Goal: Task Accomplishment & Management: Complete application form

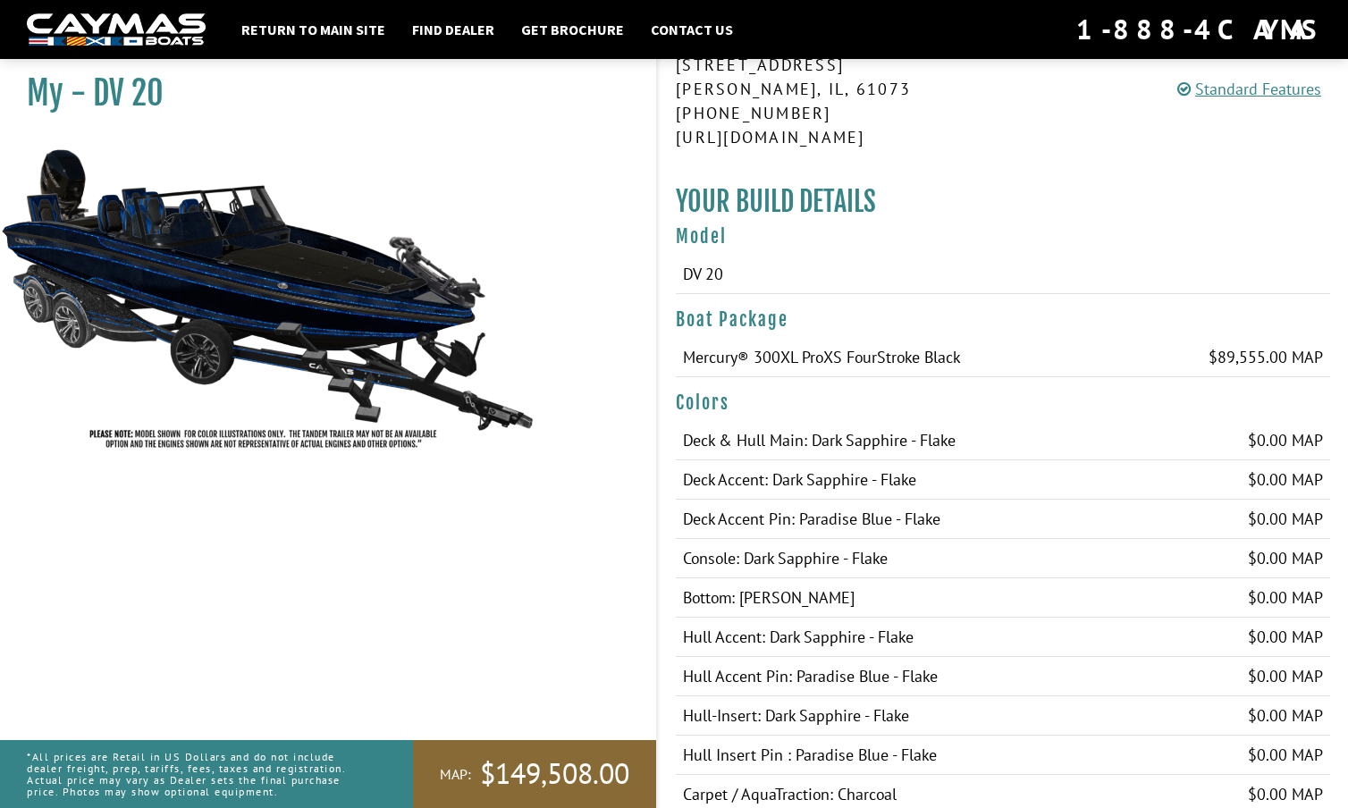
scroll to position [273, 0]
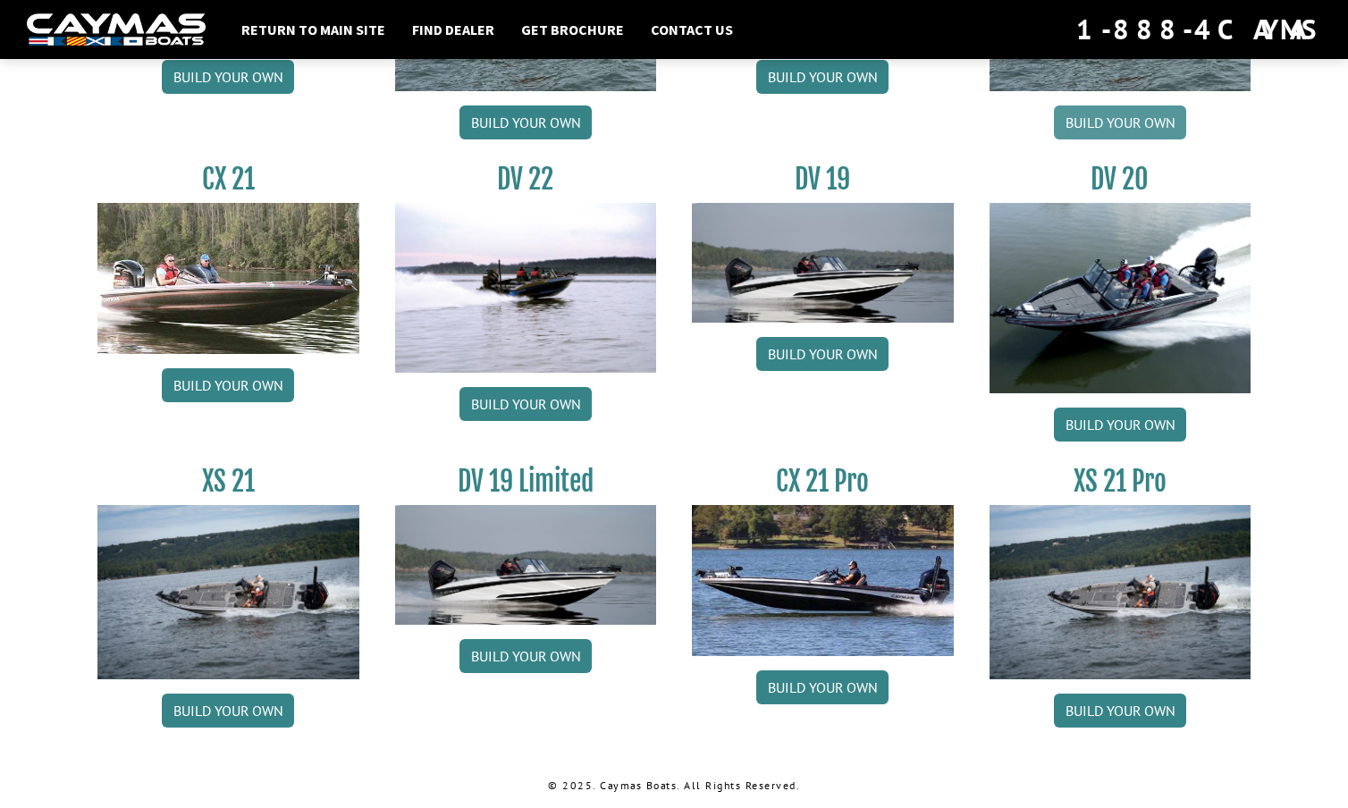
scroll to position [2033, 0]
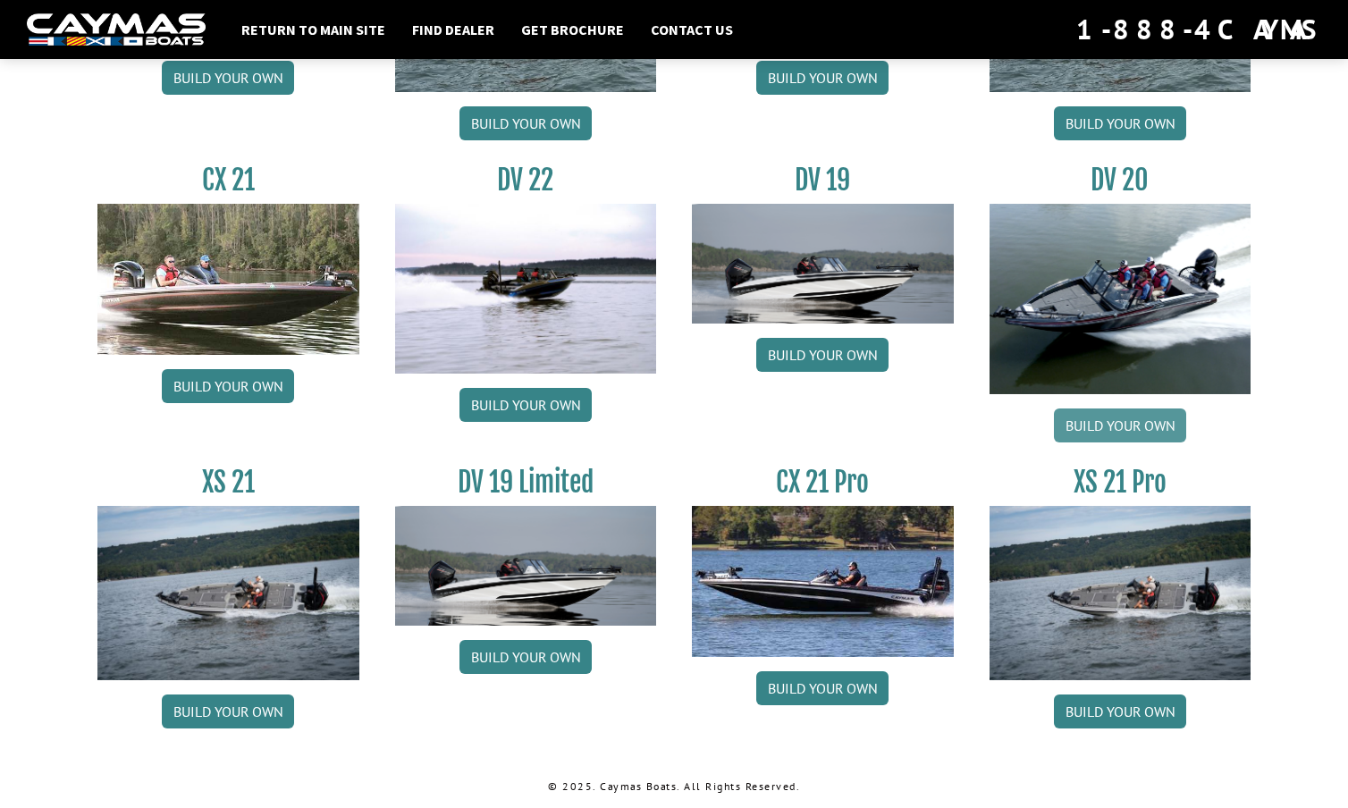
click at [1125, 420] on link "Build your own" at bounding box center [1120, 426] width 132 height 34
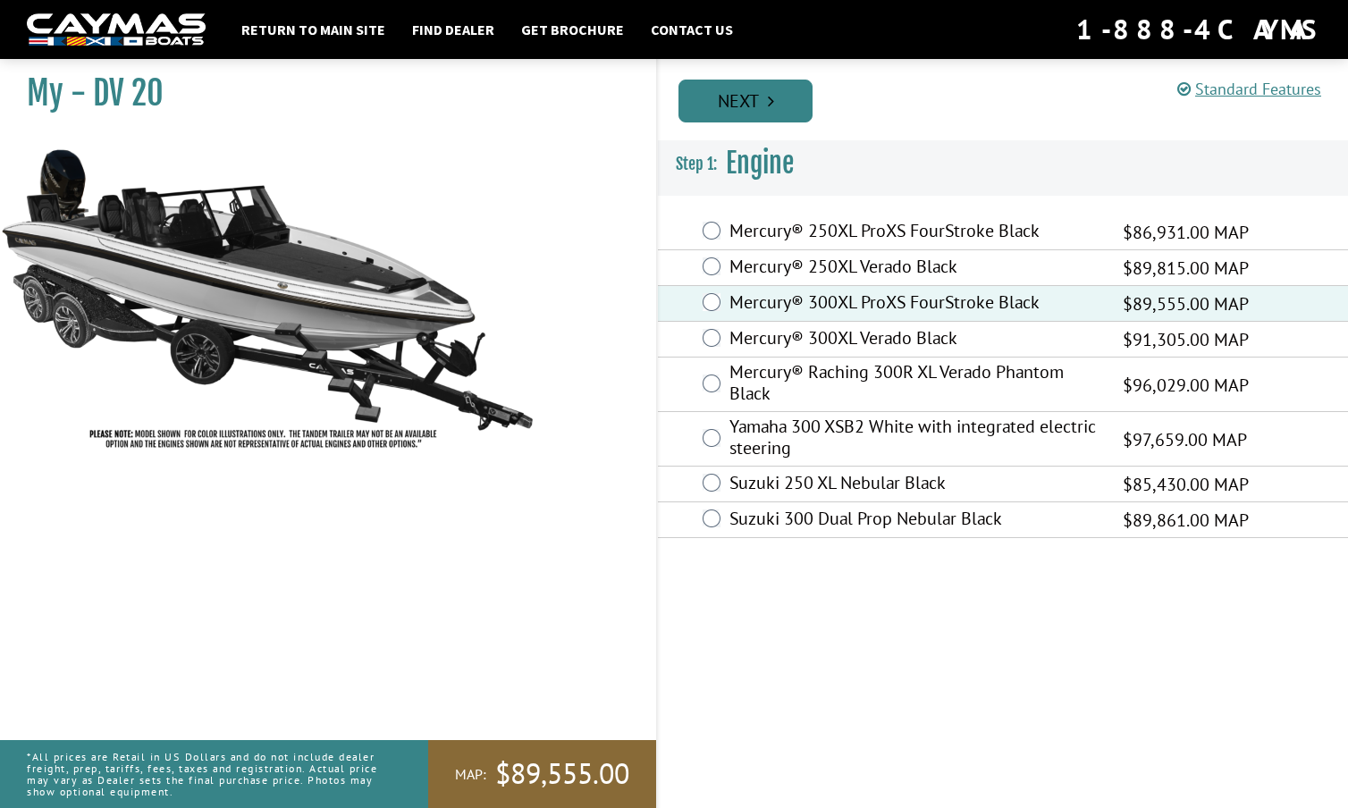
click at [765, 105] on link "Next" at bounding box center [745, 101] width 134 height 43
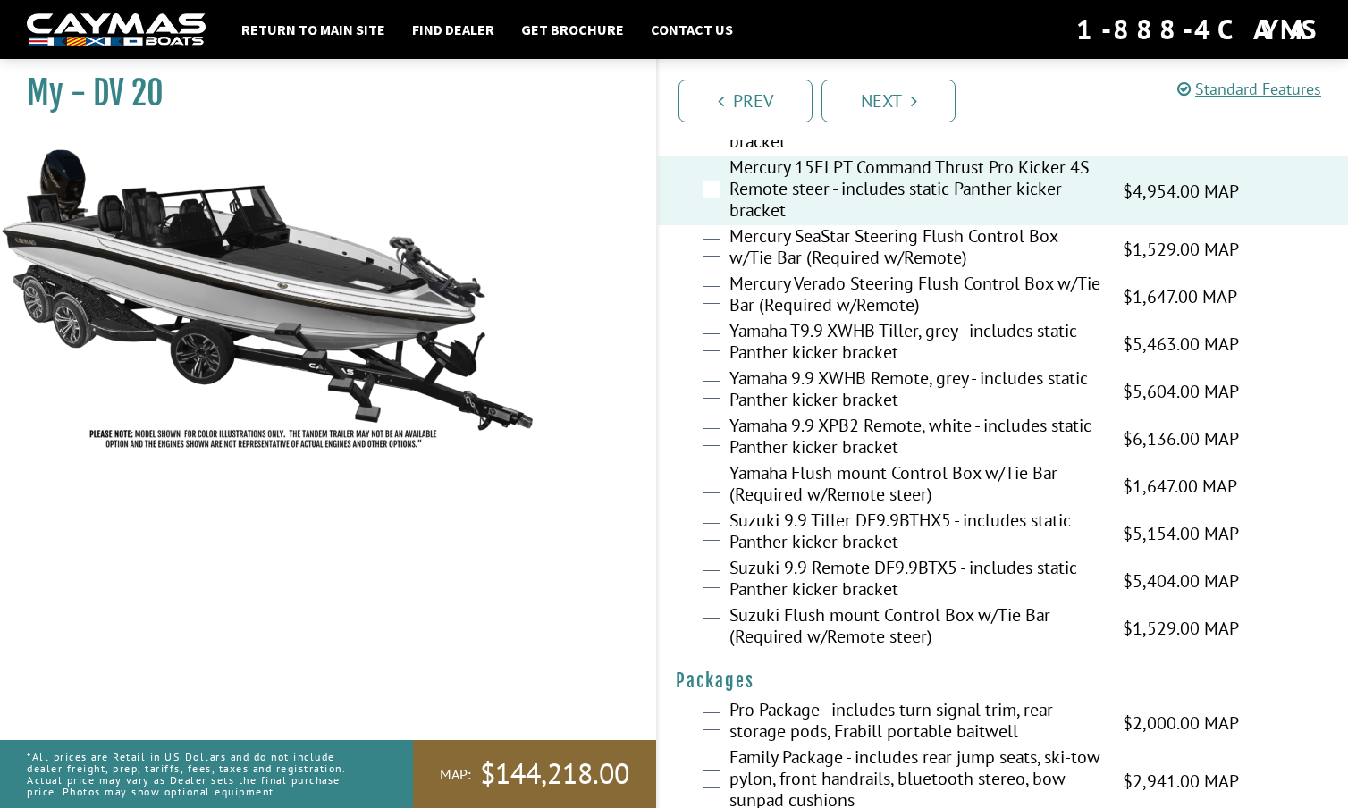
scroll to position [4878, 0]
click at [884, 100] on link "Next" at bounding box center [889, 101] width 134 height 43
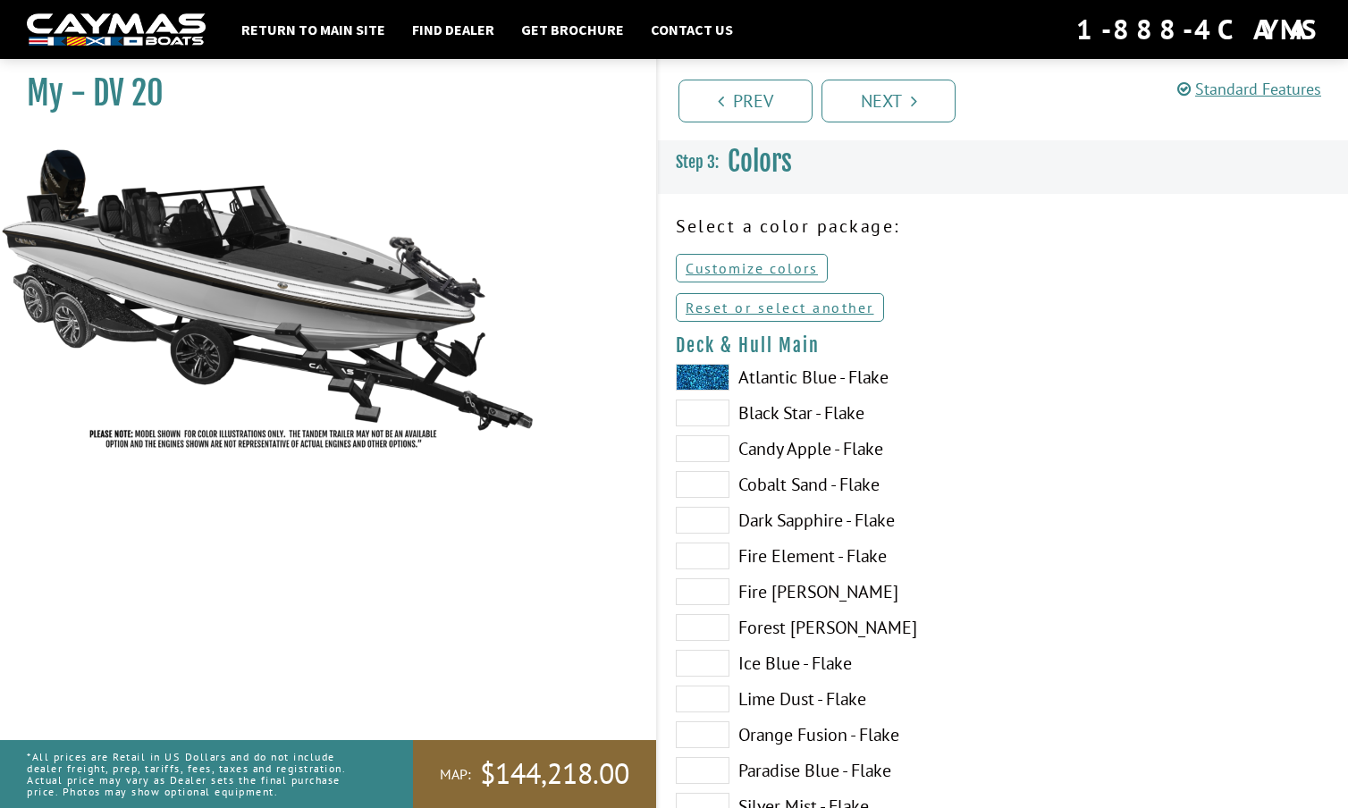
scroll to position [0, 0]
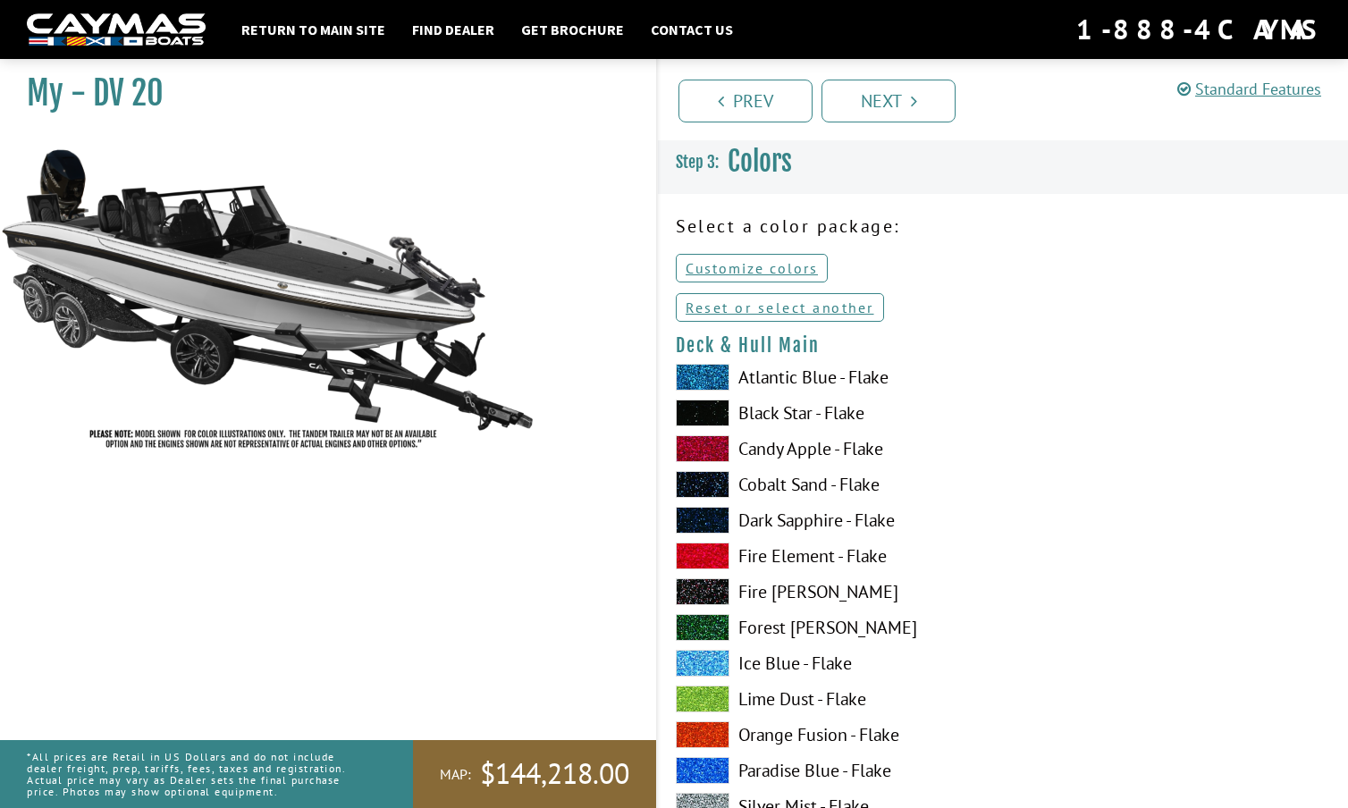
click at [708, 516] on span at bounding box center [703, 520] width 54 height 27
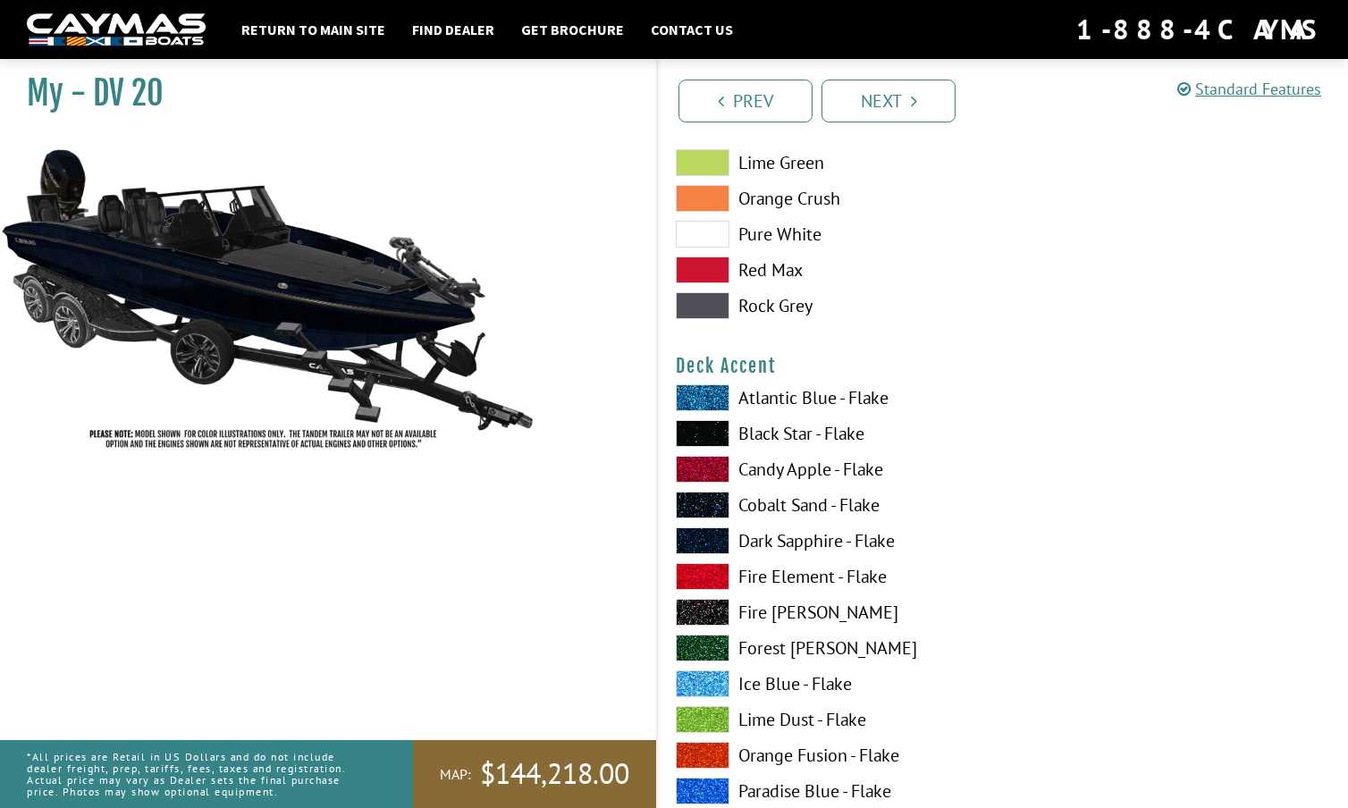
scroll to position [1068, 0]
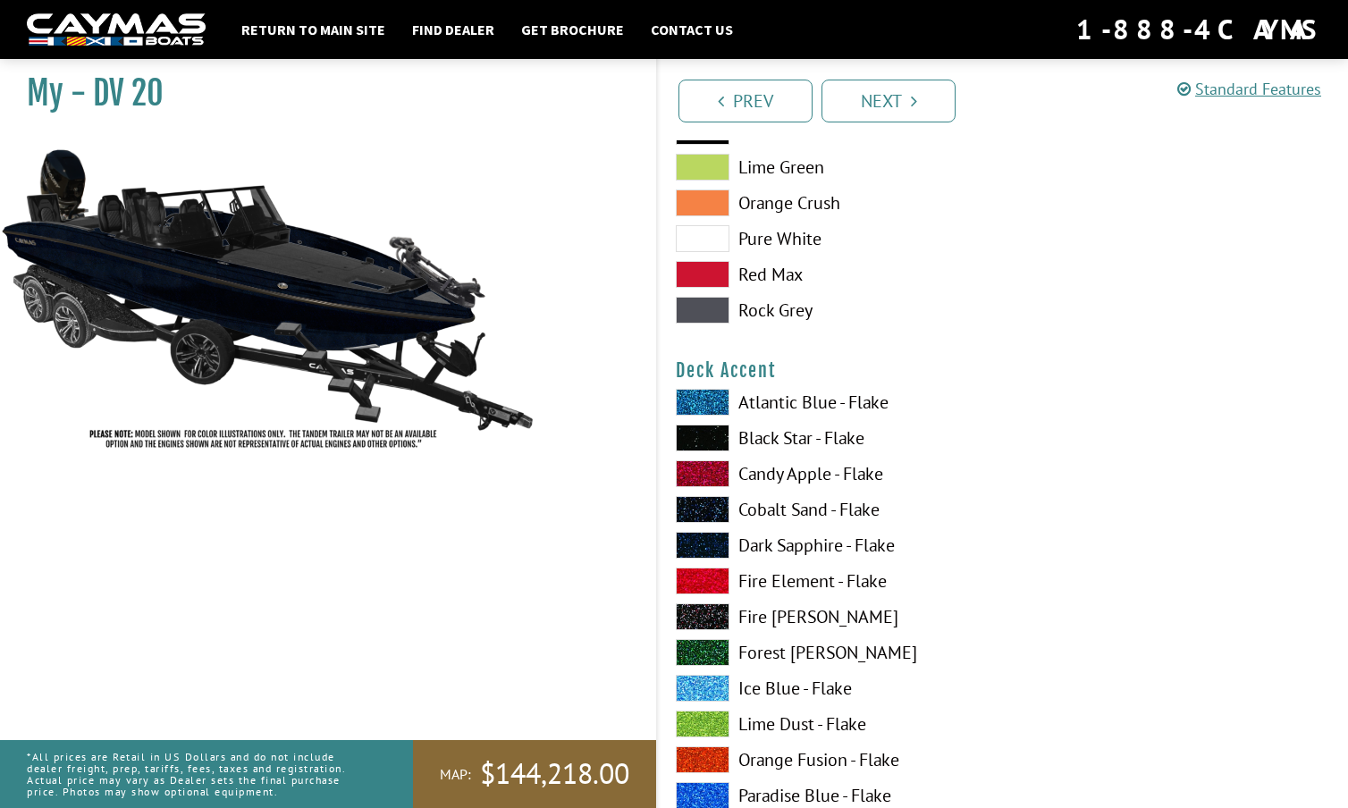
click at [713, 574] on span at bounding box center [703, 581] width 54 height 27
click at [712, 583] on span at bounding box center [703, 581] width 54 height 27
click at [697, 406] on span at bounding box center [703, 402] width 54 height 27
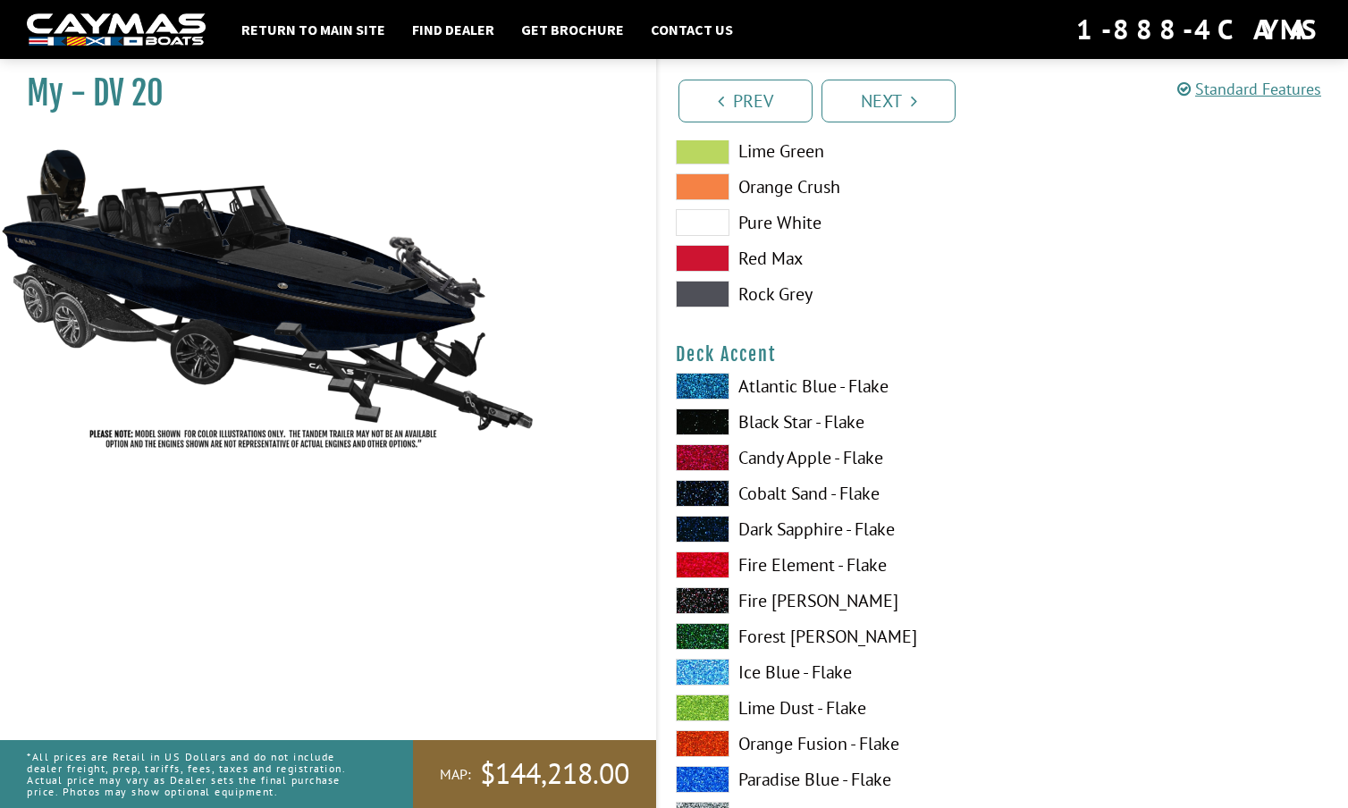
scroll to position [1089, 0]
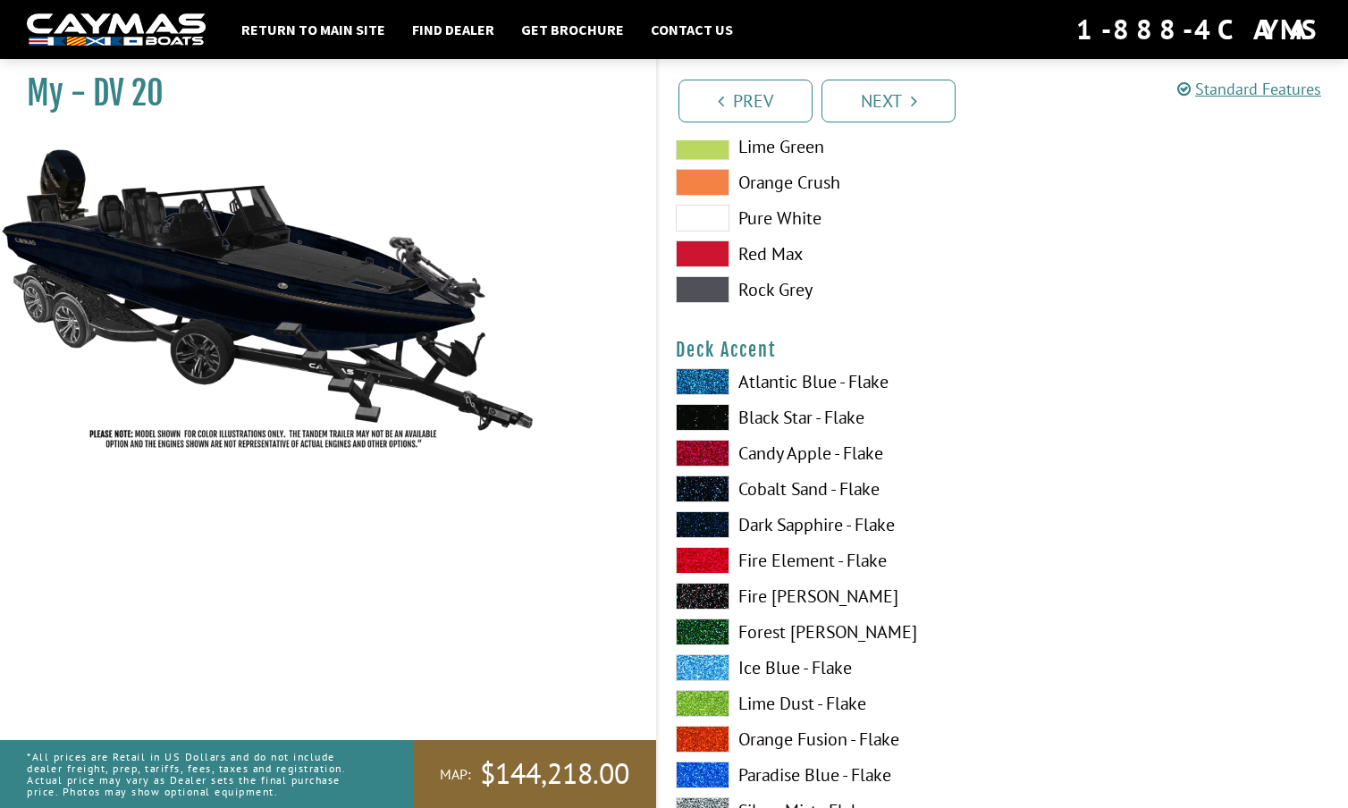
click at [708, 771] on span at bounding box center [703, 775] width 54 height 27
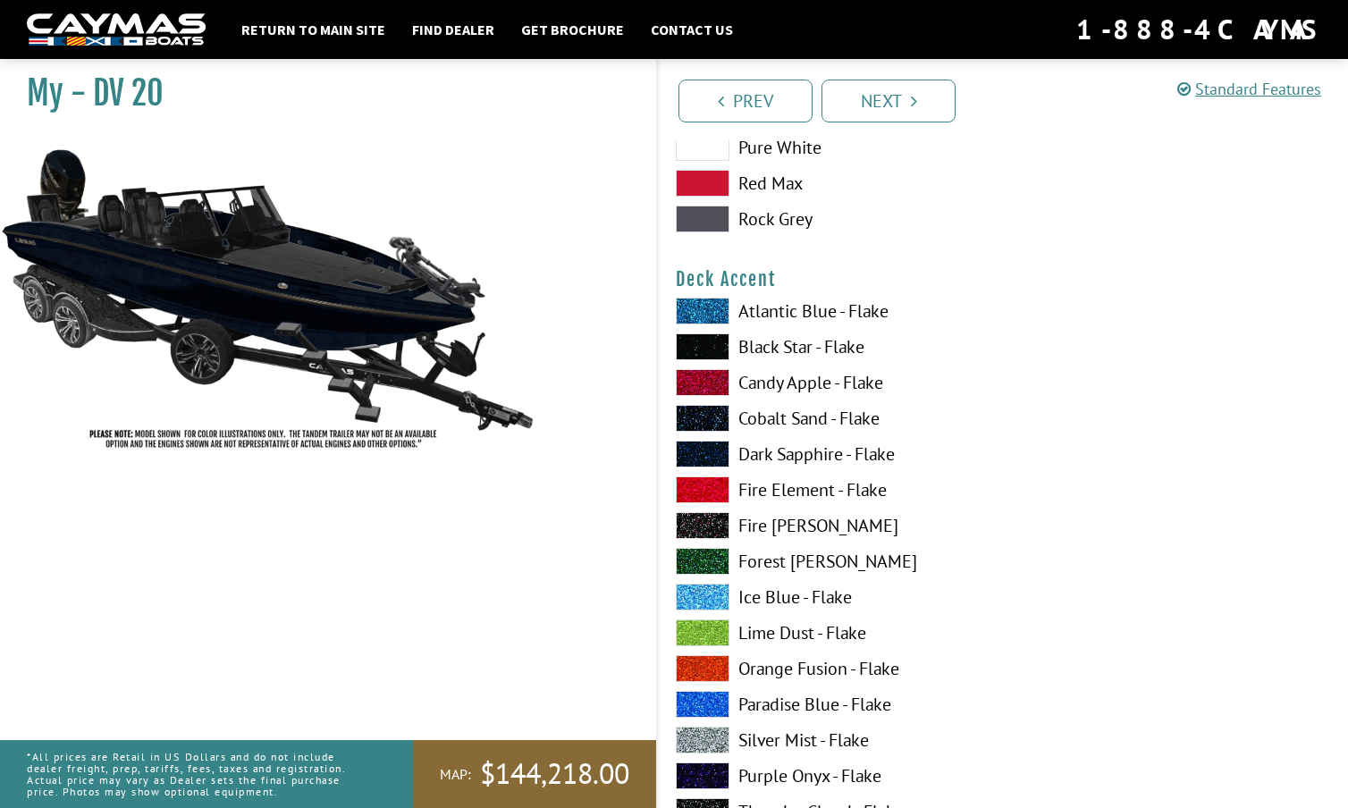
scroll to position [1163, 0]
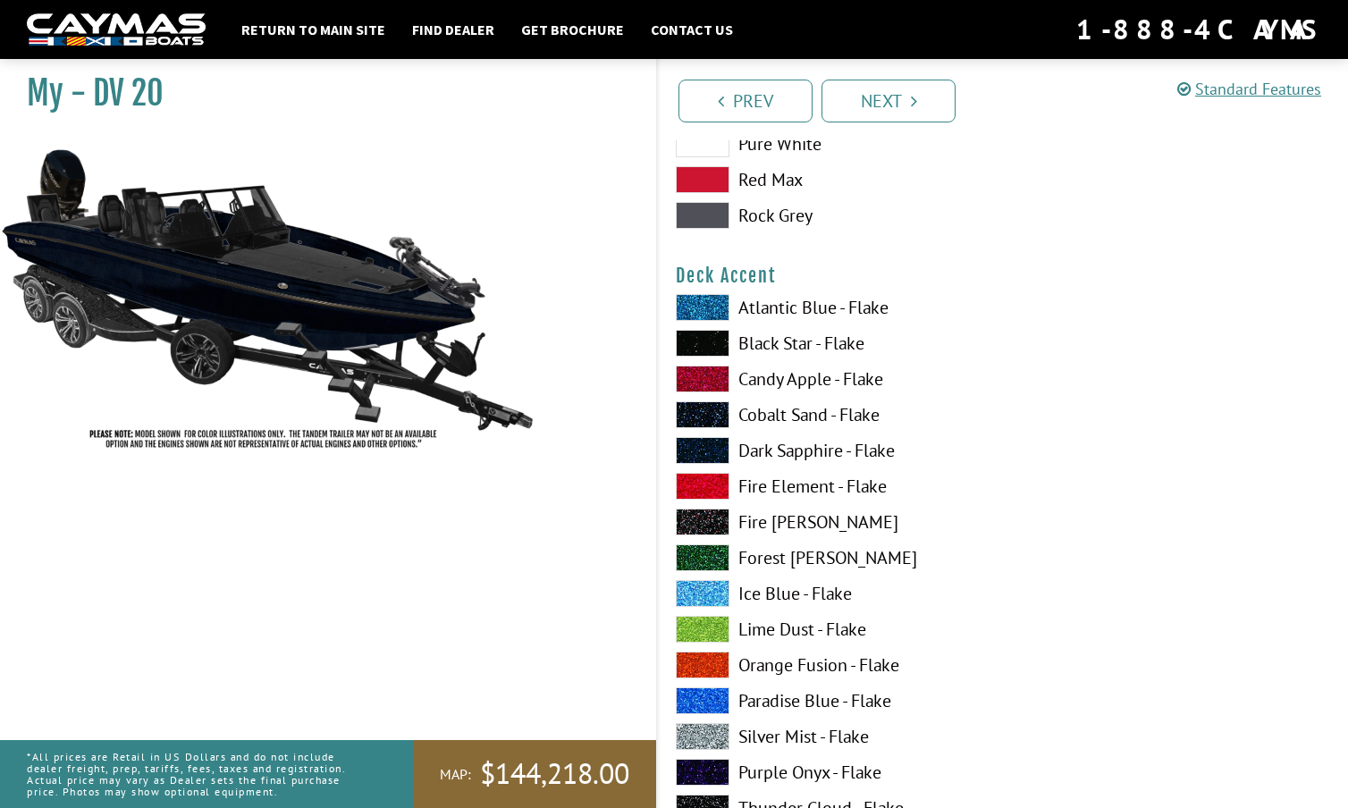
click at [708, 733] on span at bounding box center [703, 736] width 54 height 27
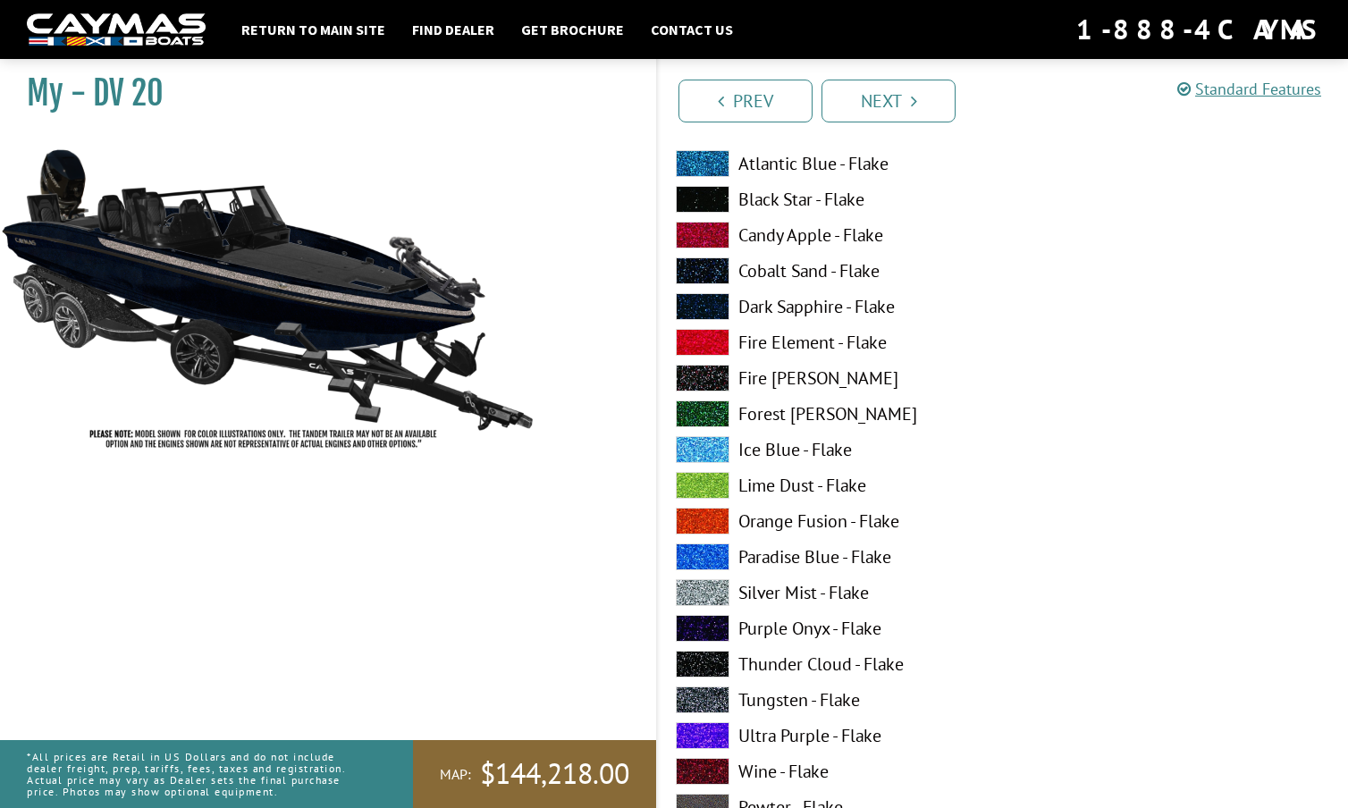
scroll to position [1314, 0]
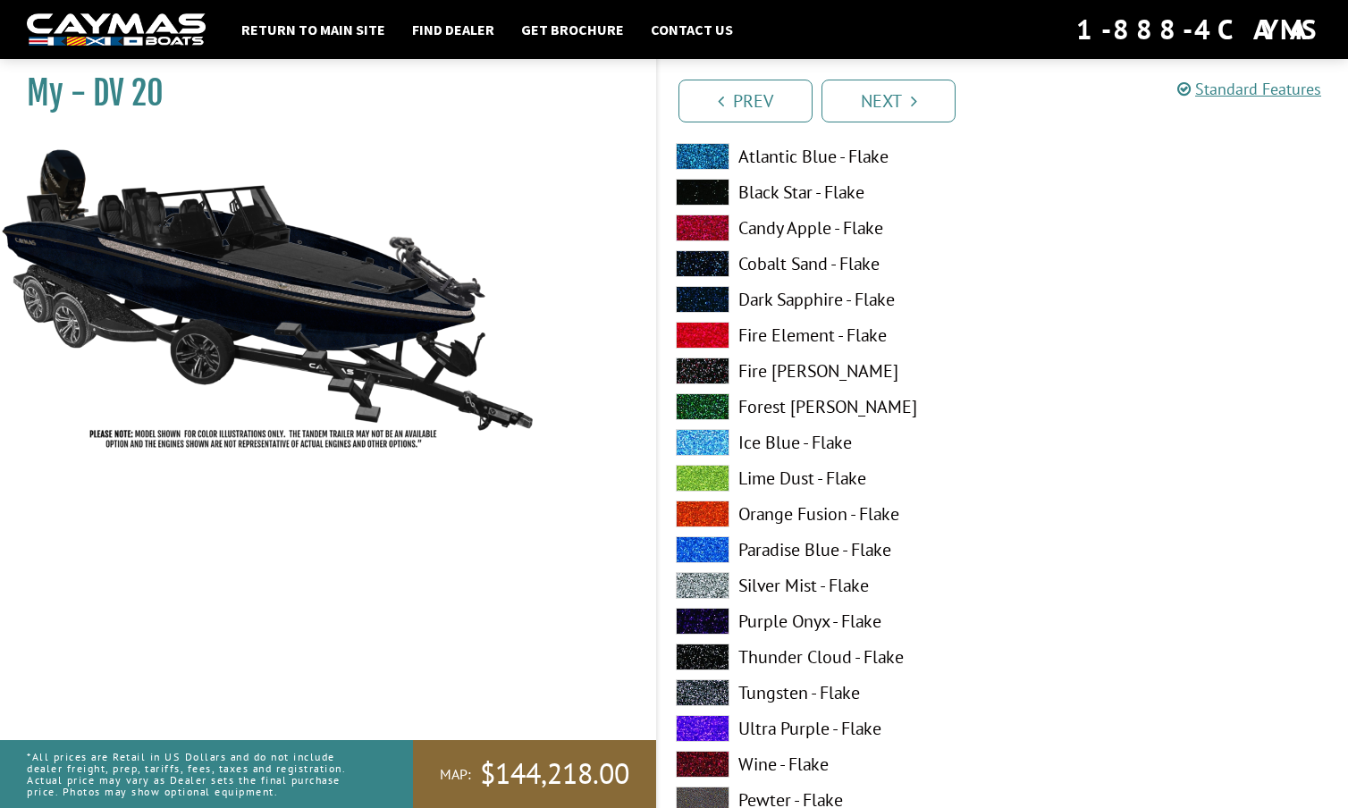
click at [707, 689] on span at bounding box center [703, 692] width 54 height 27
click at [700, 579] on span at bounding box center [703, 585] width 54 height 27
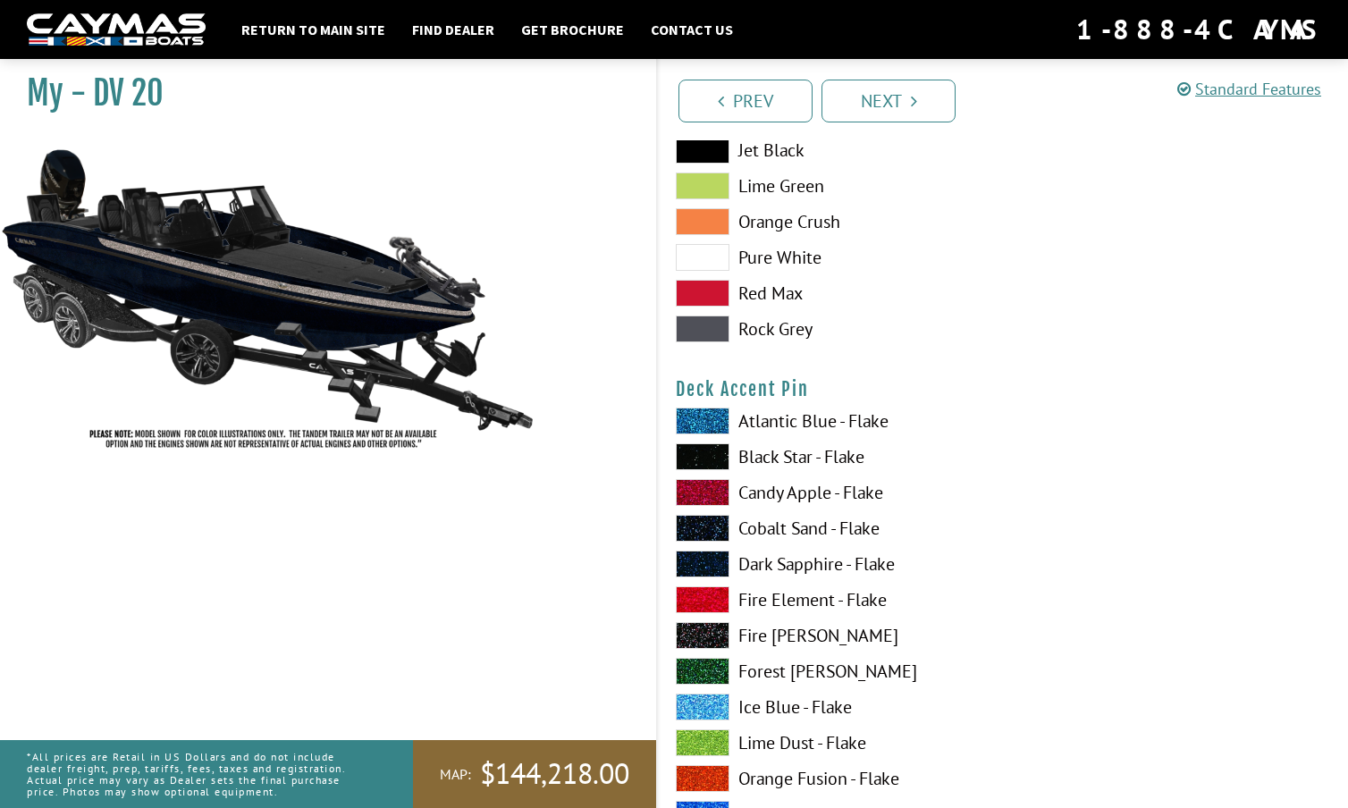
scroll to position [2175, 0]
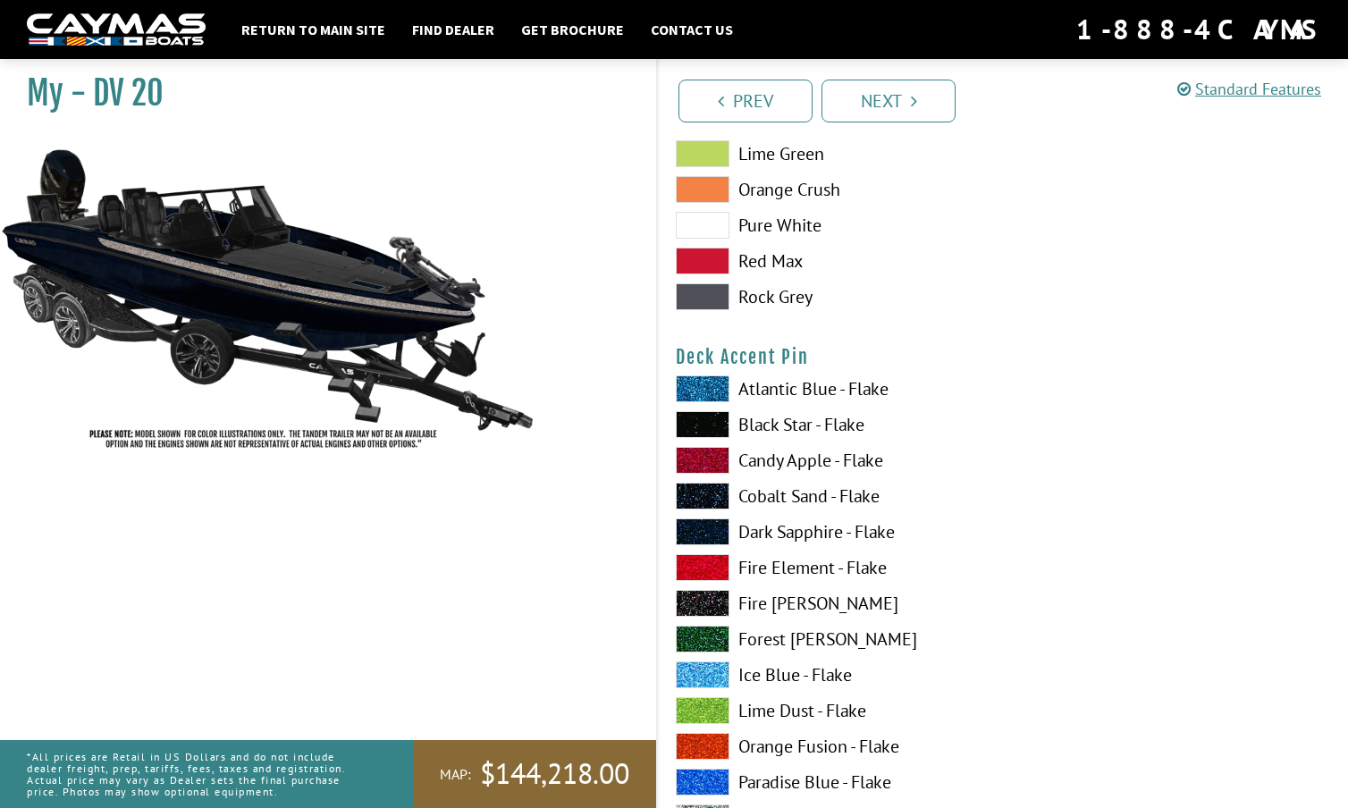
click at [706, 704] on span at bounding box center [703, 710] width 54 height 27
click at [705, 704] on span at bounding box center [703, 710] width 54 height 27
click at [704, 667] on span at bounding box center [703, 674] width 54 height 27
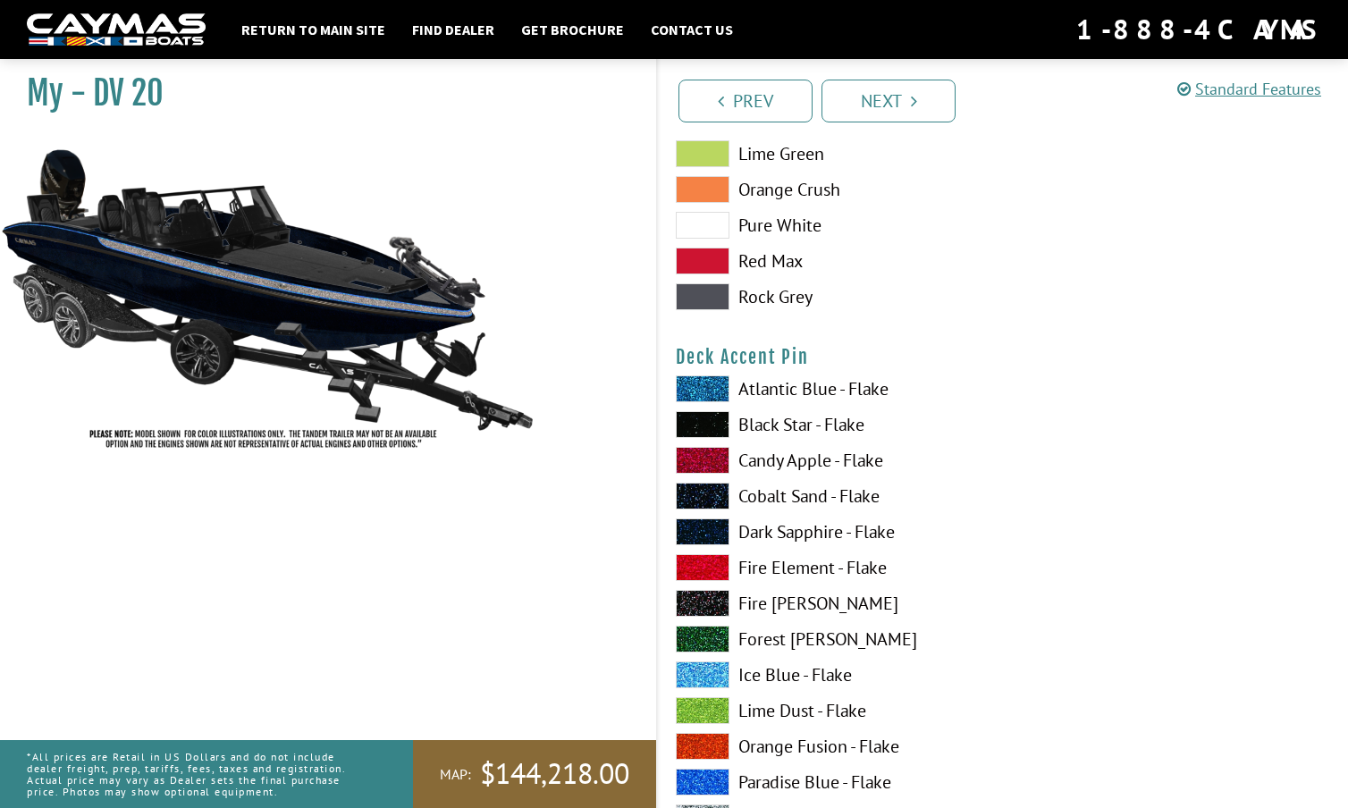
click at [704, 667] on span at bounding box center [703, 674] width 54 height 27
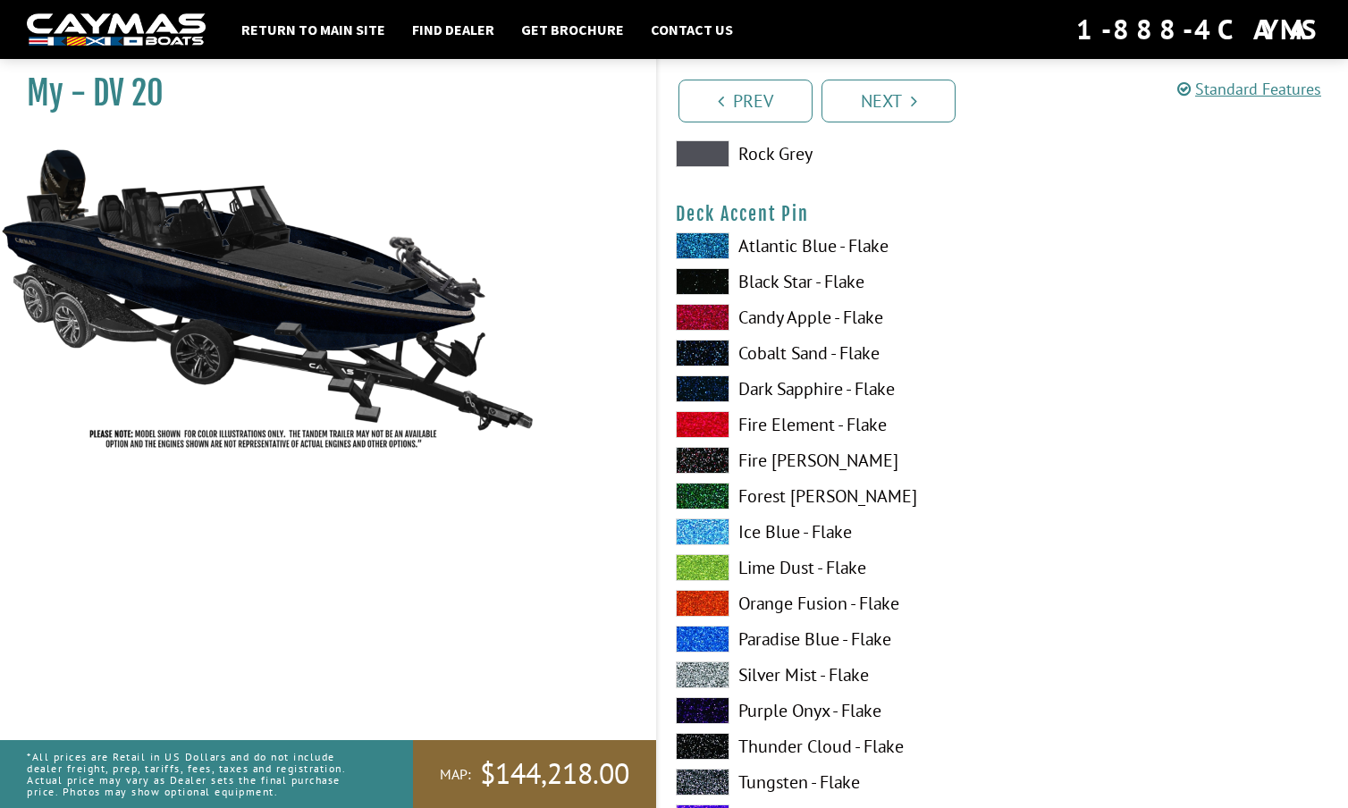
scroll to position [2332, 0]
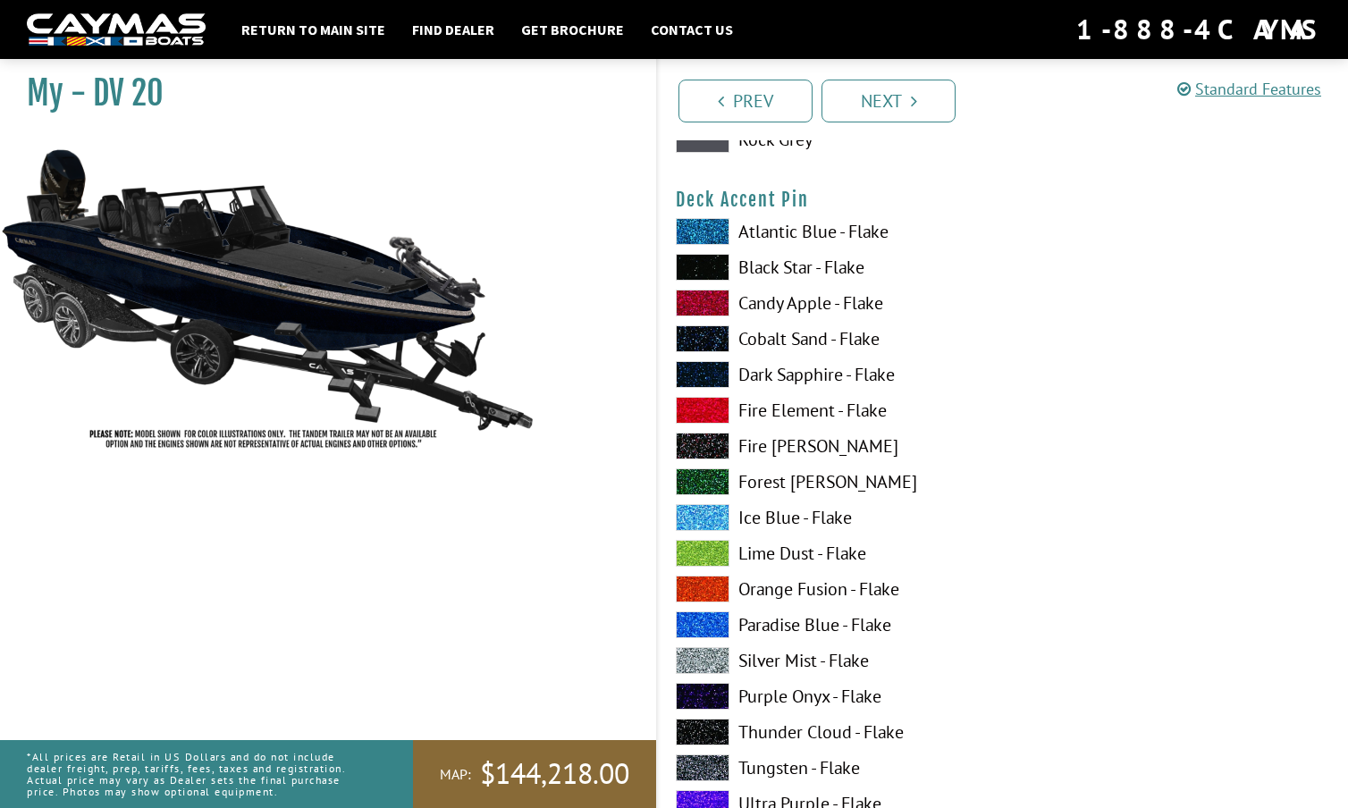
click at [703, 652] on span at bounding box center [703, 660] width 54 height 27
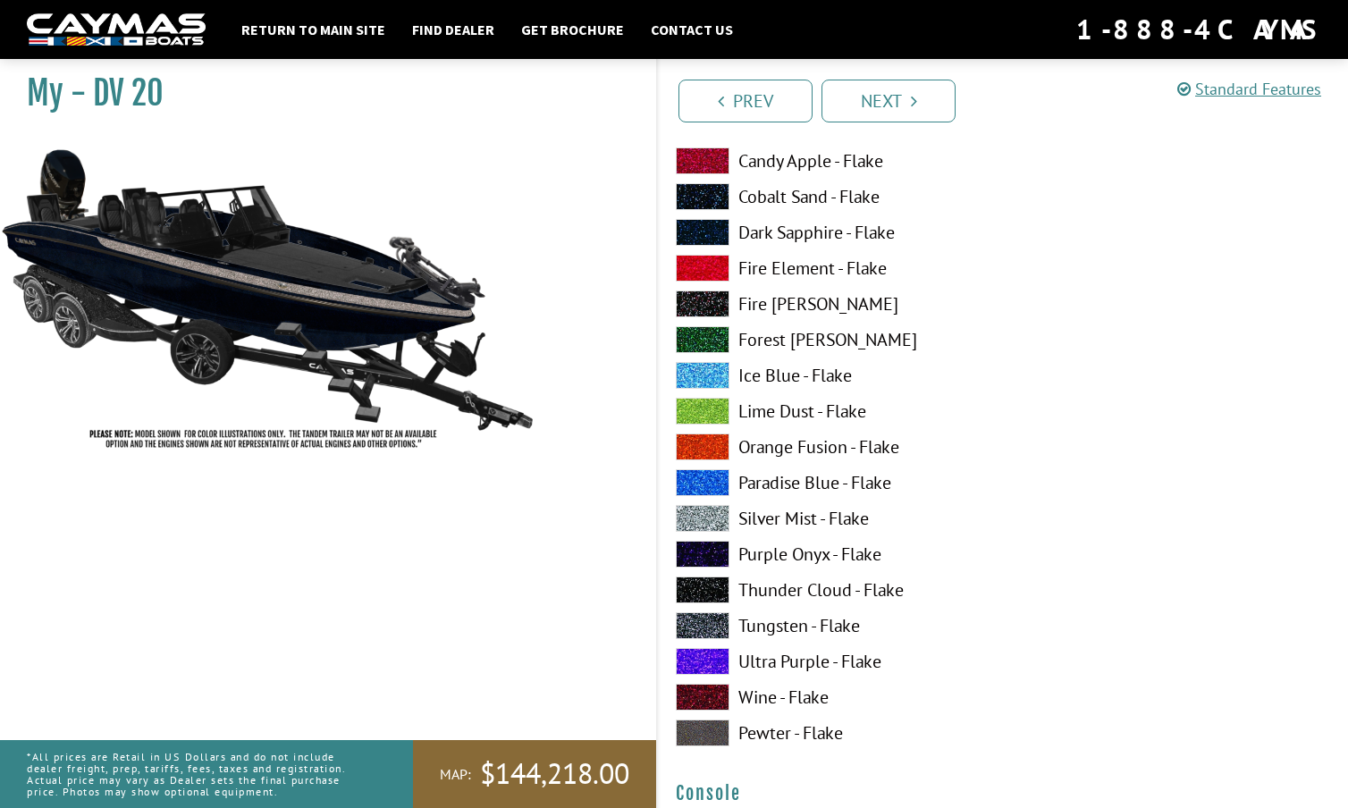
scroll to position [2482, 0]
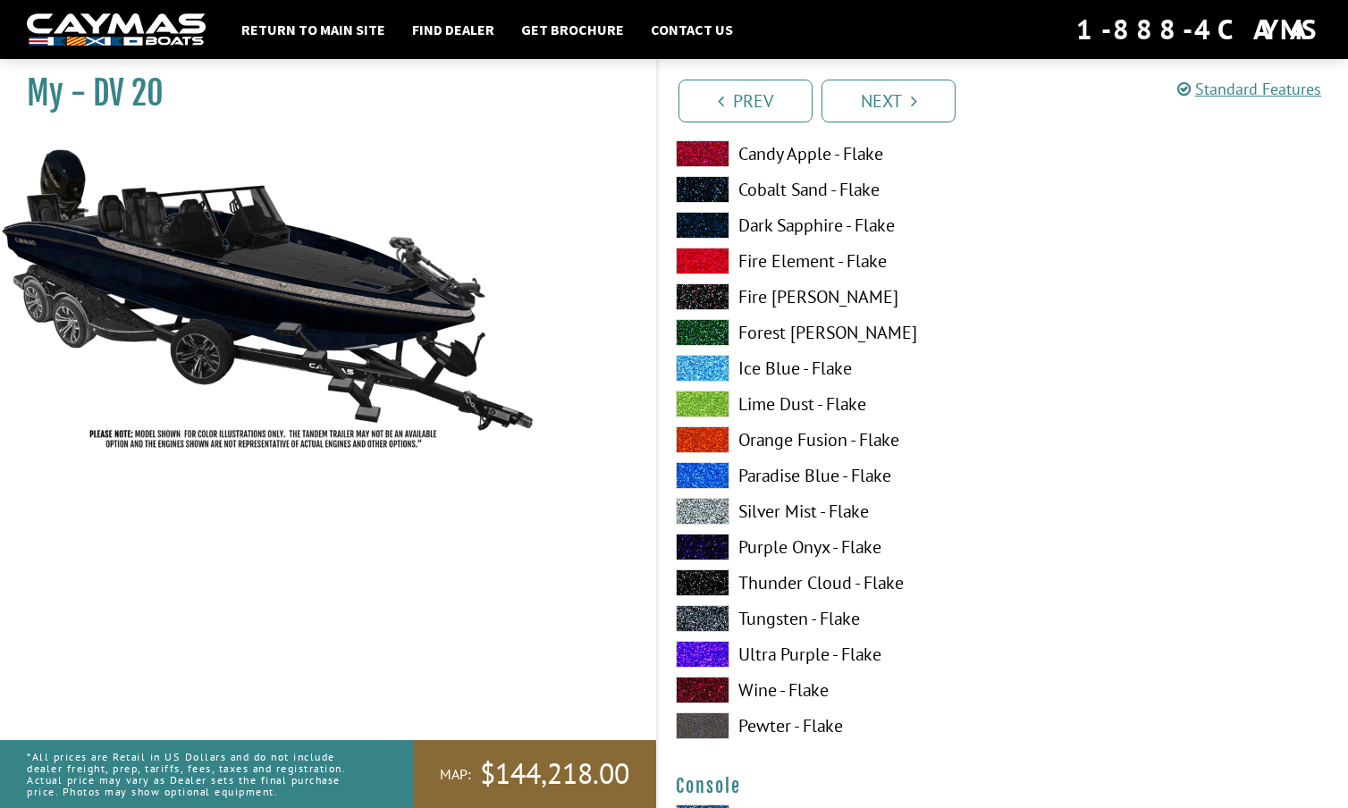
click at [707, 622] on span at bounding box center [703, 618] width 54 height 27
click at [701, 510] on span at bounding box center [703, 511] width 54 height 27
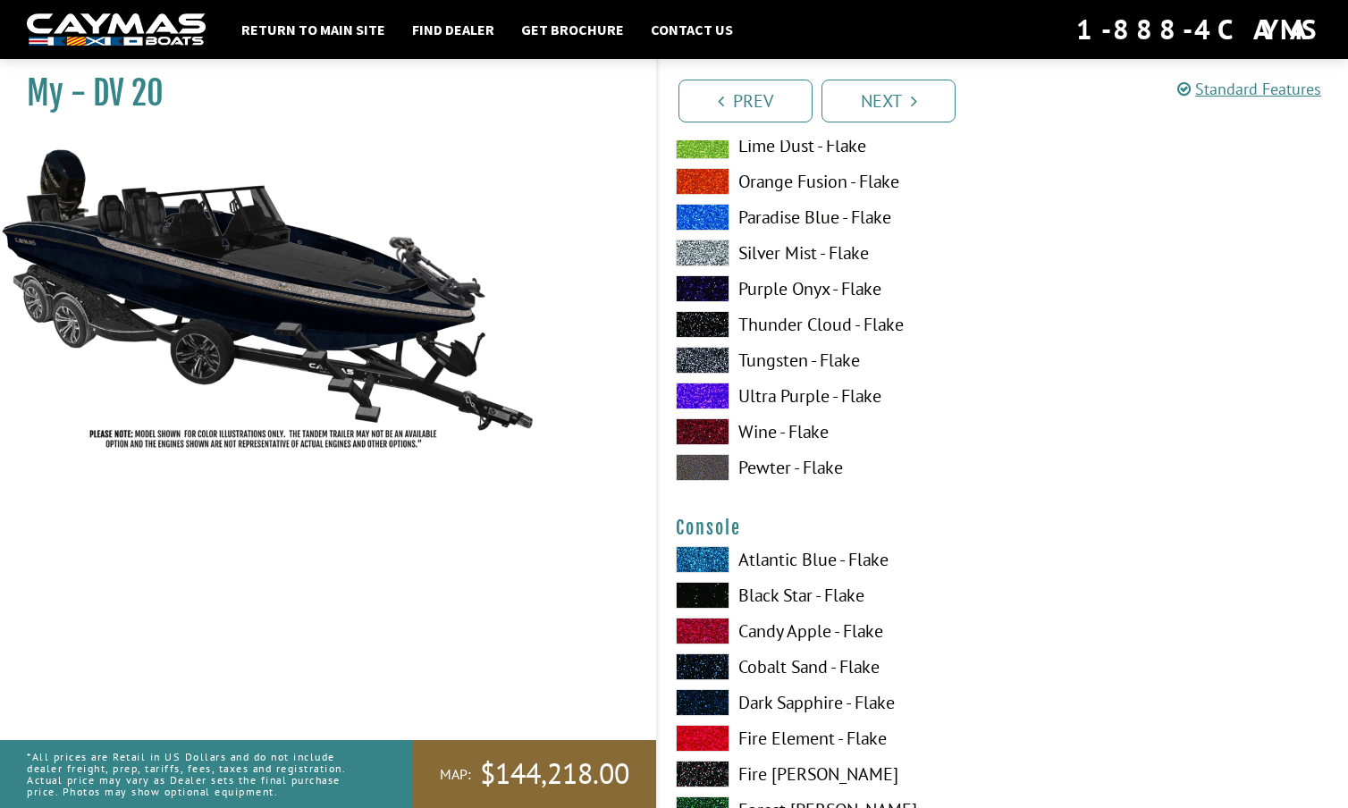
scroll to position [2742, 0]
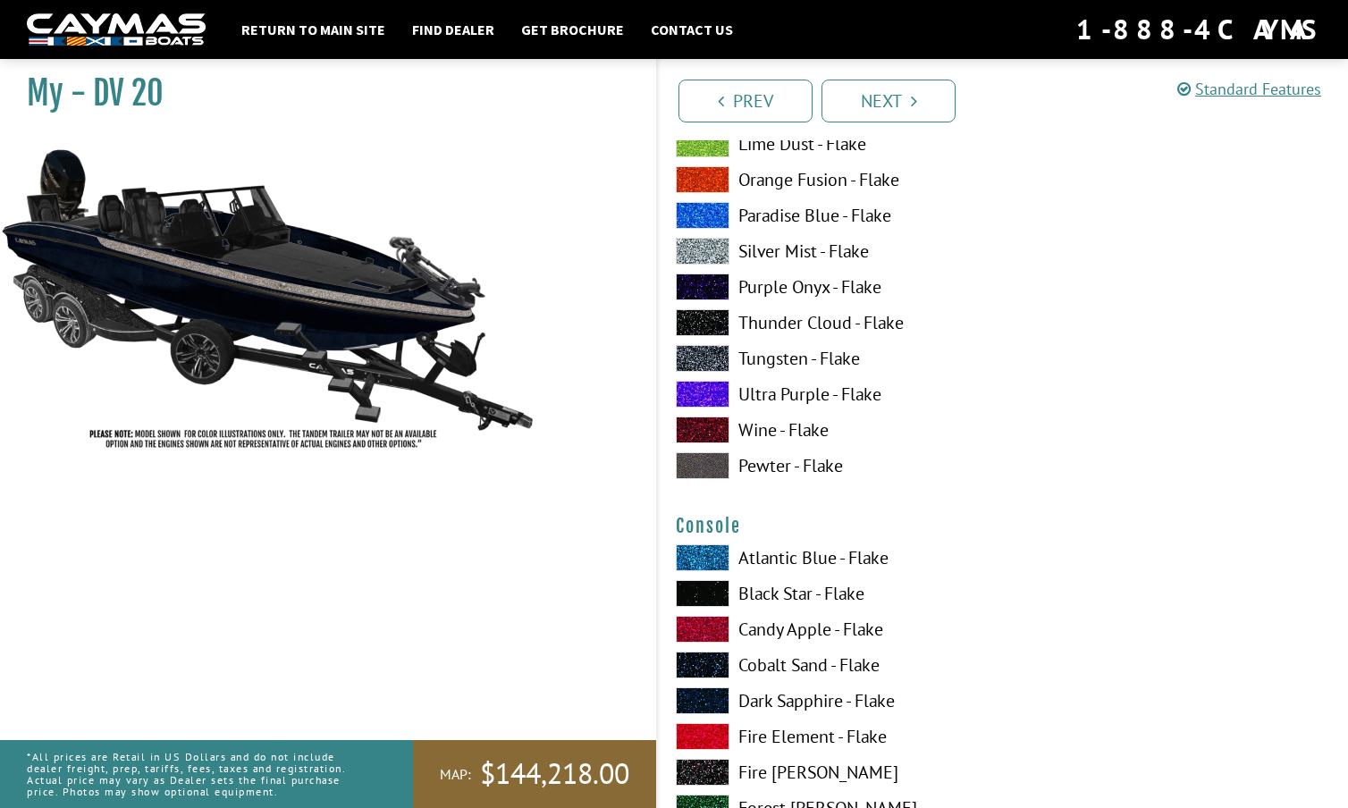
click at [702, 695] on span at bounding box center [703, 700] width 54 height 27
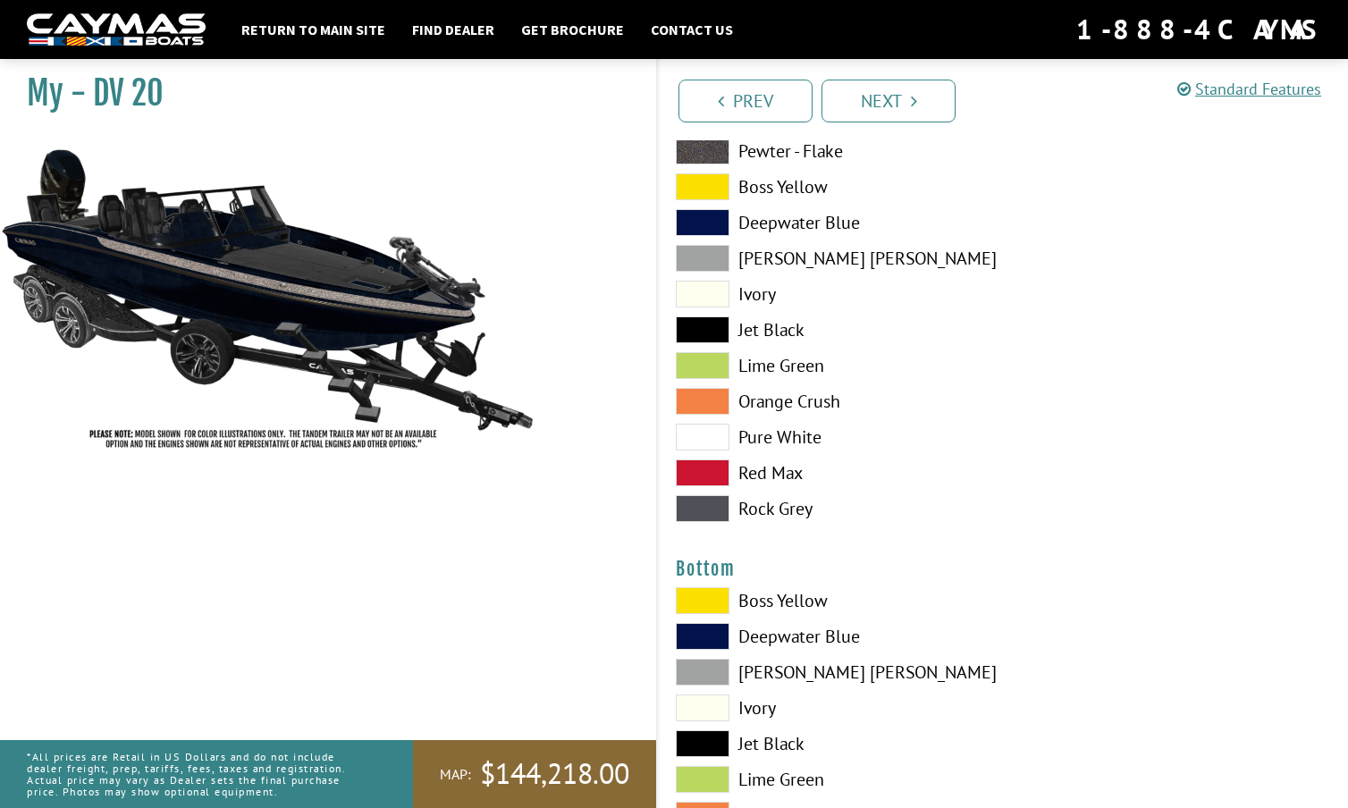
scroll to position [3802, 0]
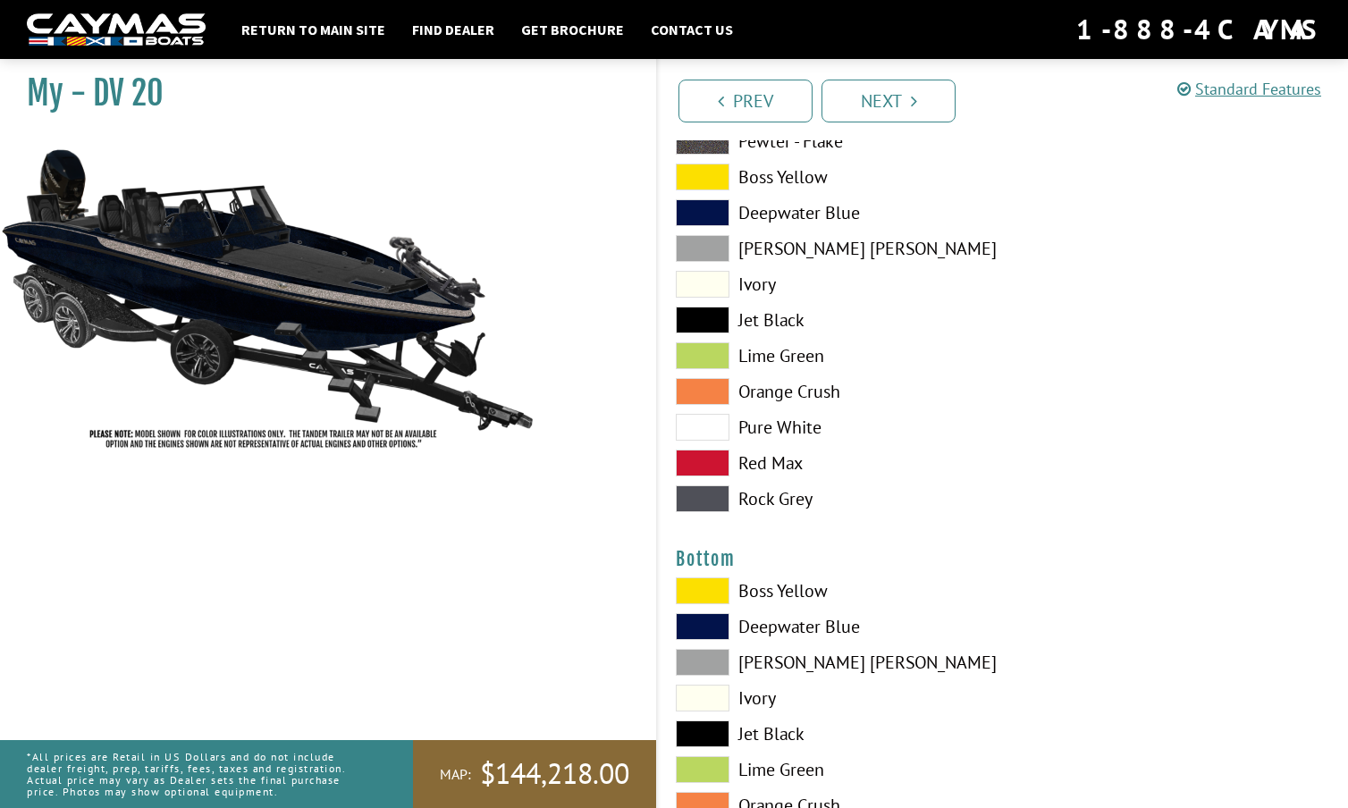
click at [706, 729] on span at bounding box center [703, 733] width 54 height 27
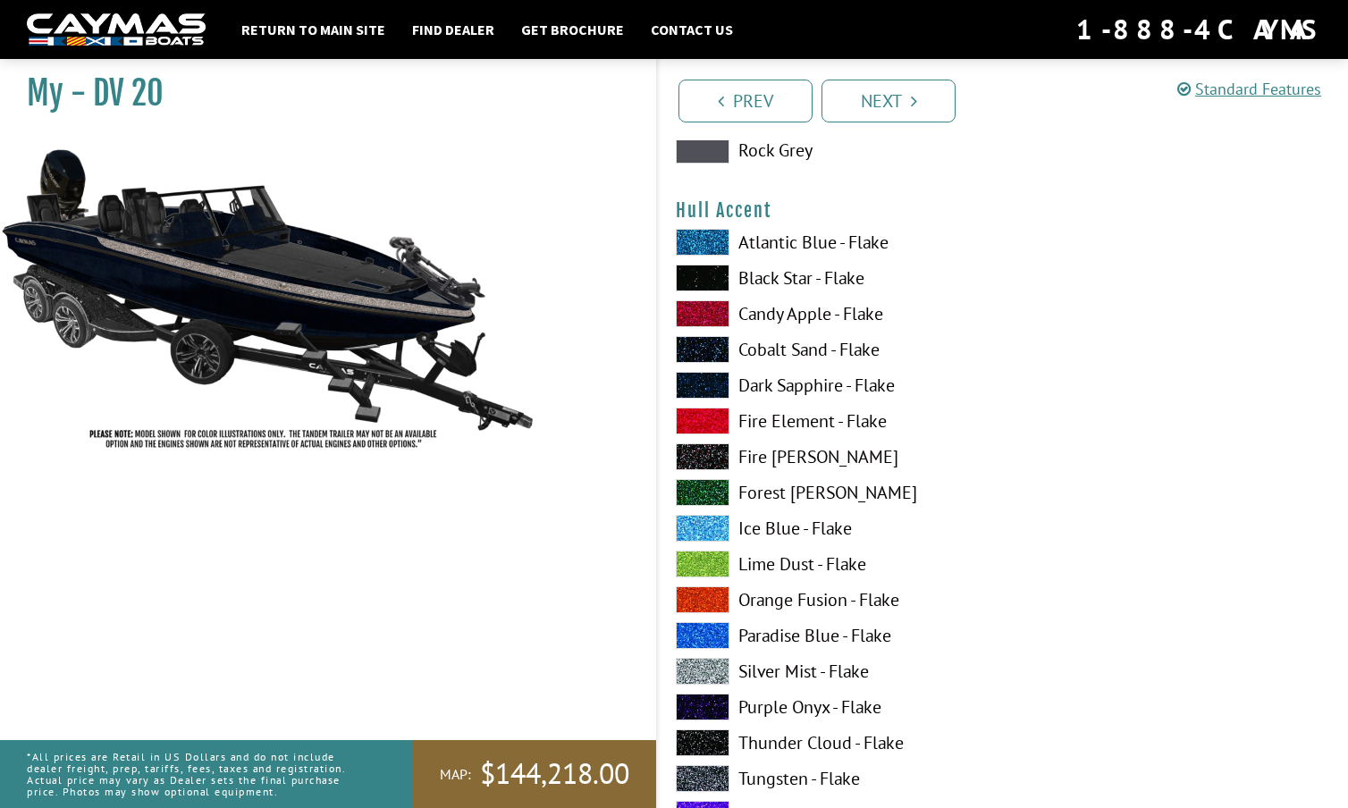
scroll to position [4571, 0]
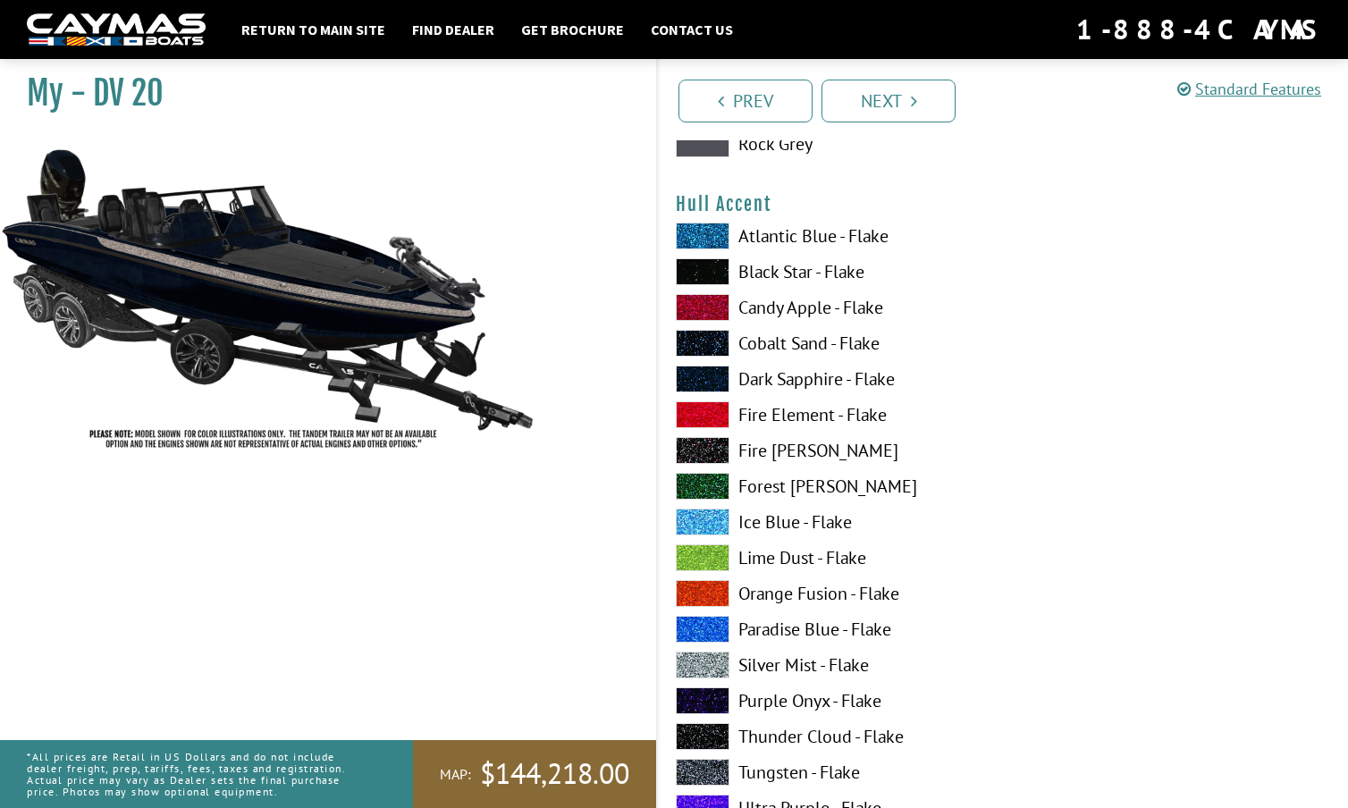
click at [708, 663] on span at bounding box center [703, 665] width 54 height 27
click at [704, 763] on span at bounding box center [703, 772] width 54 height 27
click at [700, 661] on span at bounding box center [703, 665] width 54 height 27
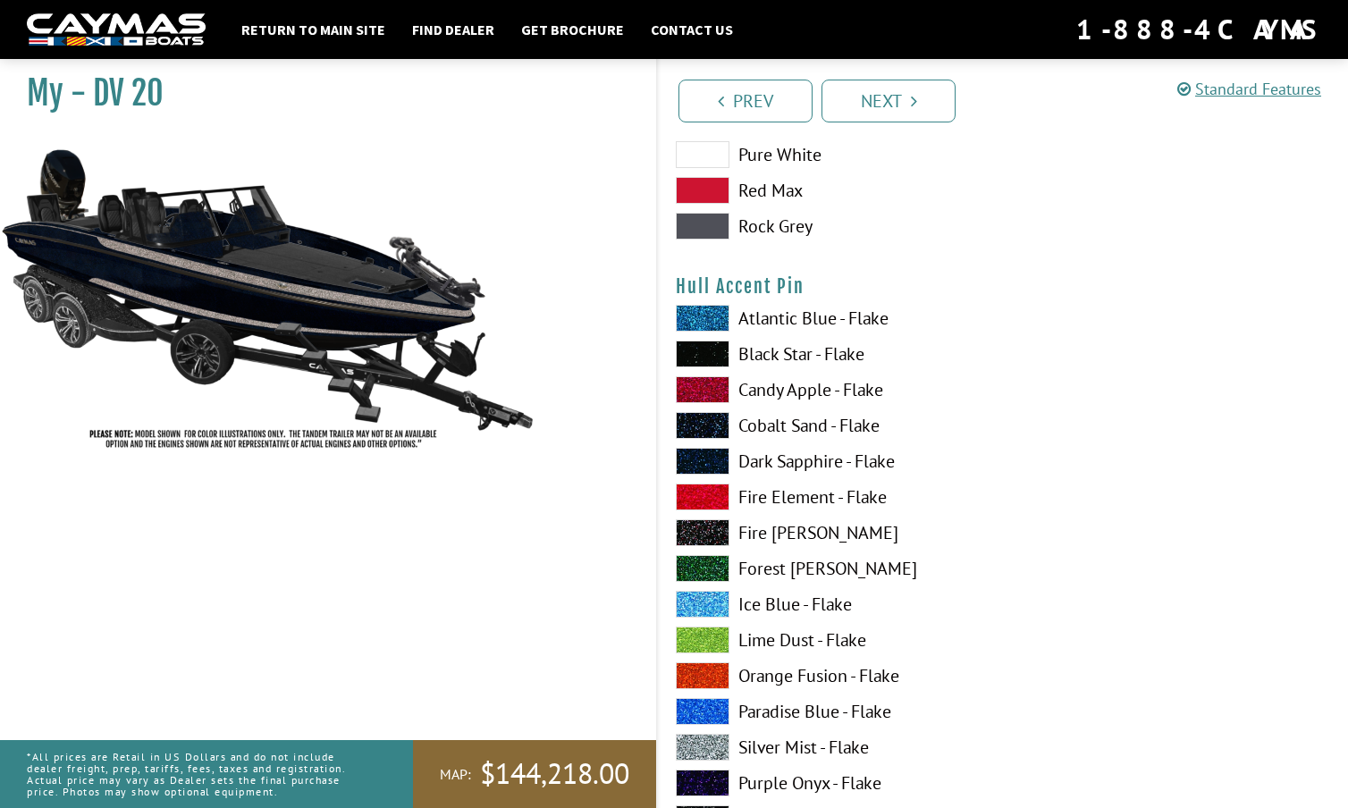
scroll to position [5589, 0]
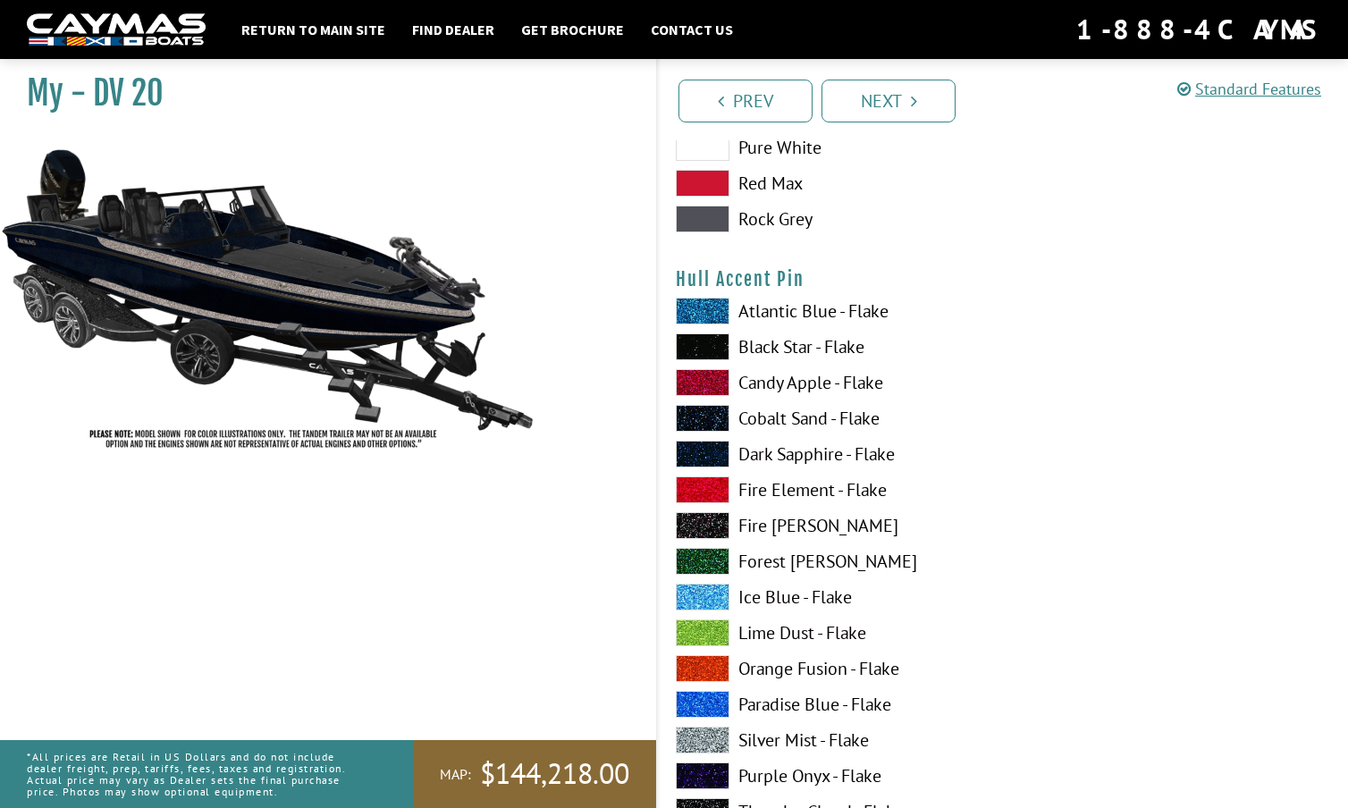
click at [708, 735] on span at bounding box center [703, 740] width 54 height 27
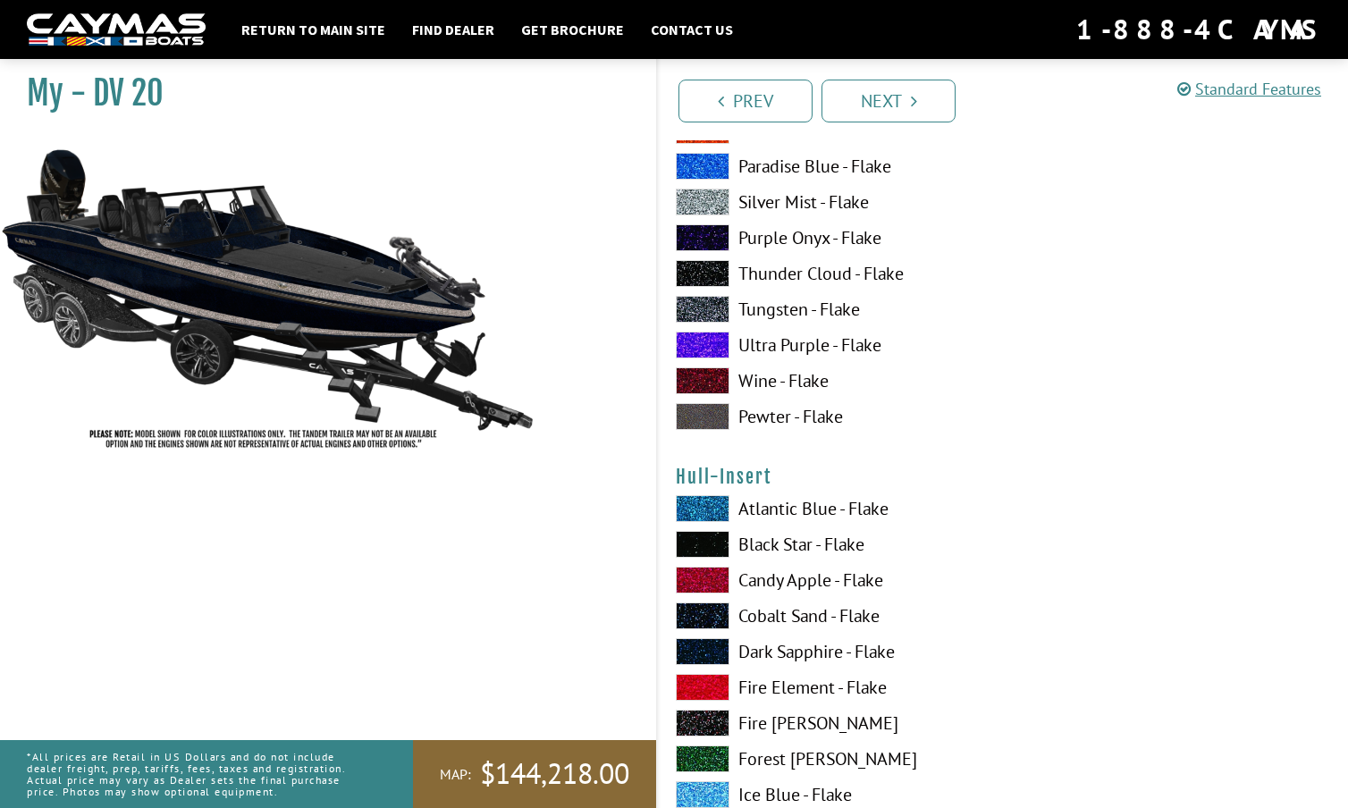
scroll to position [6128, 0]
click at [704, 677] on span at bounding box center [703, 686] width 54 height 27
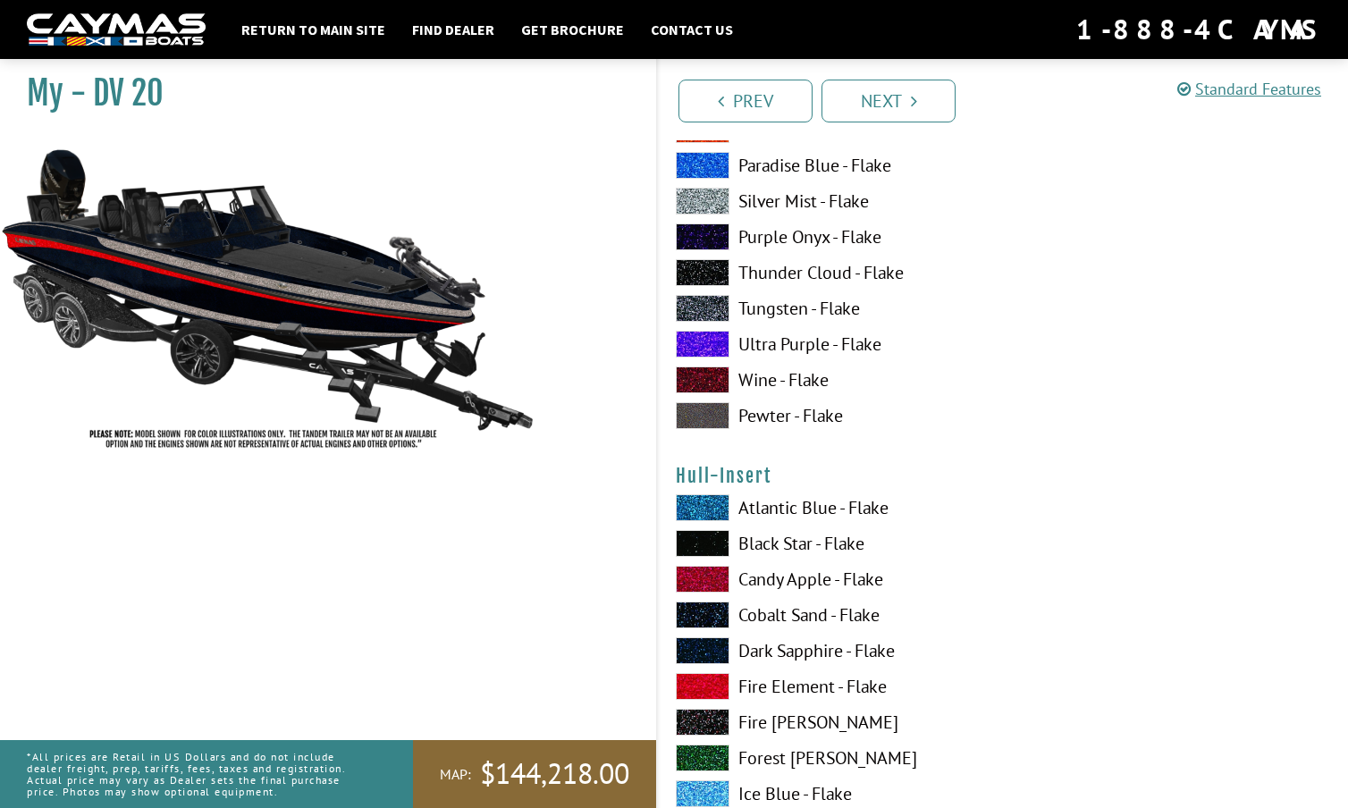
click at [701, 499] on span at bounding box center [703, 507] width 54 height 27
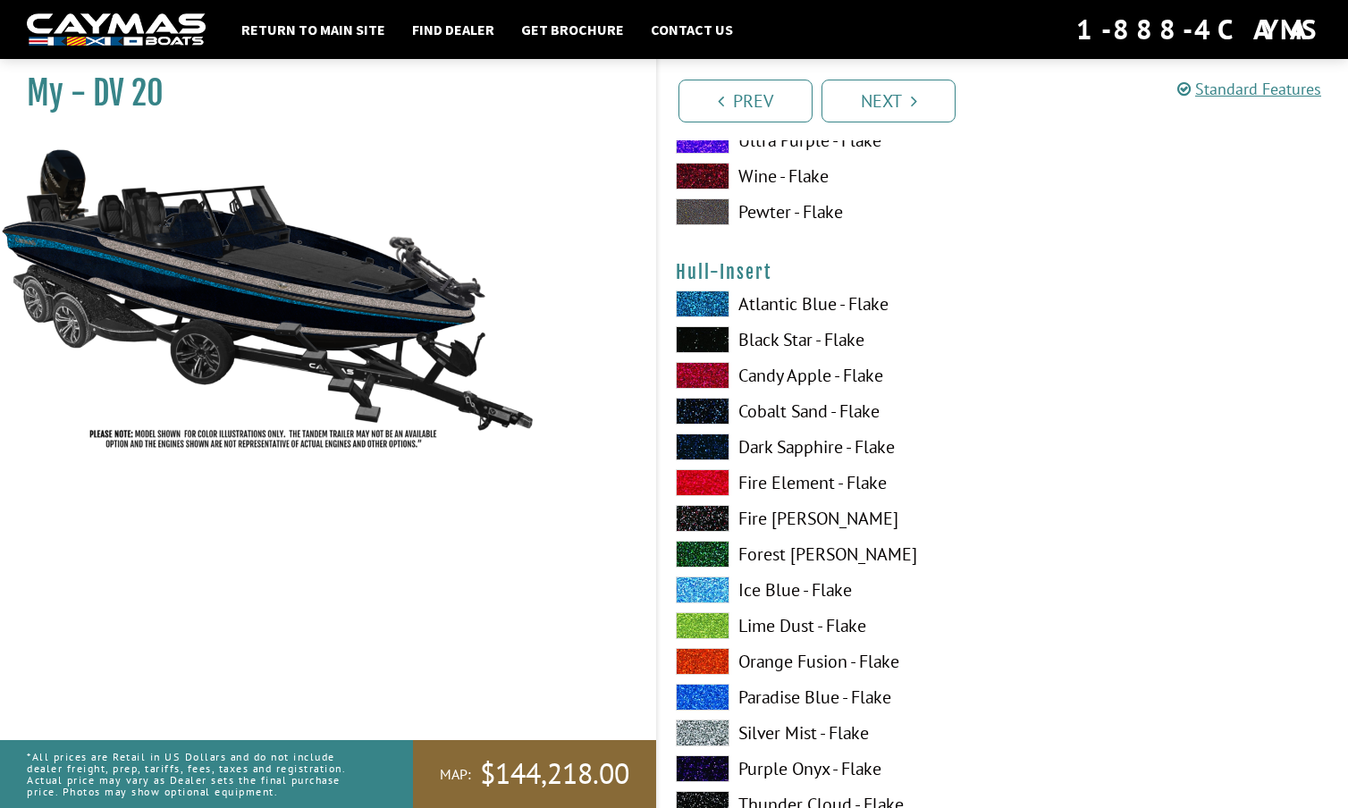
scroll to position [6337, 0]
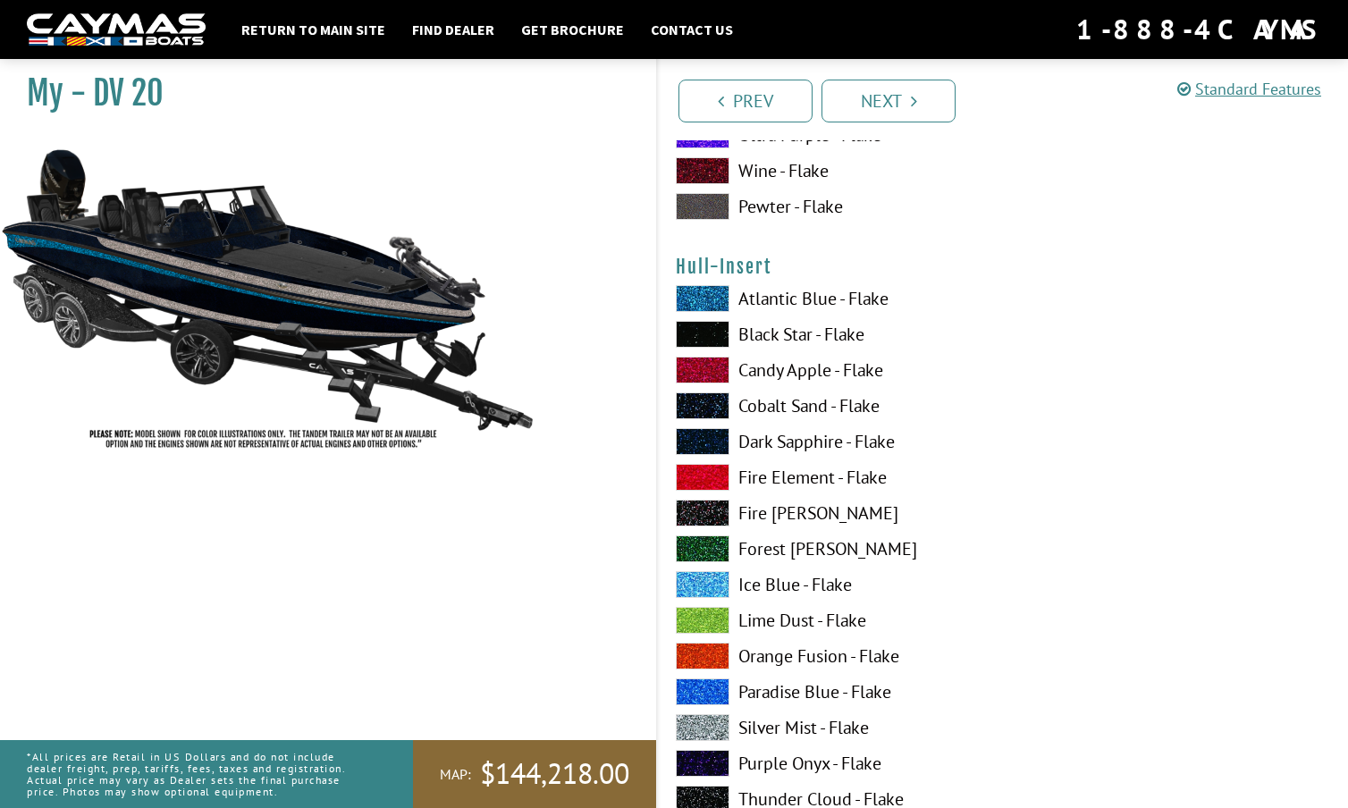
click at [701, 725] on span at bounding box center [703, 727] width 54 height 27
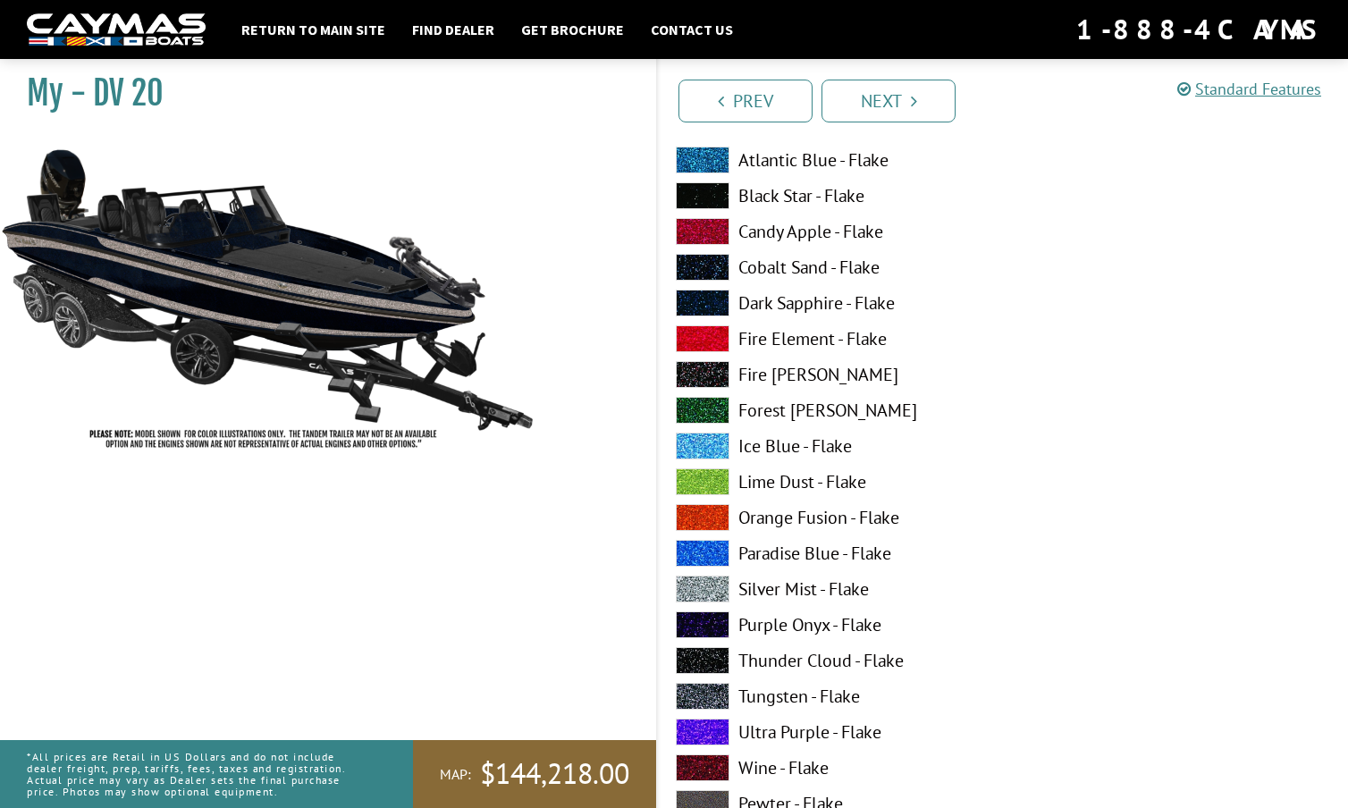
scroll to position [6508, 0]
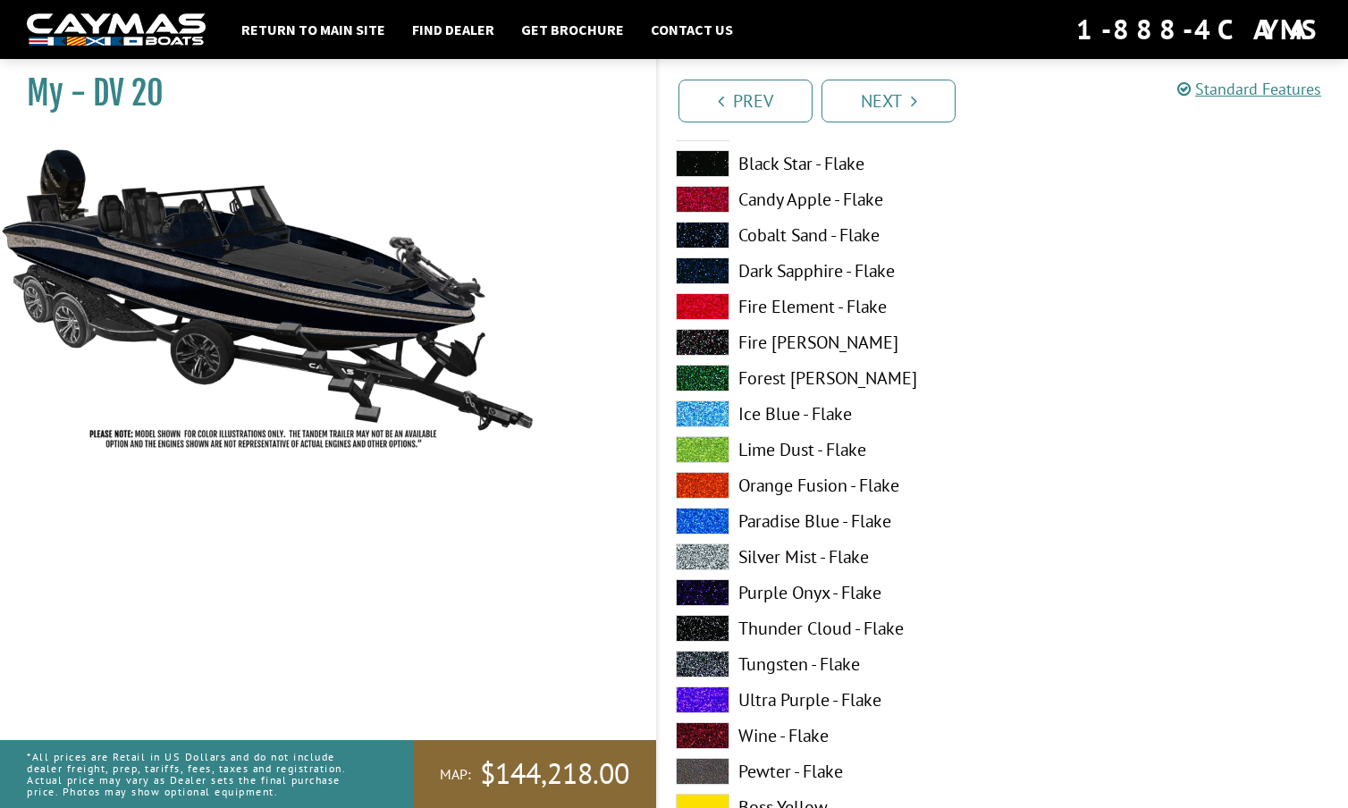
click at [711, 660] on span at bounding box center [703, 664] width 54 height 27
click at [709, 551] on span at bounding box center [703, 557] width 54 height 27
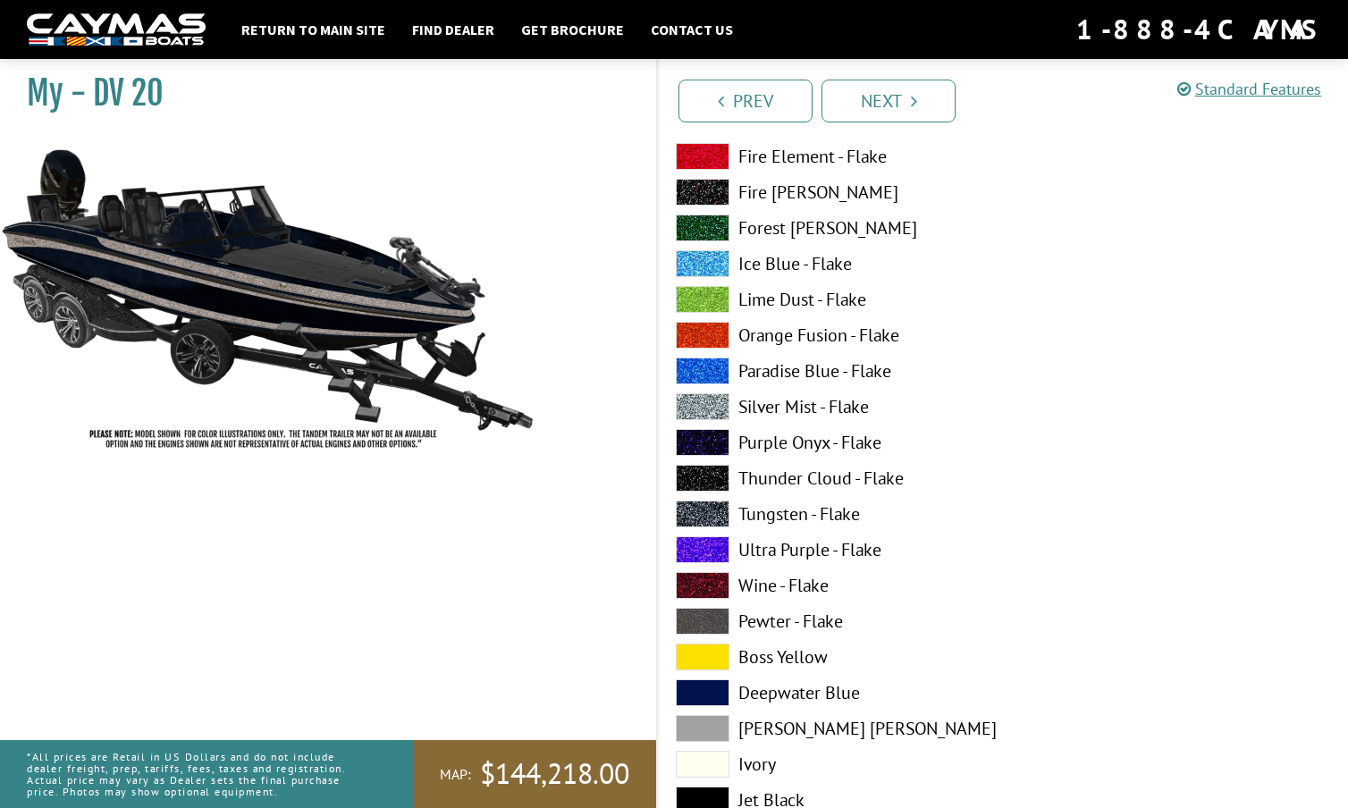
scroll to position [6714, 0]
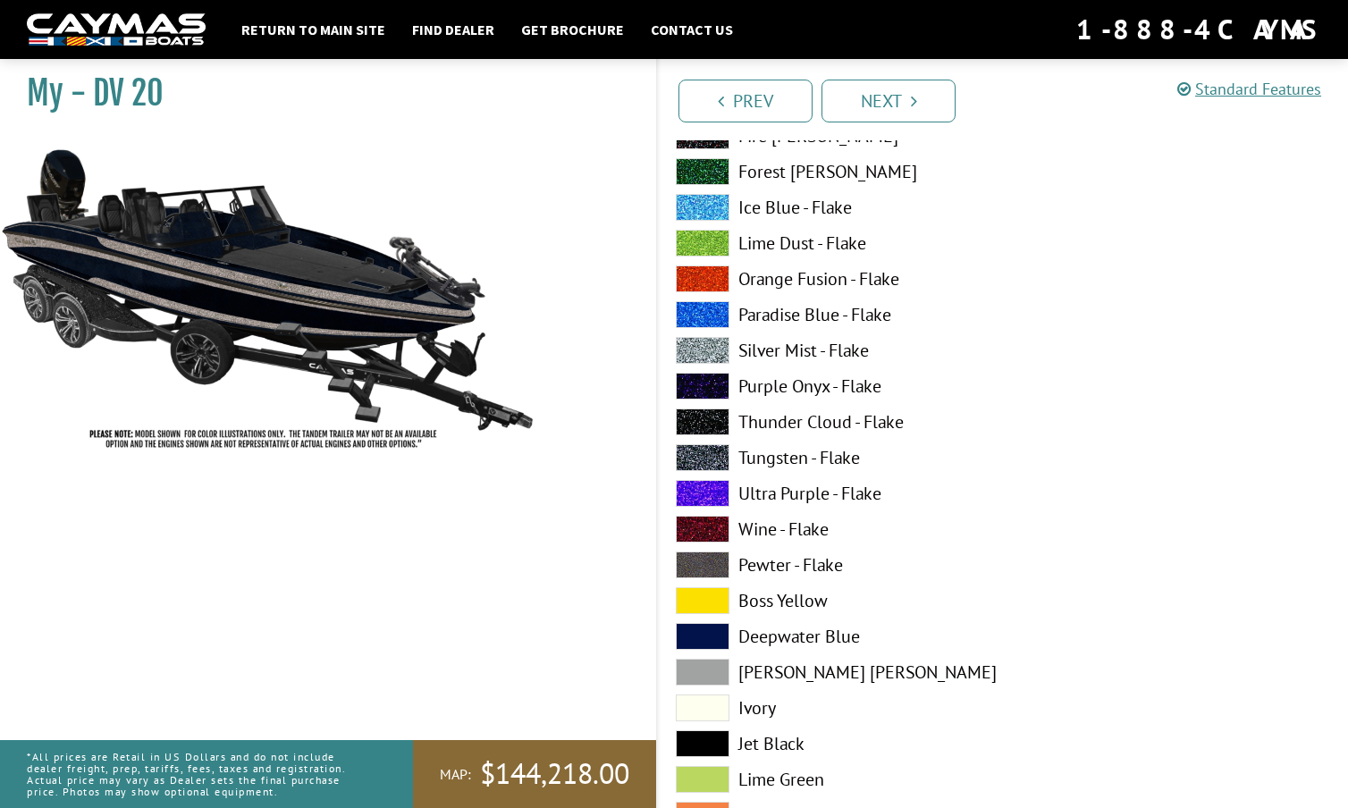
click at [711, 674] on span at bounding box center [703, 672] width 54 height 27
click at [706, 346] on span at bounding box center [703, 350] width 54 height 27
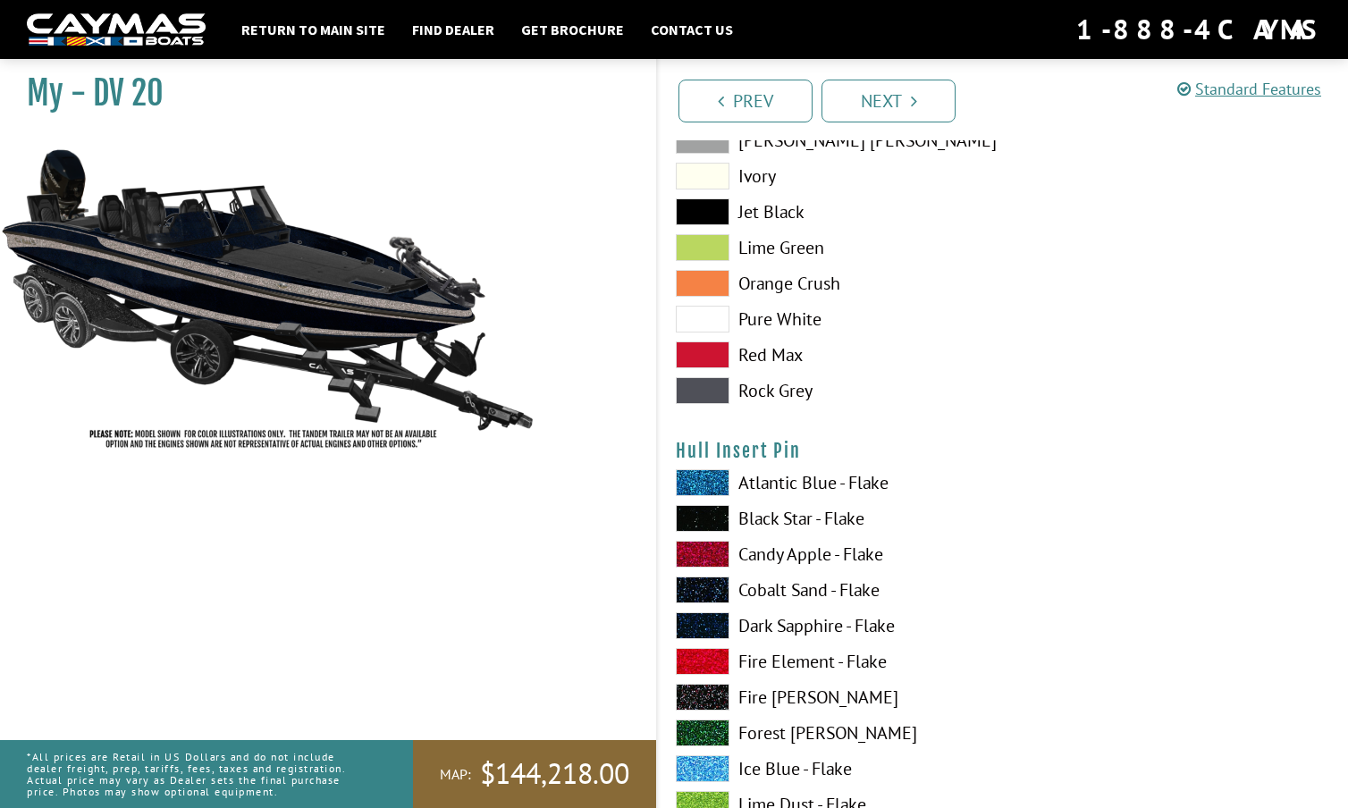
scroll to position [7251, 0]
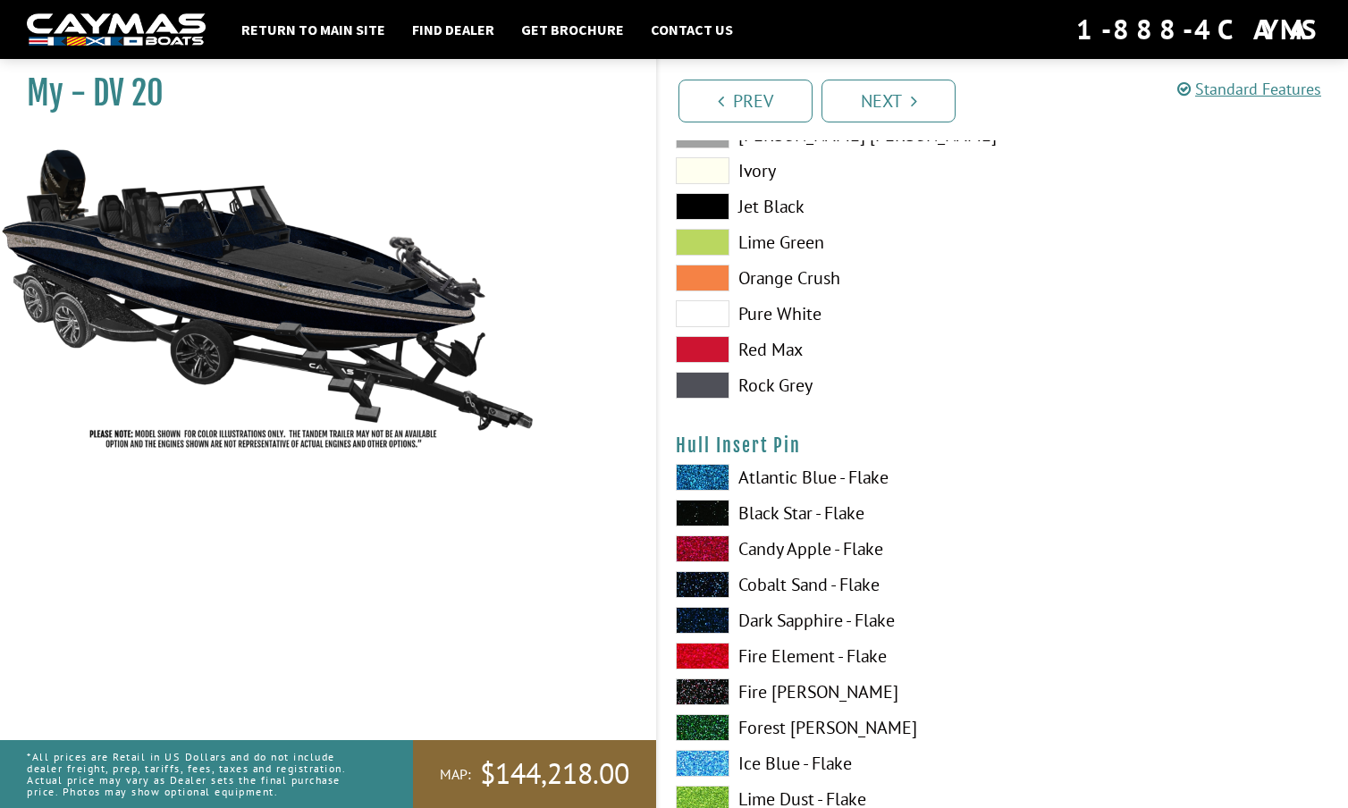
click at [697, 473] on span at bounding box center [703, 477] width 54 height 27
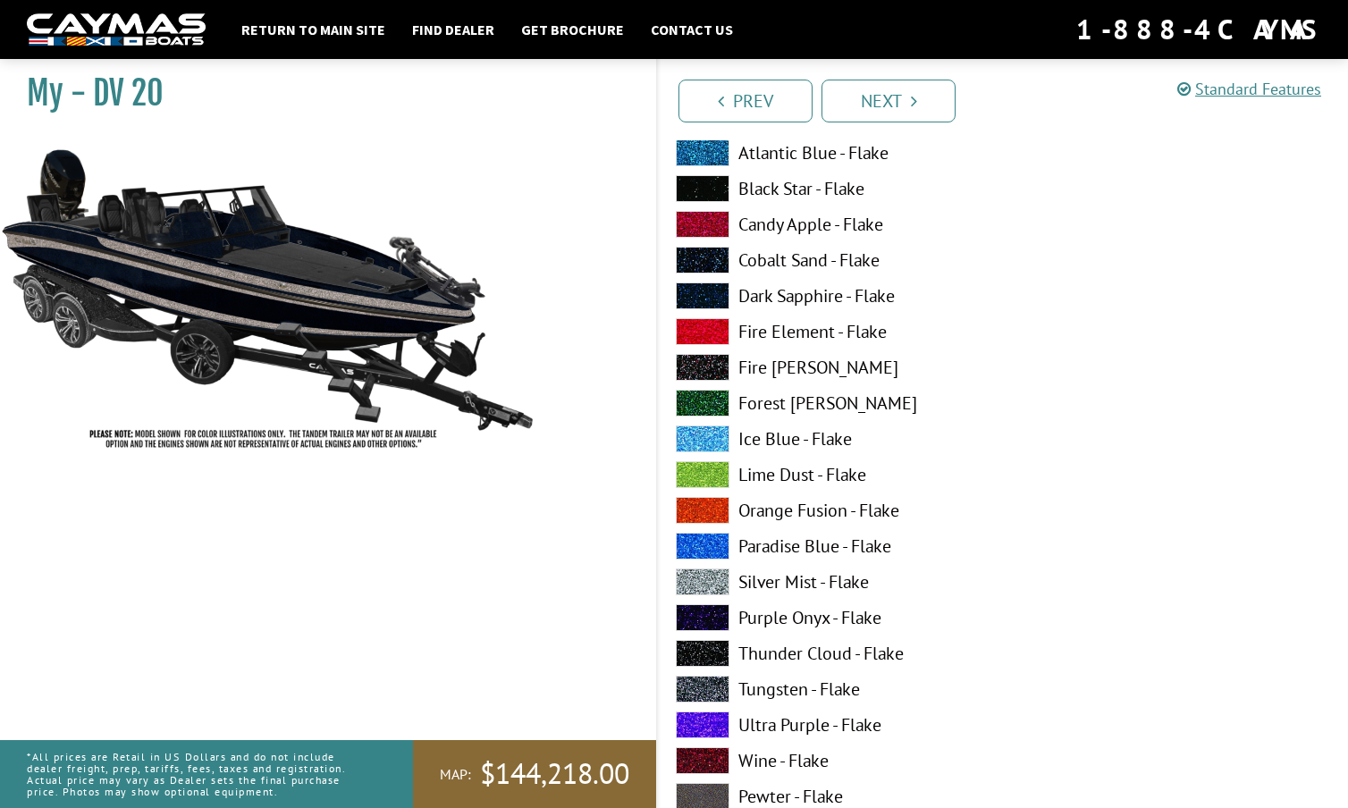
scroll to position [7574, 0]
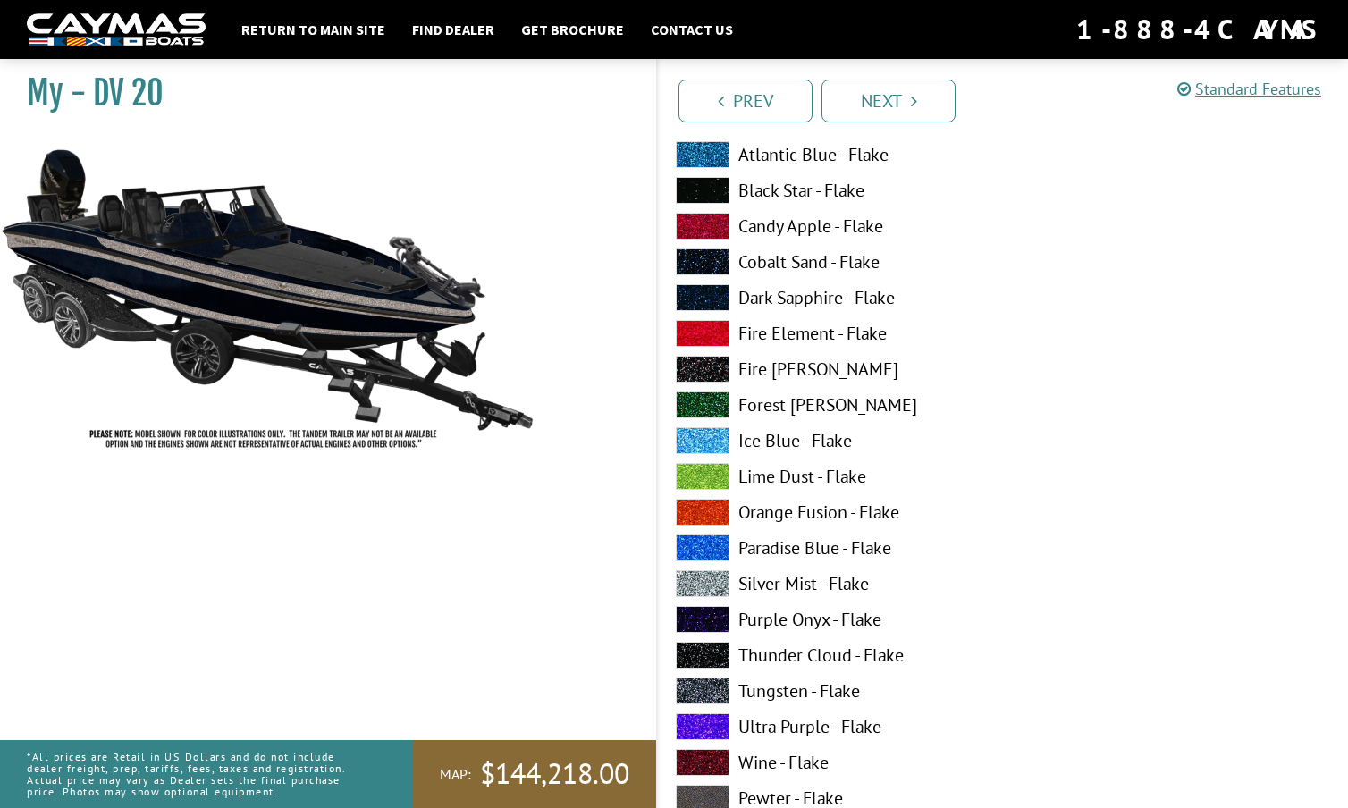
click at [702, 507] on span at bounding box center [703, 512] width 54 height 27
click at [709, 686] on span at bounding box center [703, 691] width 54 height 27
click at [713, 581] on span at bounding box center [703, 583] width 54 height 27
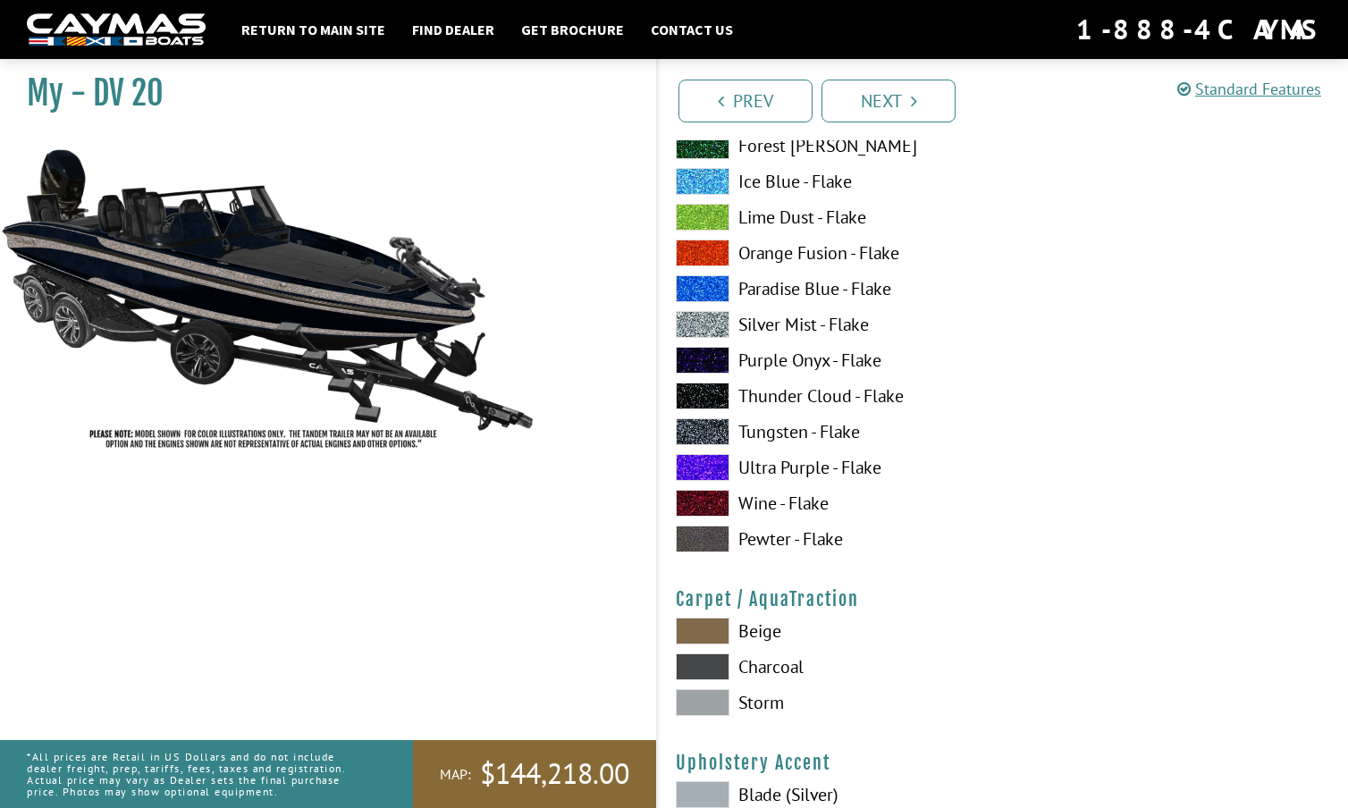
scroll to position [7840, 0]
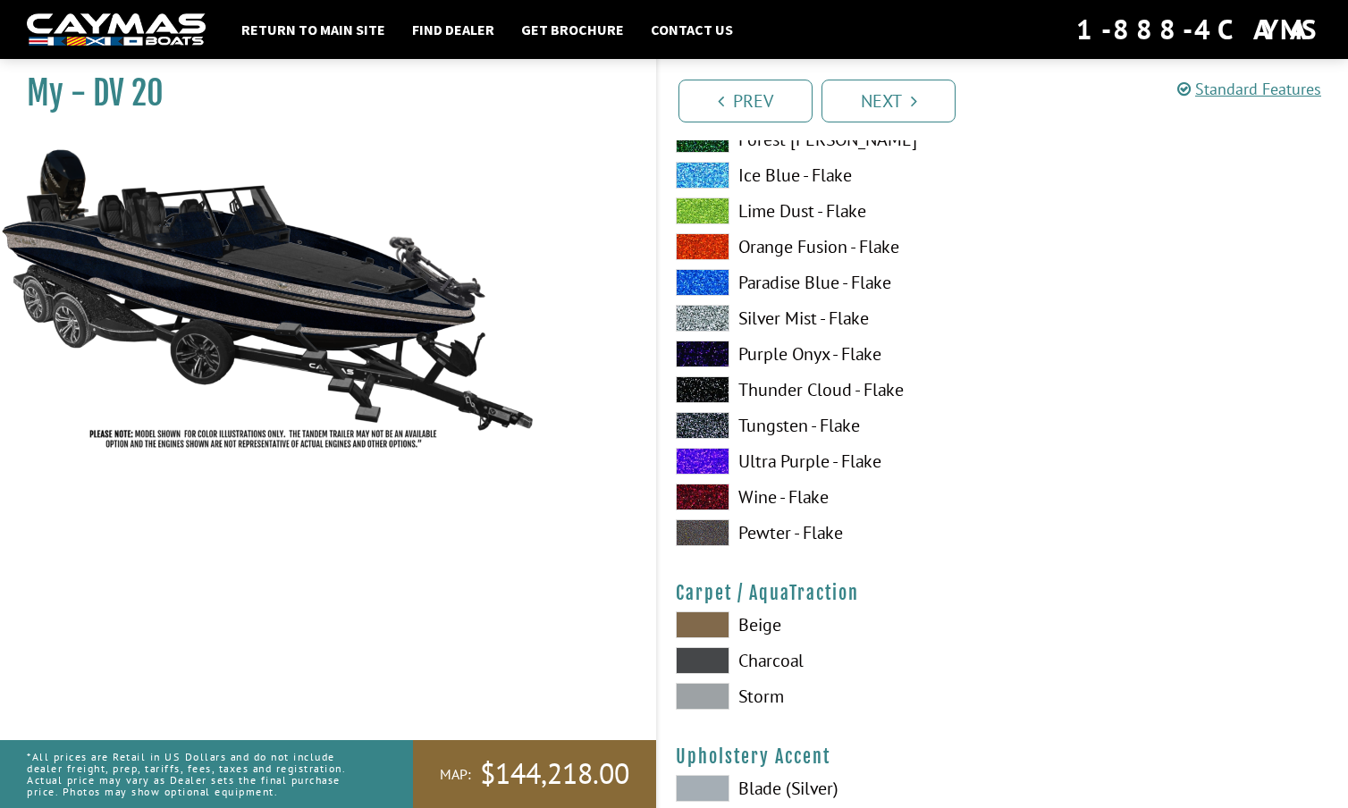
click at [705, 692] on span at bounding box center [703, 696] width 54 height 27
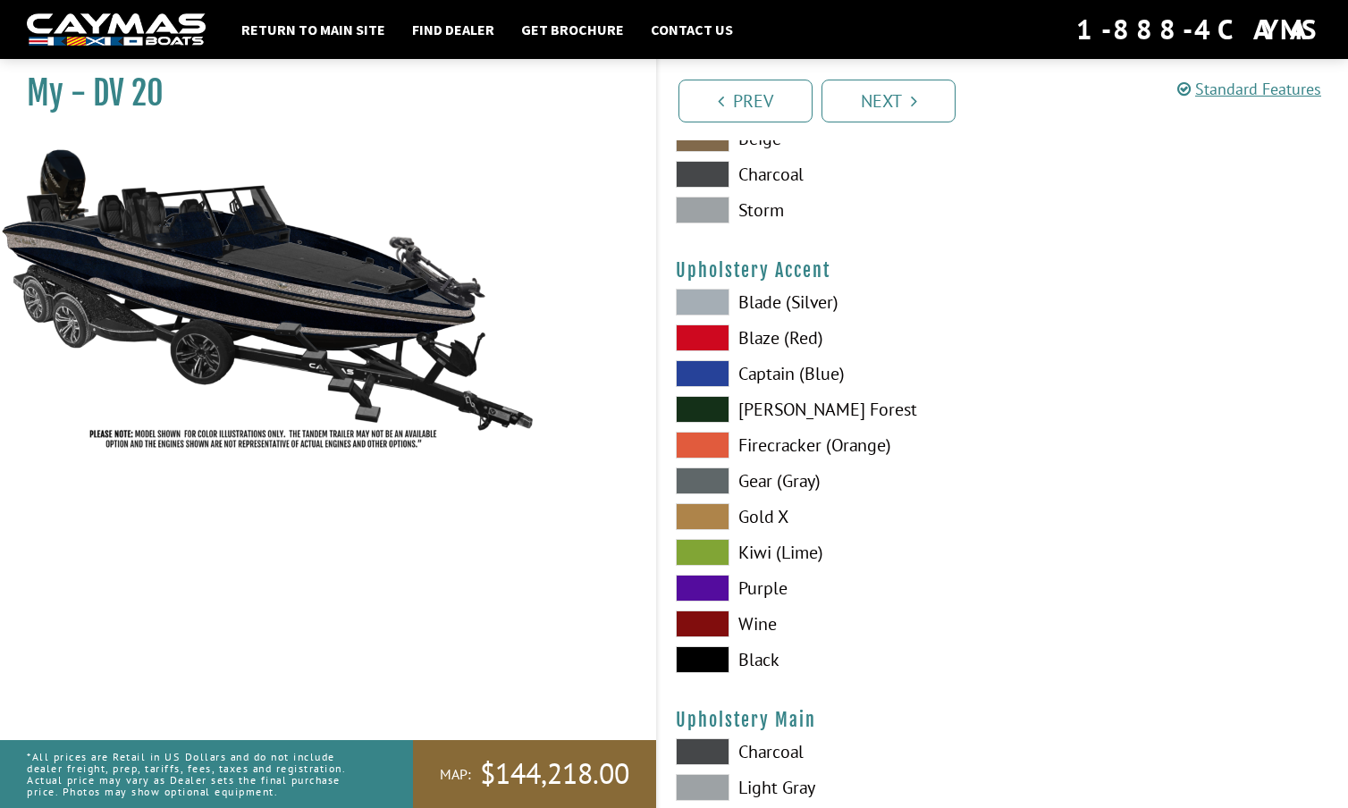
scroll to position [8333, 0]
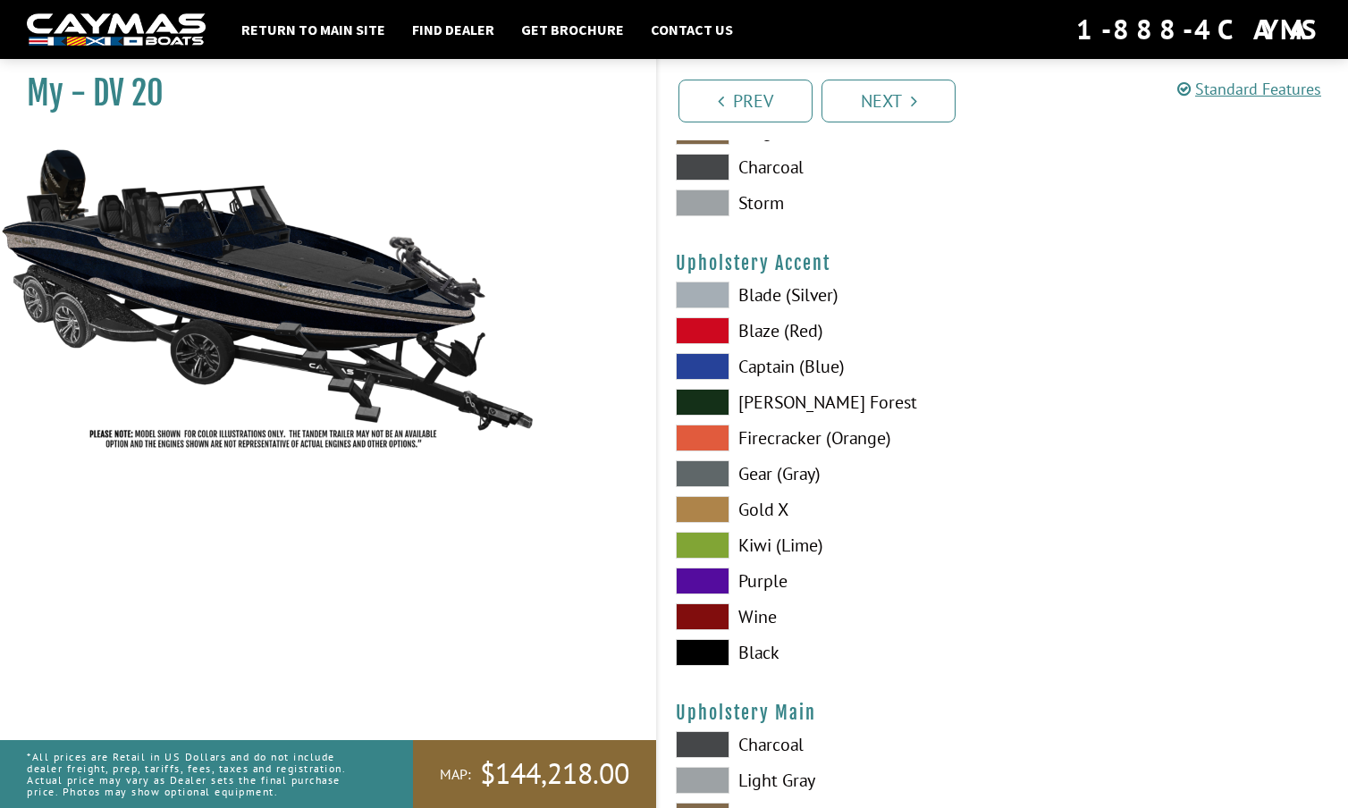
click at [704, 283] on span at bounding box center [703, 295] width 54 height 27
click at [703, 470] on span at bounding box center [703, 473] width 54 height 27
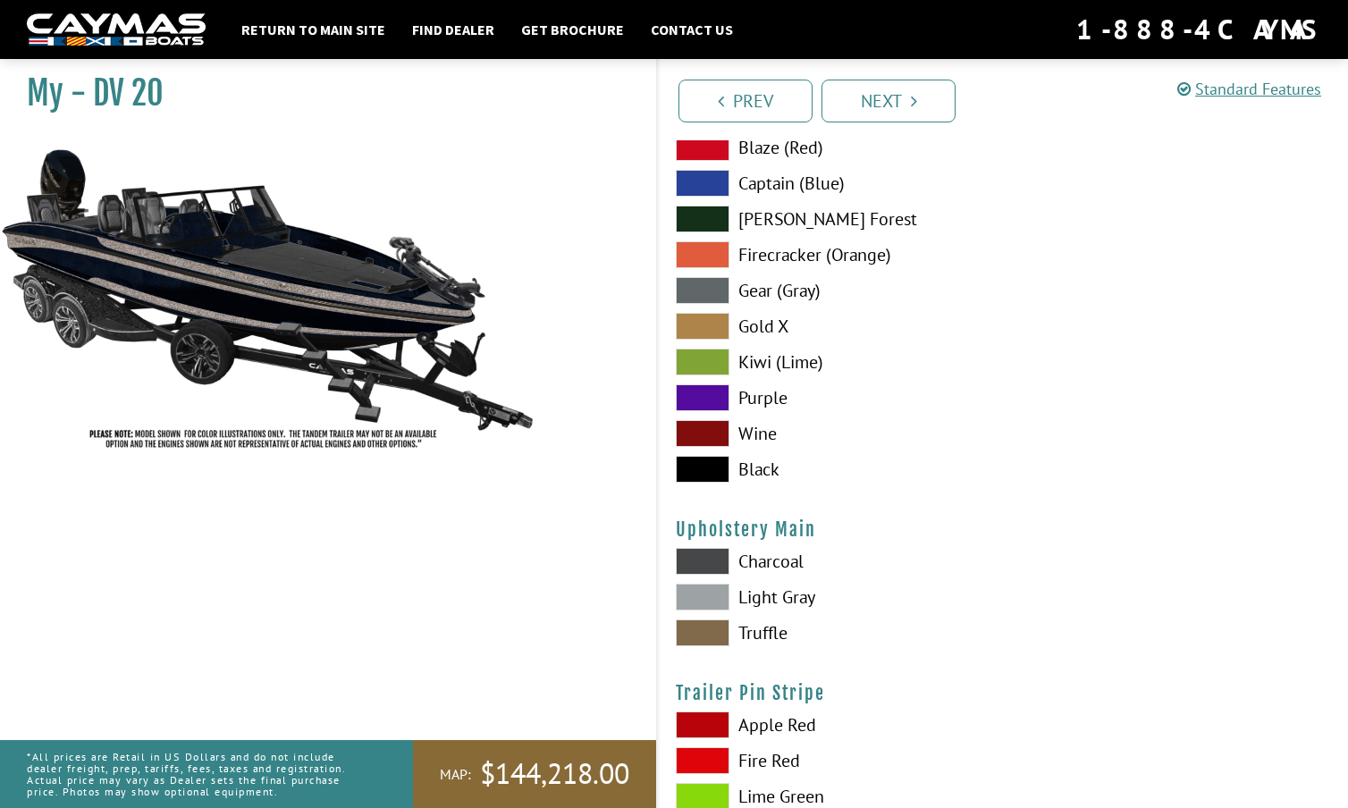
scroll to position [8523, 0]
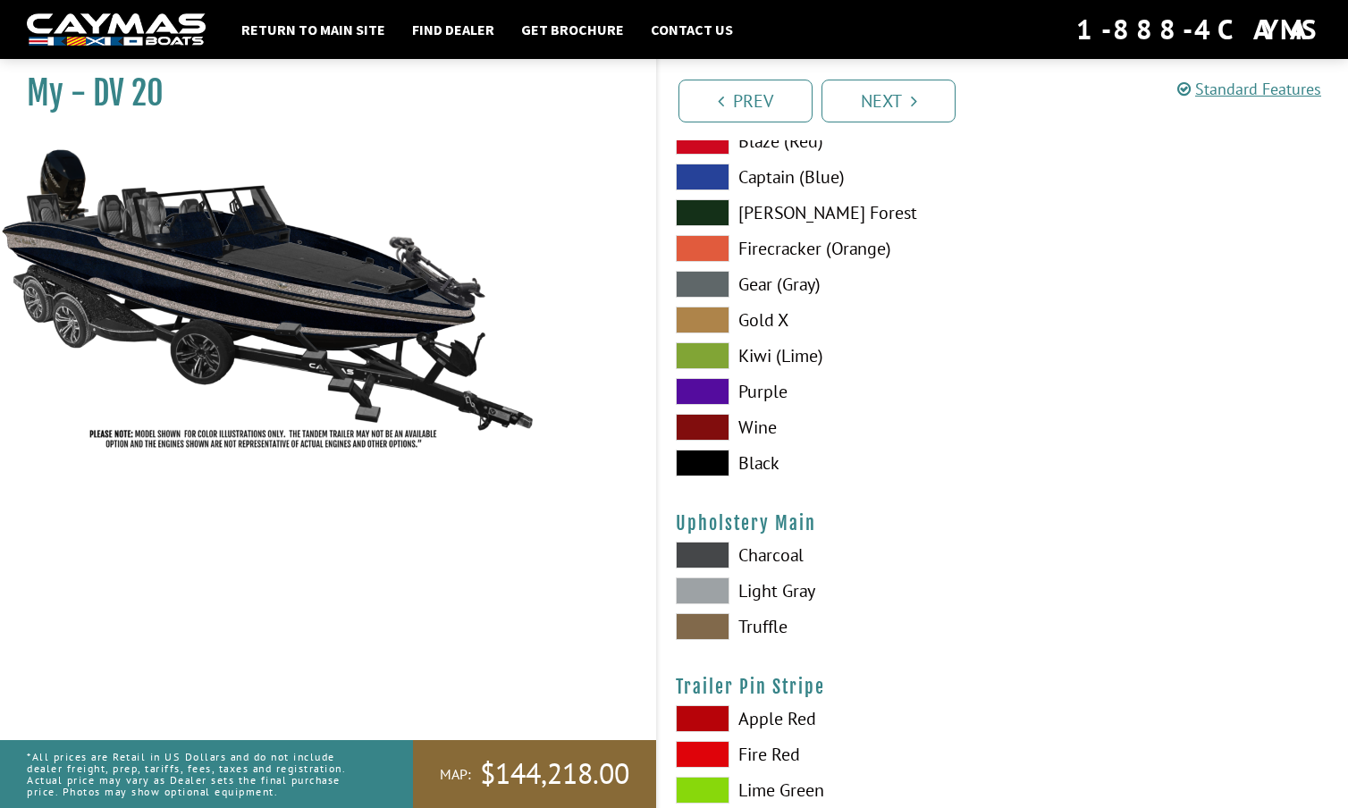
click at [697, 588] on span at bounding box center [703, 590] width 54 height 27
click at [710, 547] on span at bounding box center [703, 555] width 54 height 27
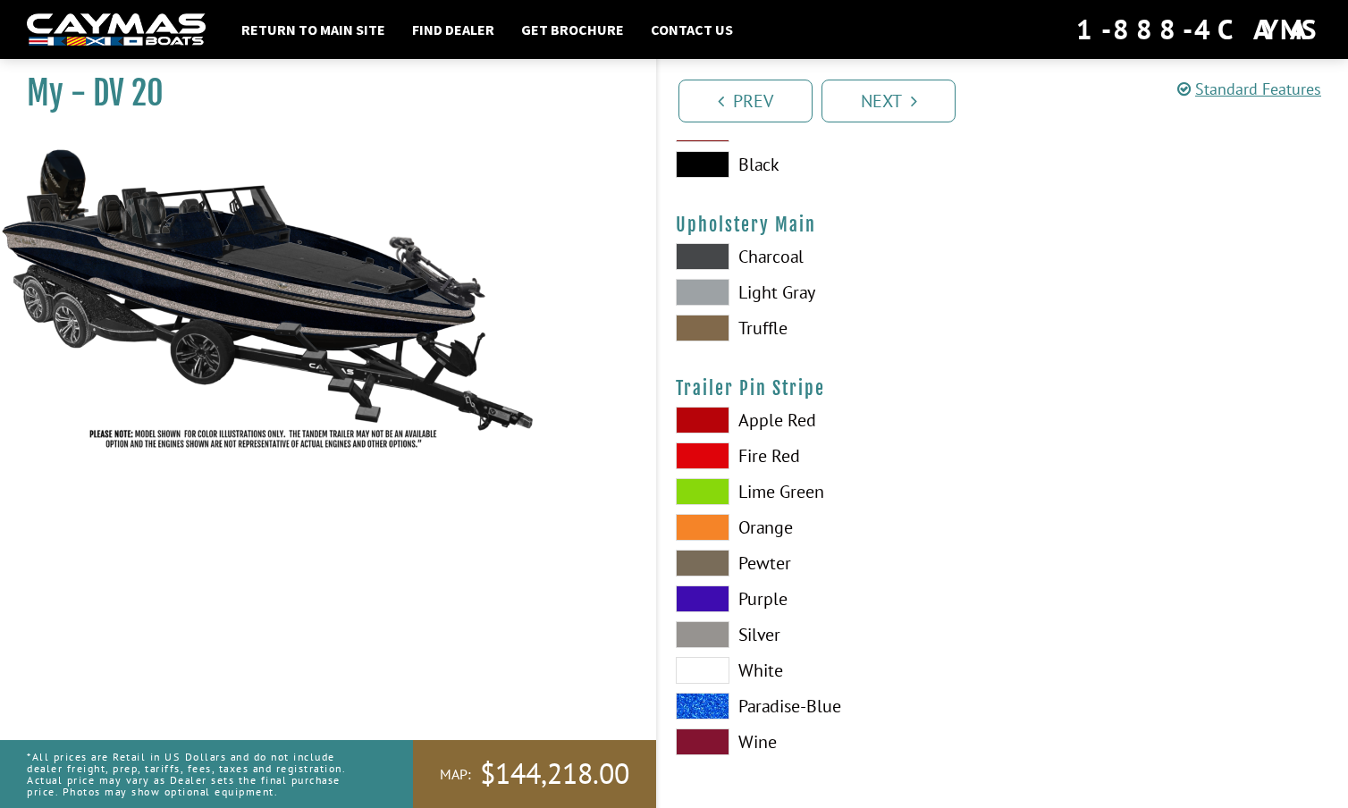
scroll to position [8821, 0]
click at [706, 627] on span at bounding box center [703, 634] width 54 height 27
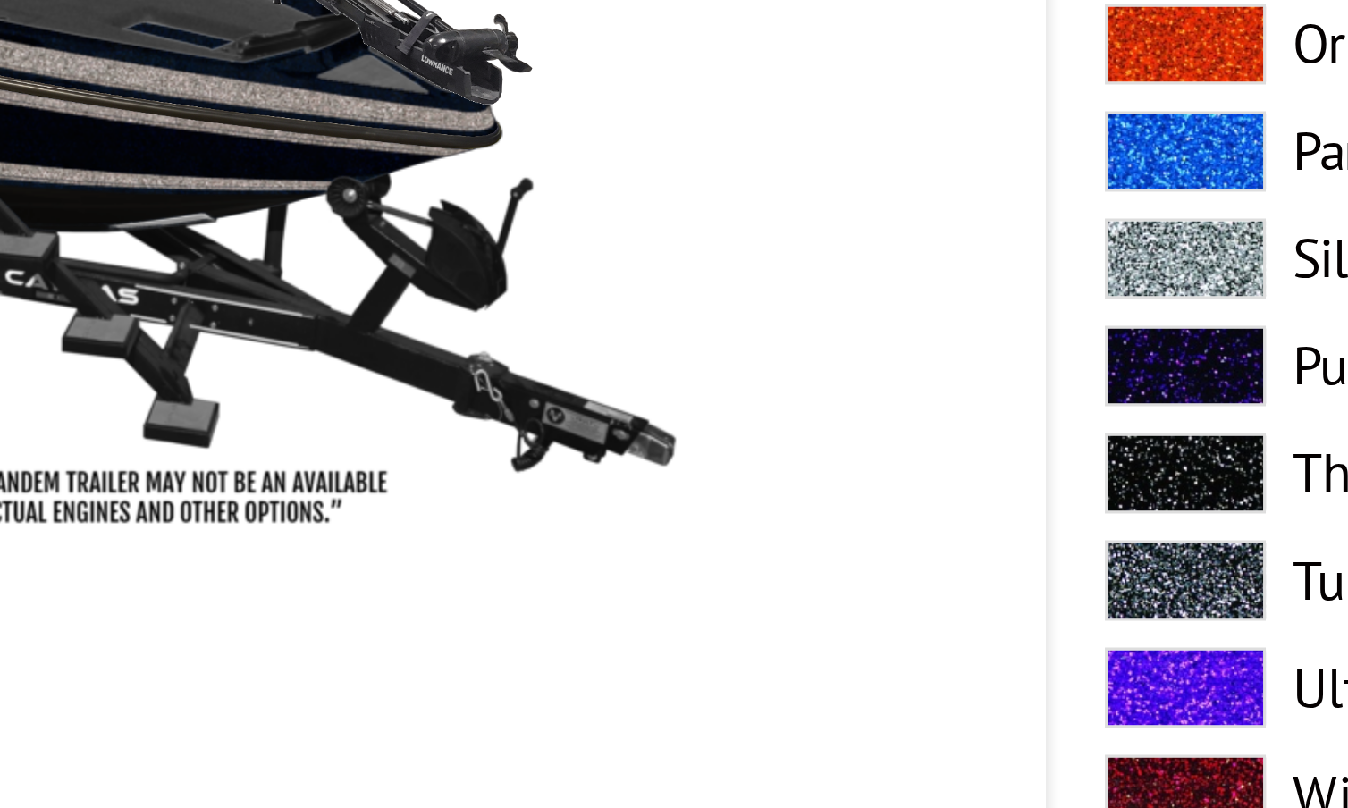
scroll to position [6792, 0]
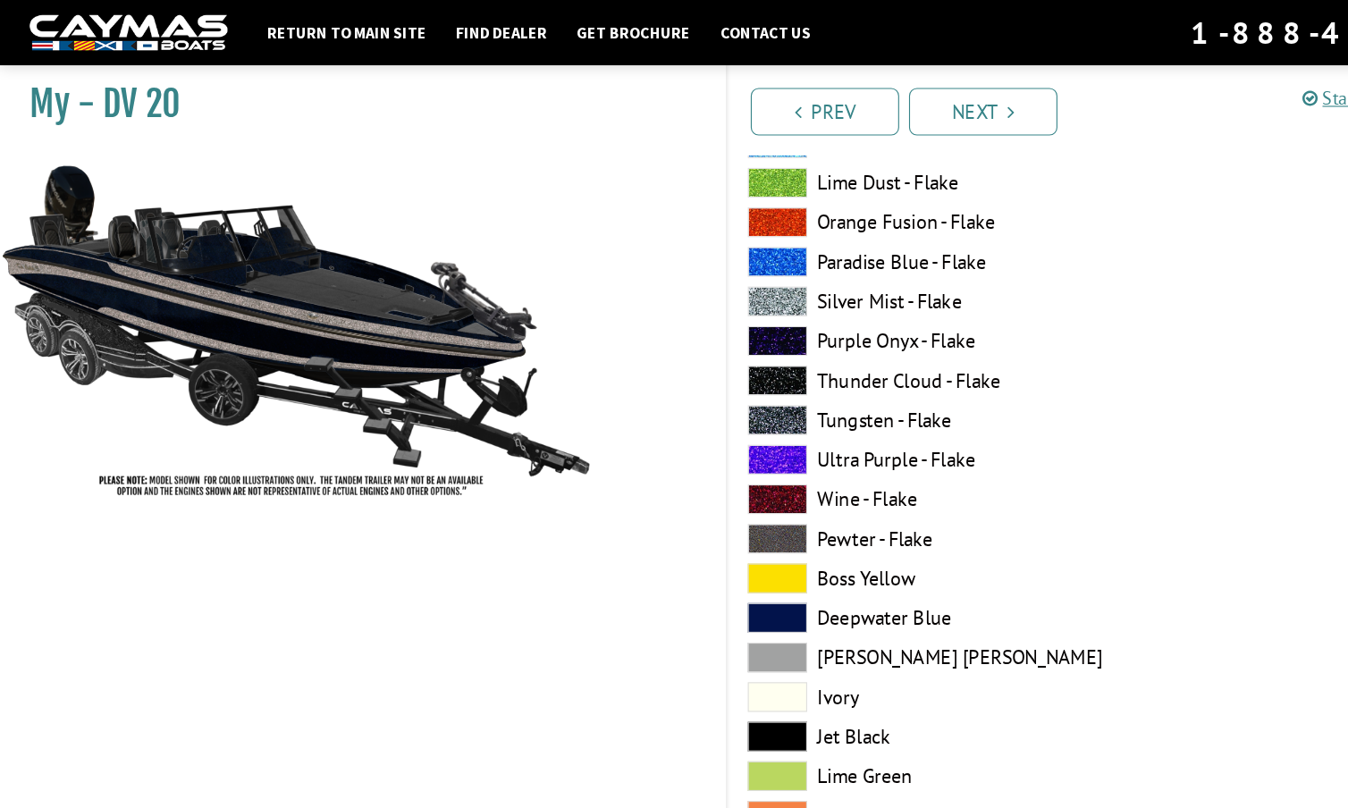
click at [706, 371] on span at bounding box center [703, 380] width 54 height 27
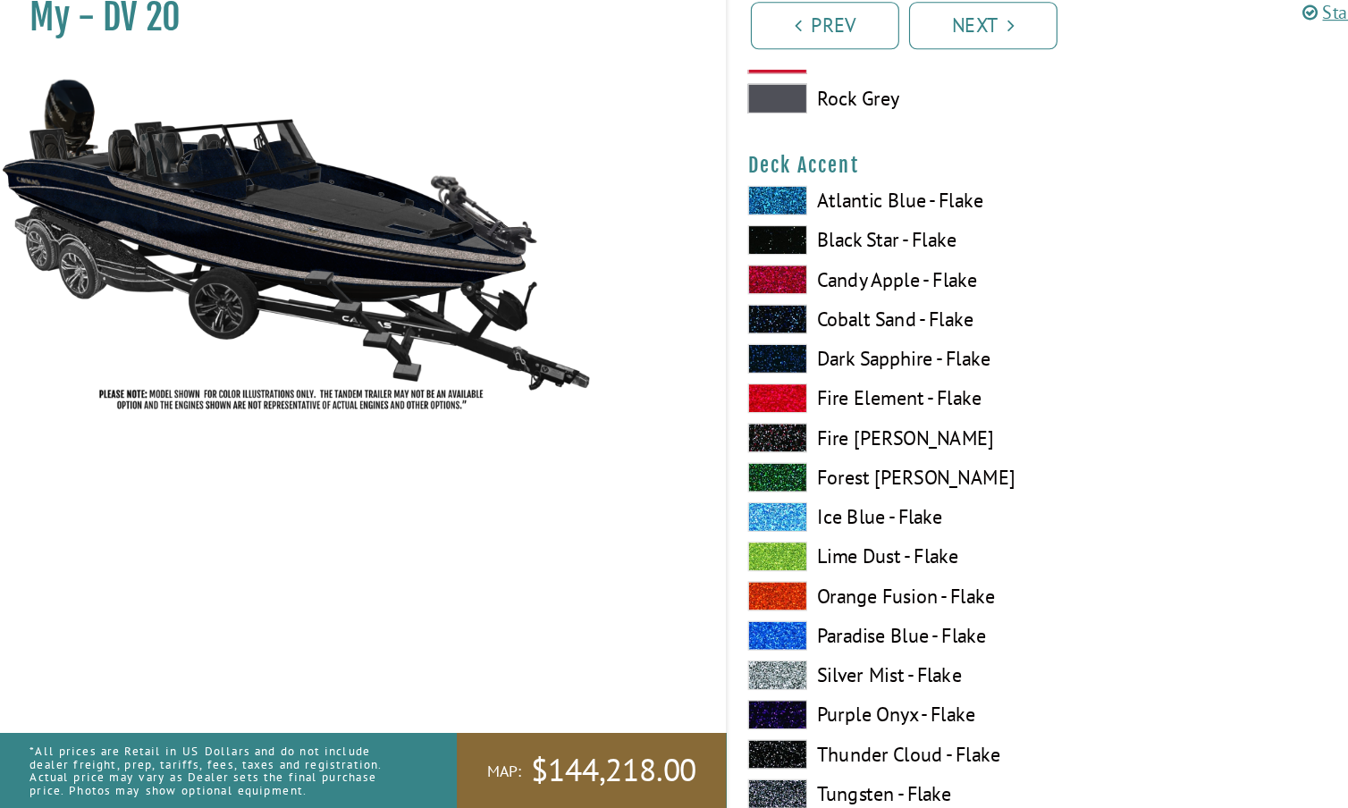
scroll to position [1214, 0]
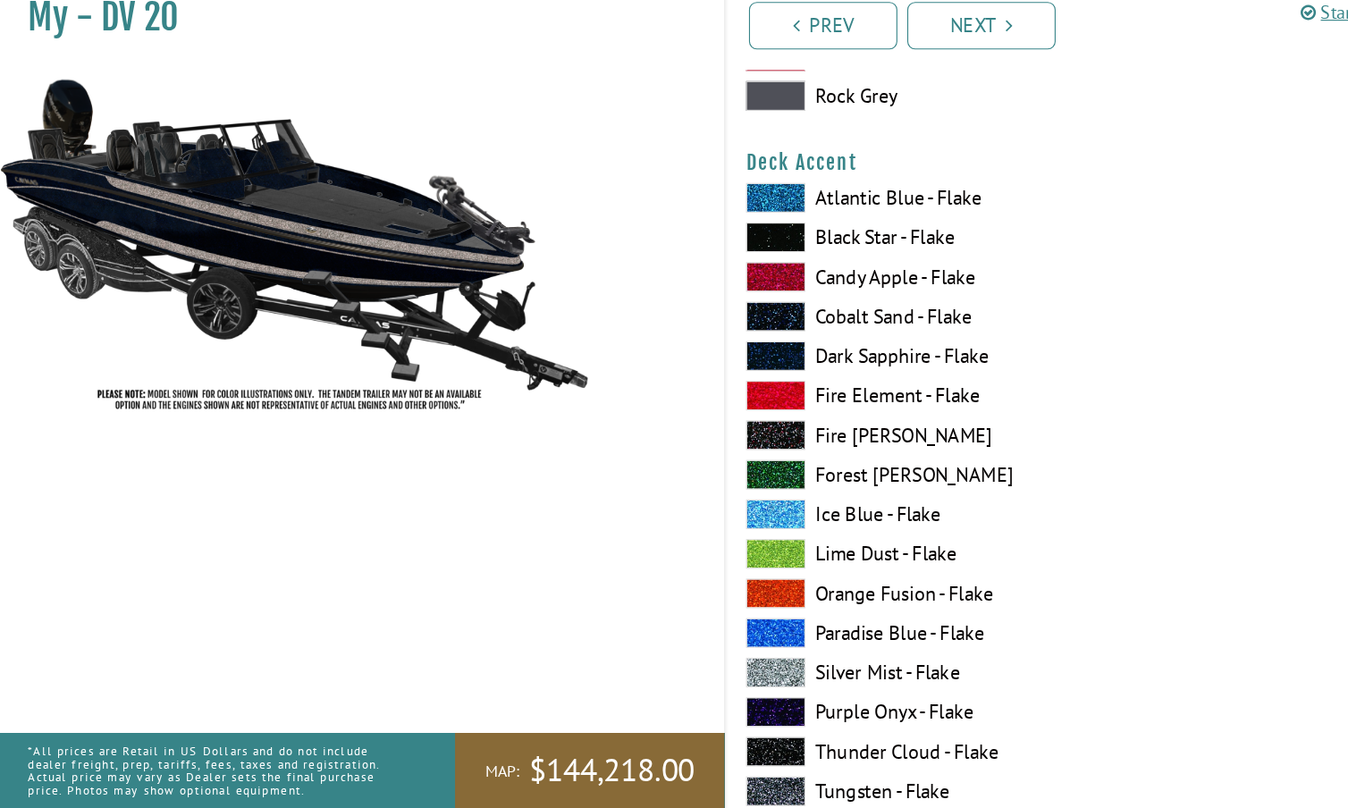
click at [708, 422] on span at bounding box center [703, 435] width 54 height 27
click at [695, 529] on span at bounding box center [703, 542] width 54 height 27
click at [704, 672] on span at bounding box center [703, 685] width 54 height 27
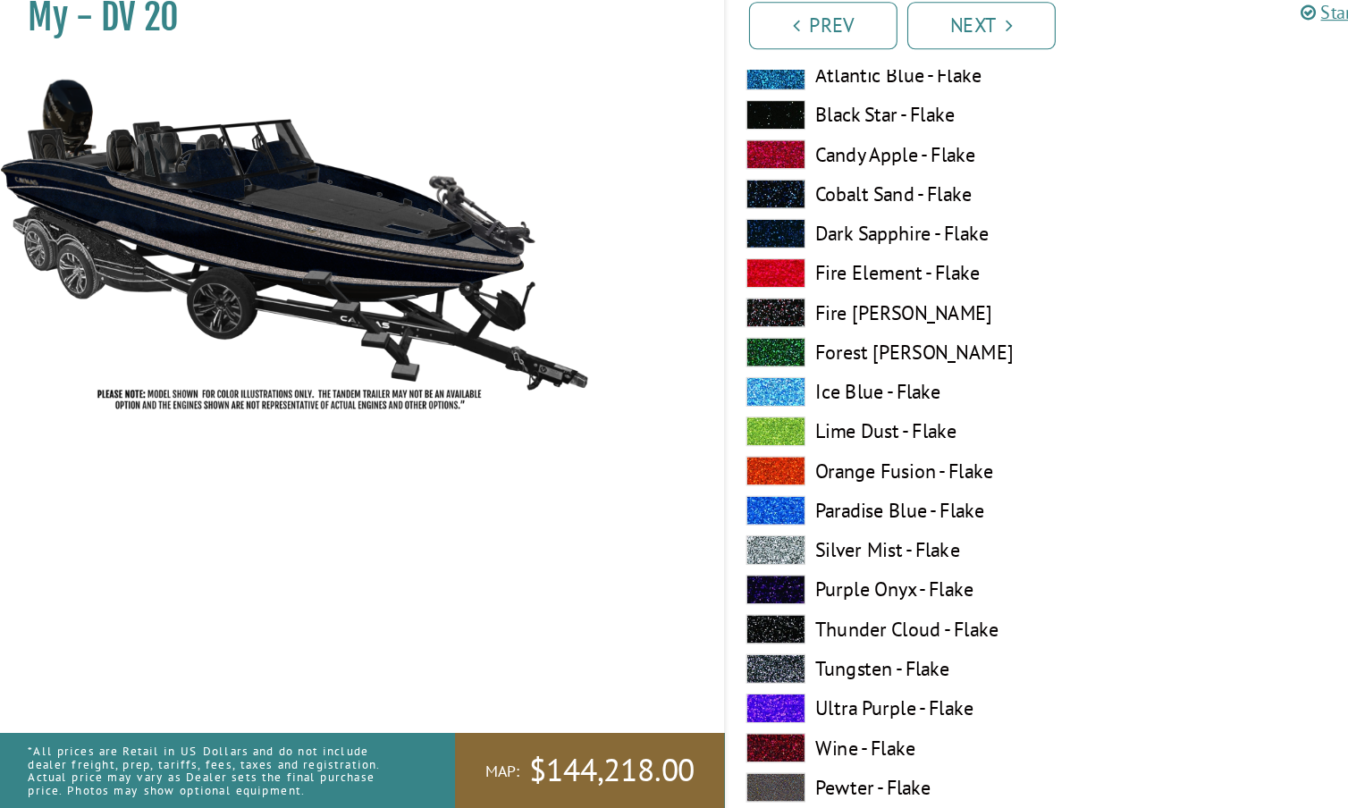
scroll to position [1326, 0]
click at [704, 668] on span at bounding box center [703, 681] width 54 height 27
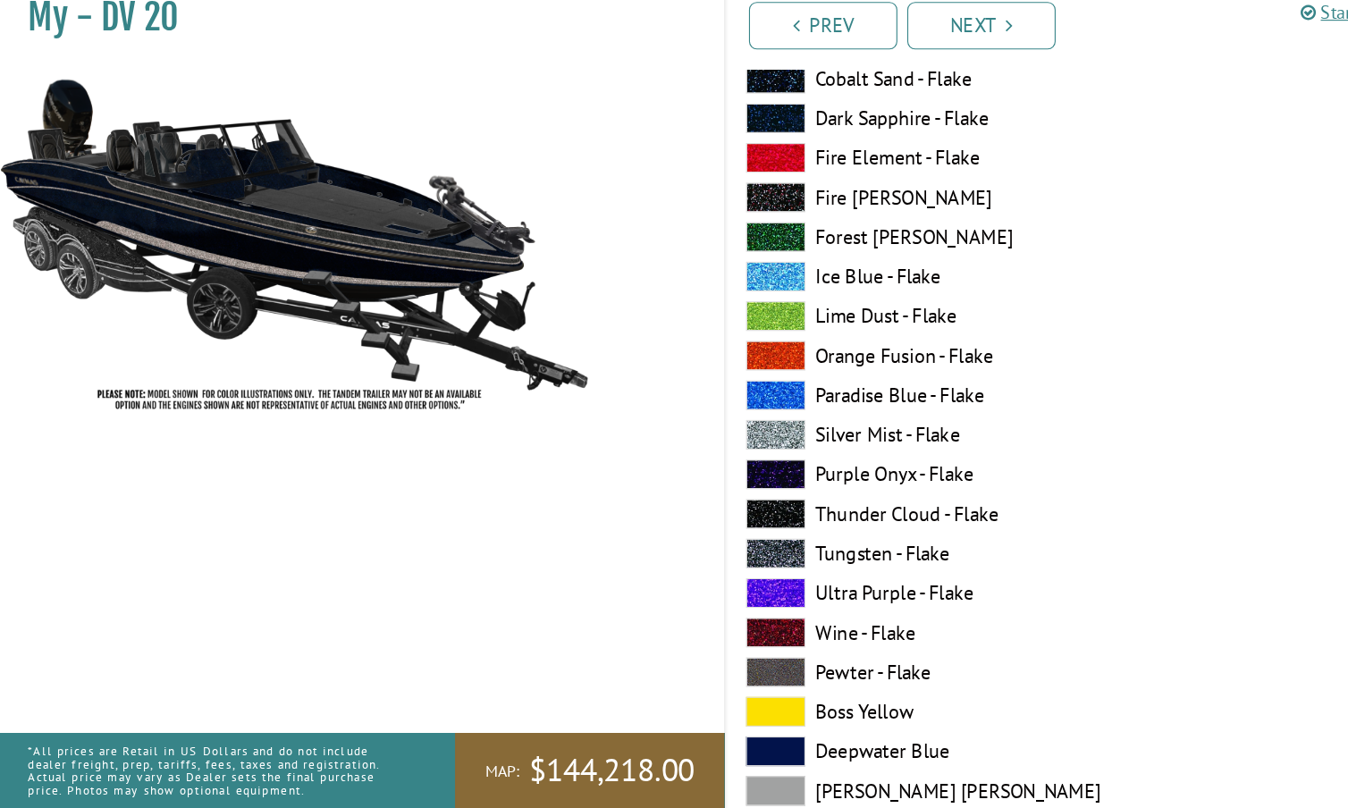
scroll to position [1431, 0]
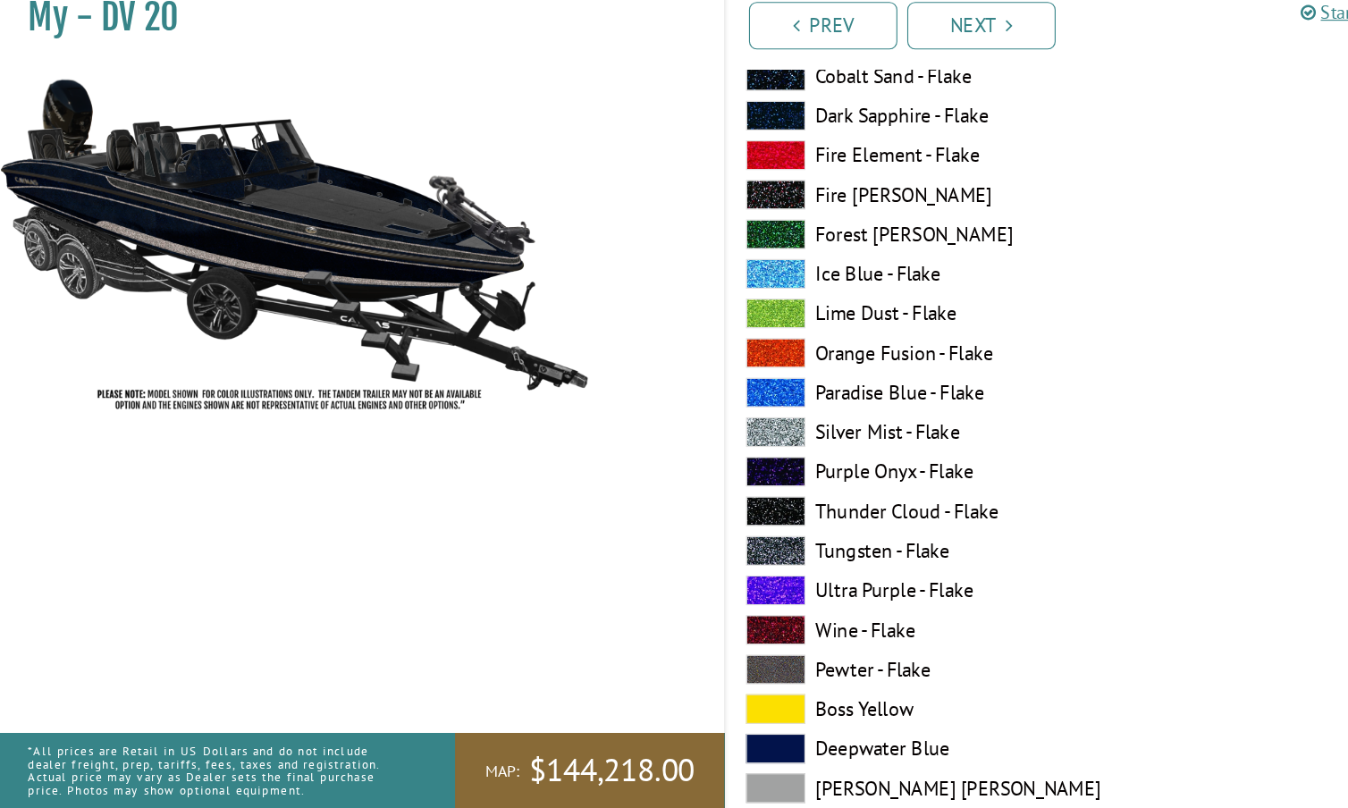
click at [704, 670] on span at bounding box center [703, 683] width 54 height 27
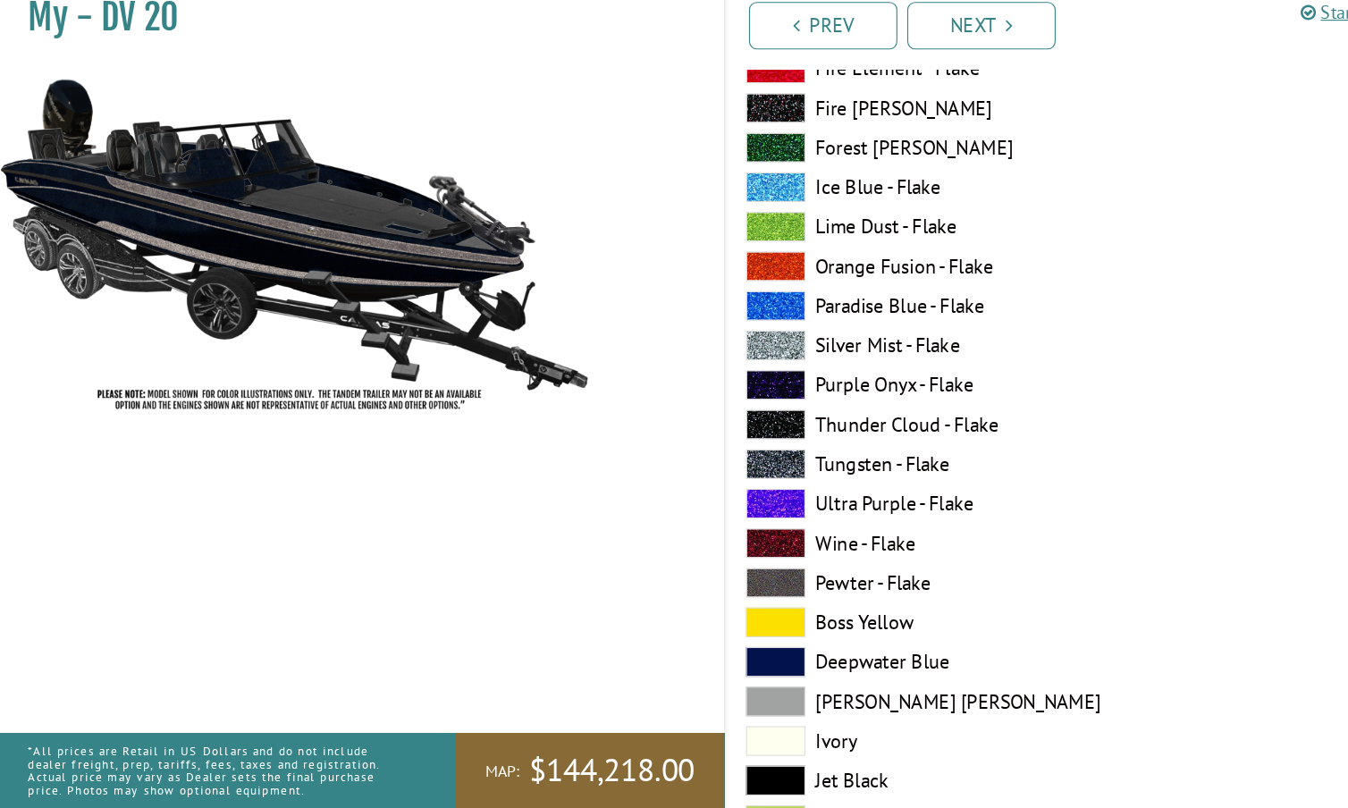
scroll to position [1529, 0]
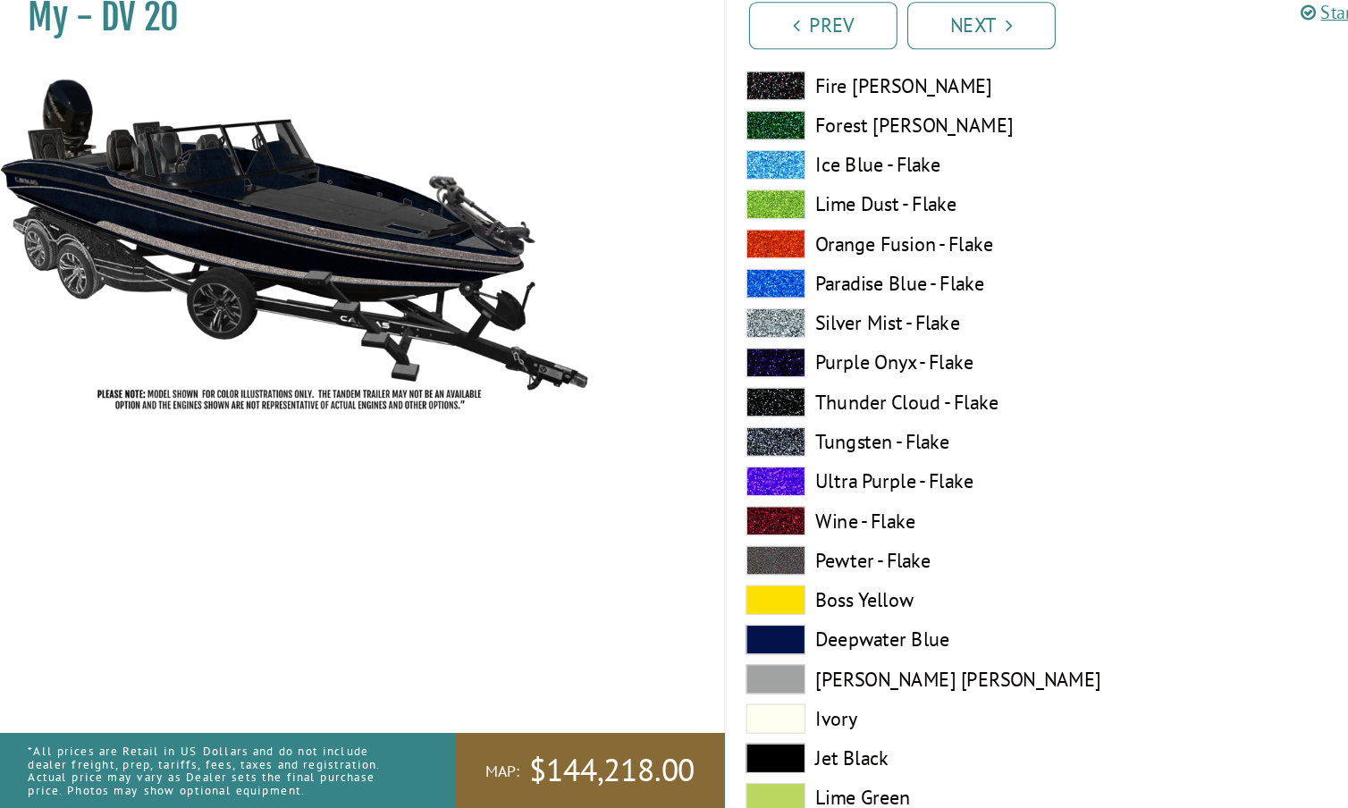
click at [706, 678] on span at bounding box center [703, 691] width 54 height 27
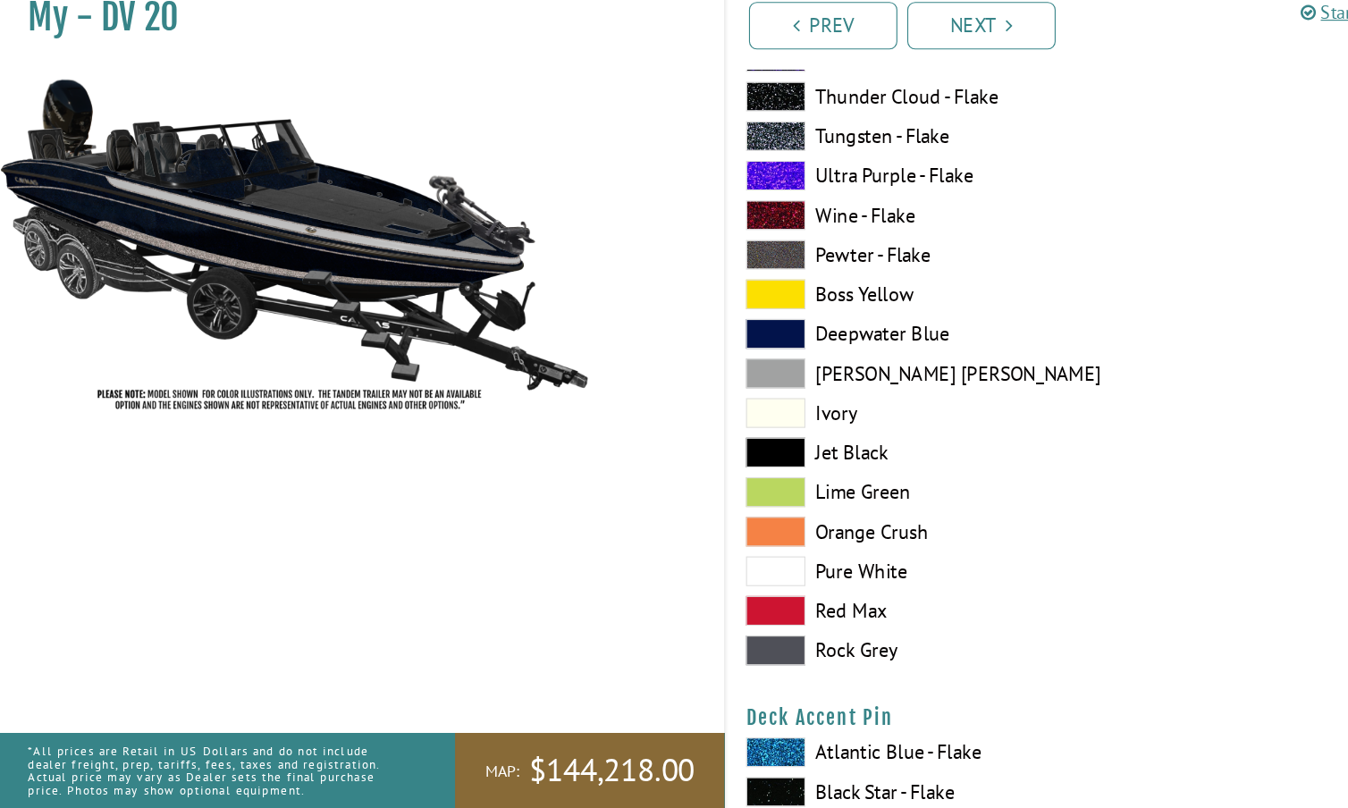
scroll to position [1809, 0]
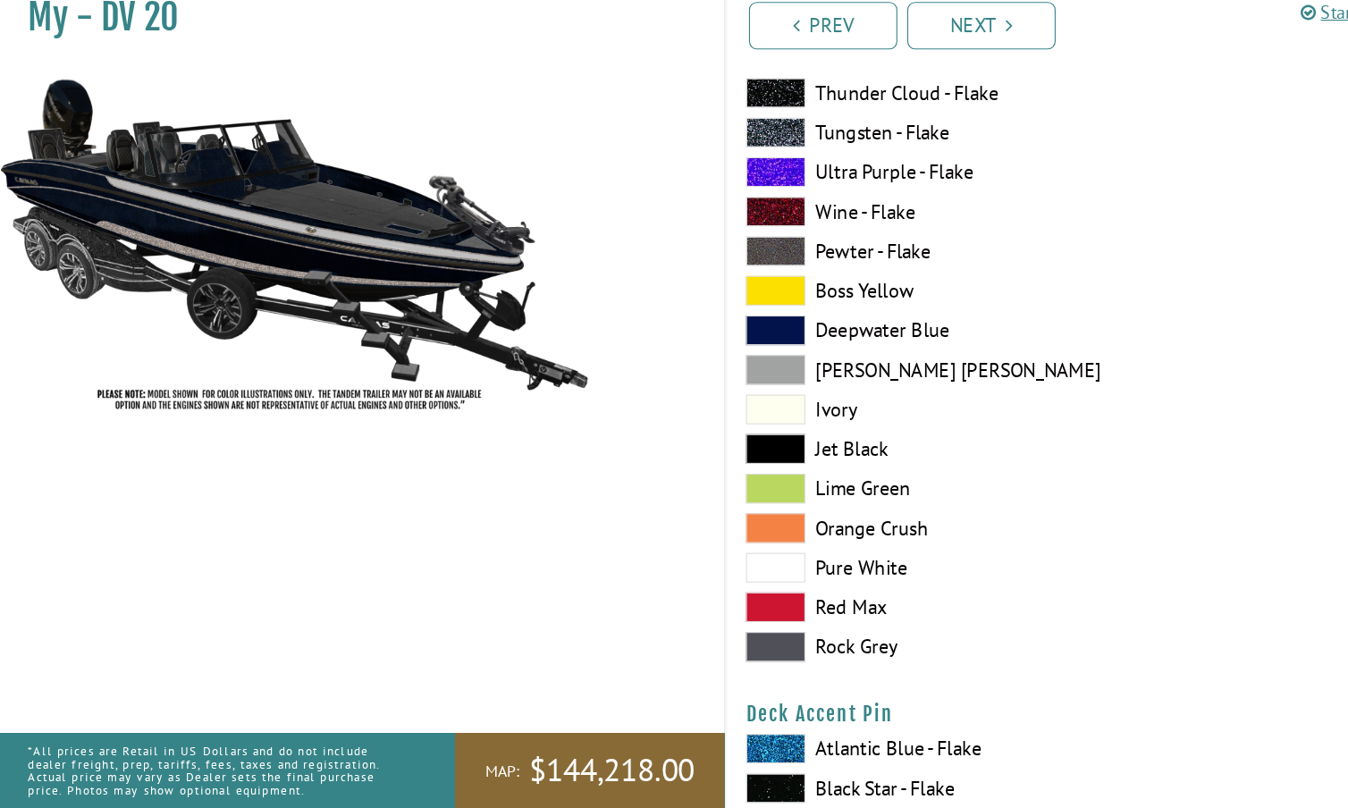
click at [704, 649] on span at bounding box center [703, 662] width 54 height 27
click at [714, 399] on span at bounding box center [703, 412] width 54 height 27
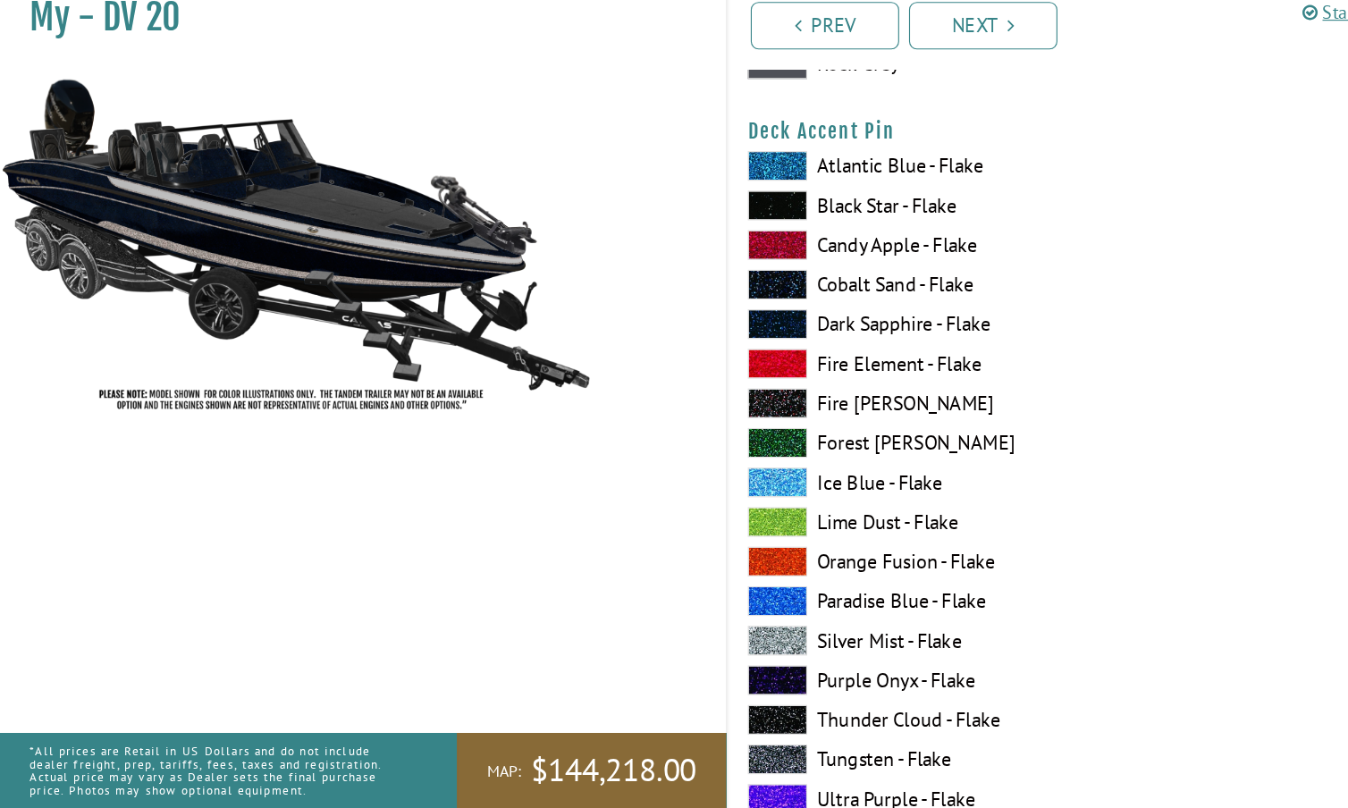
scroll to position [2337, 0]
click at [706, 643] on span at bounding box center [703, 656] width 54 height 27
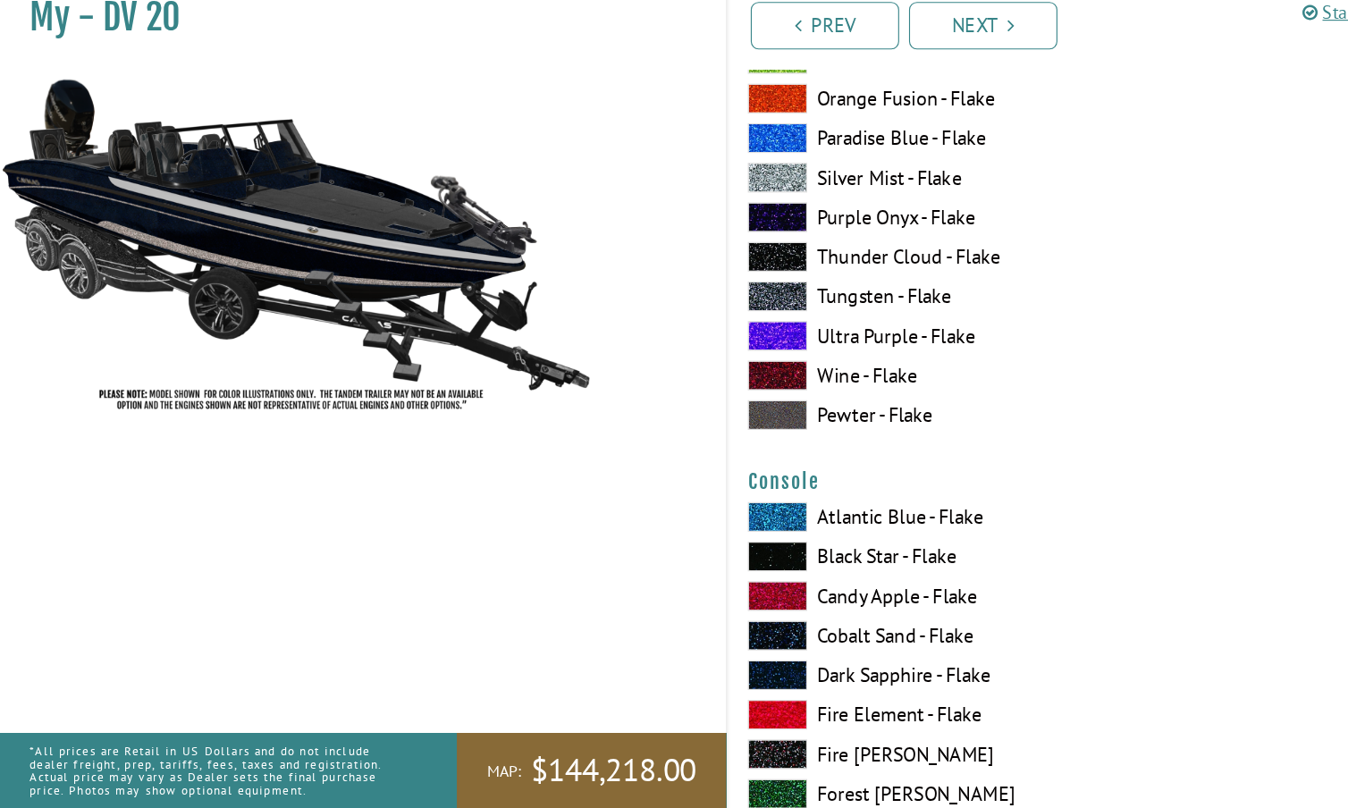
scroll to position [2761, 0]
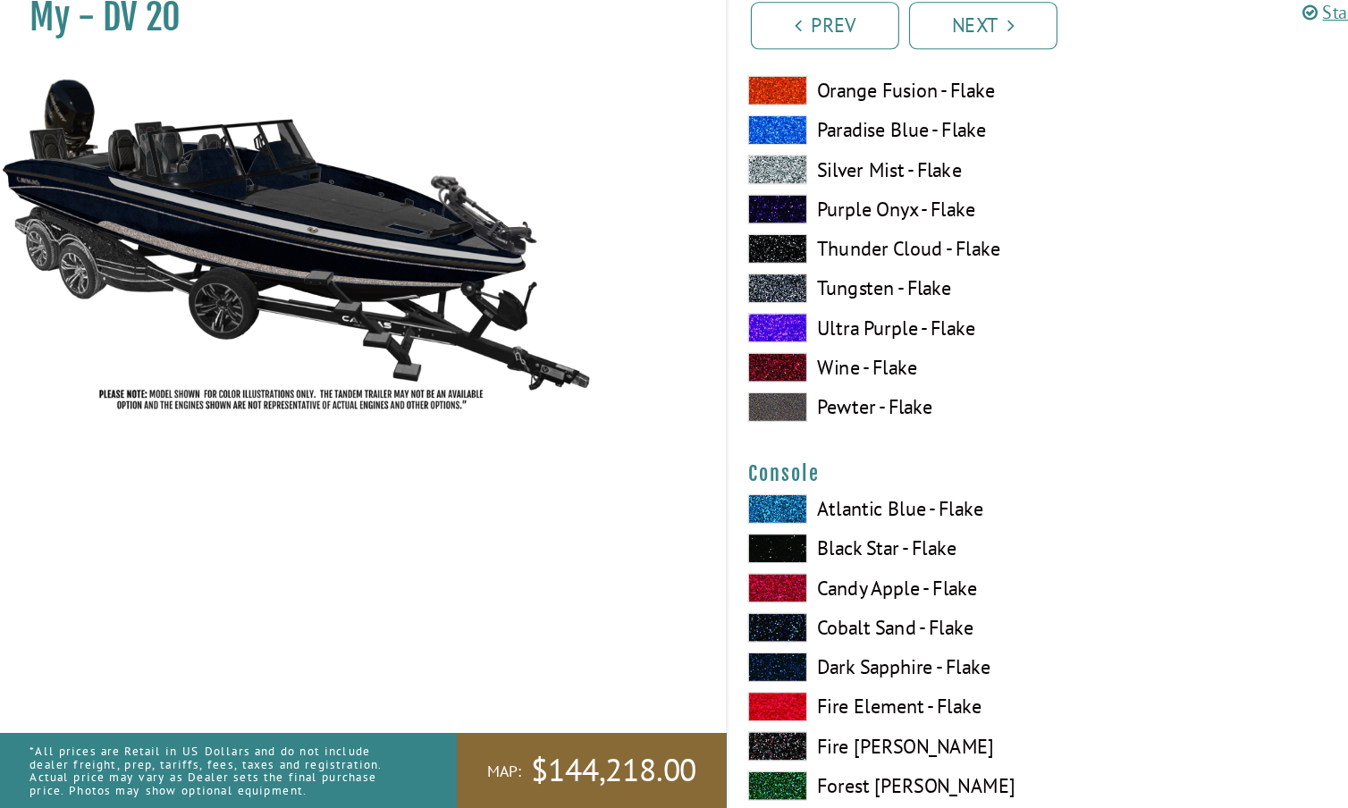
click at [709, 560] on span at bounding box center [703, 573] width 54 height 27
click at [704, 668] on span at bounding box center [703, 681] width 54 height 27
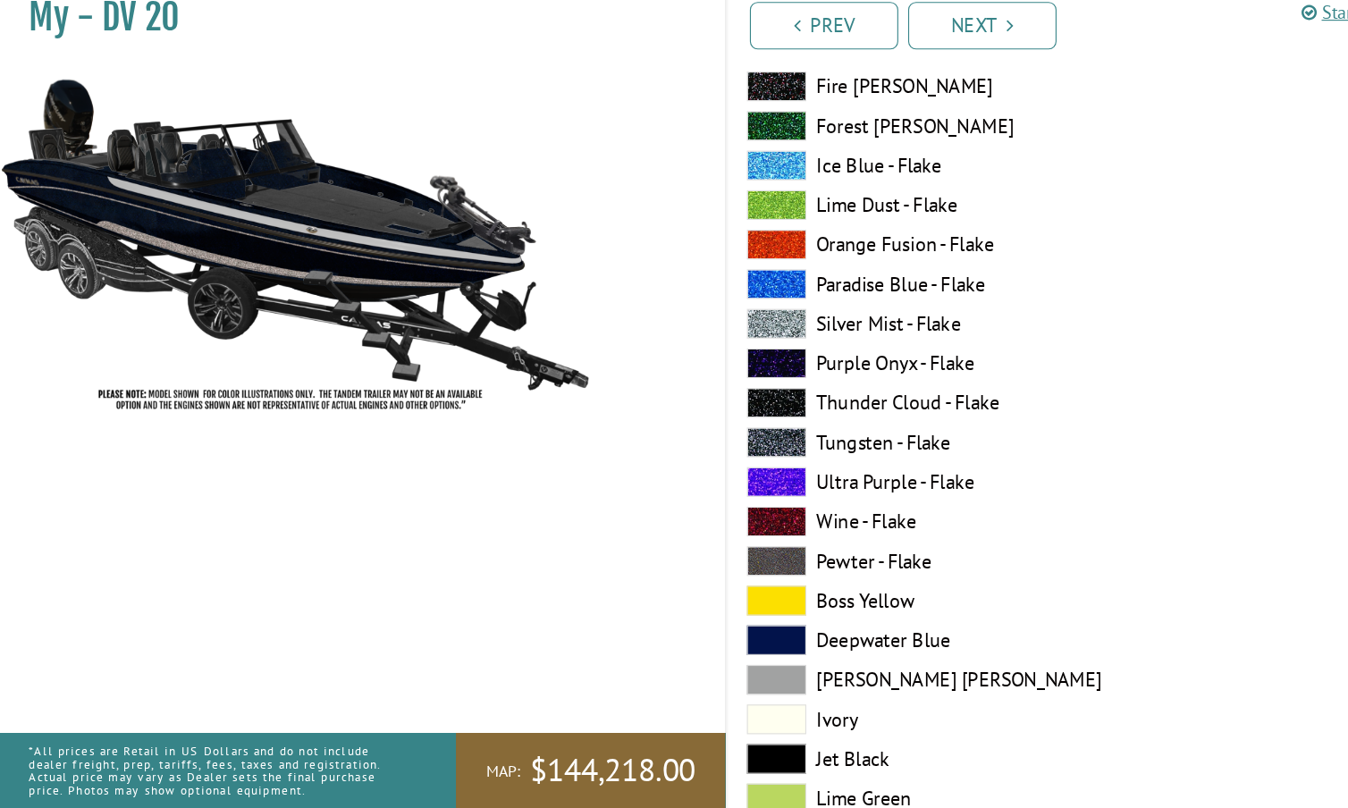
scroll to position [4869, 0]
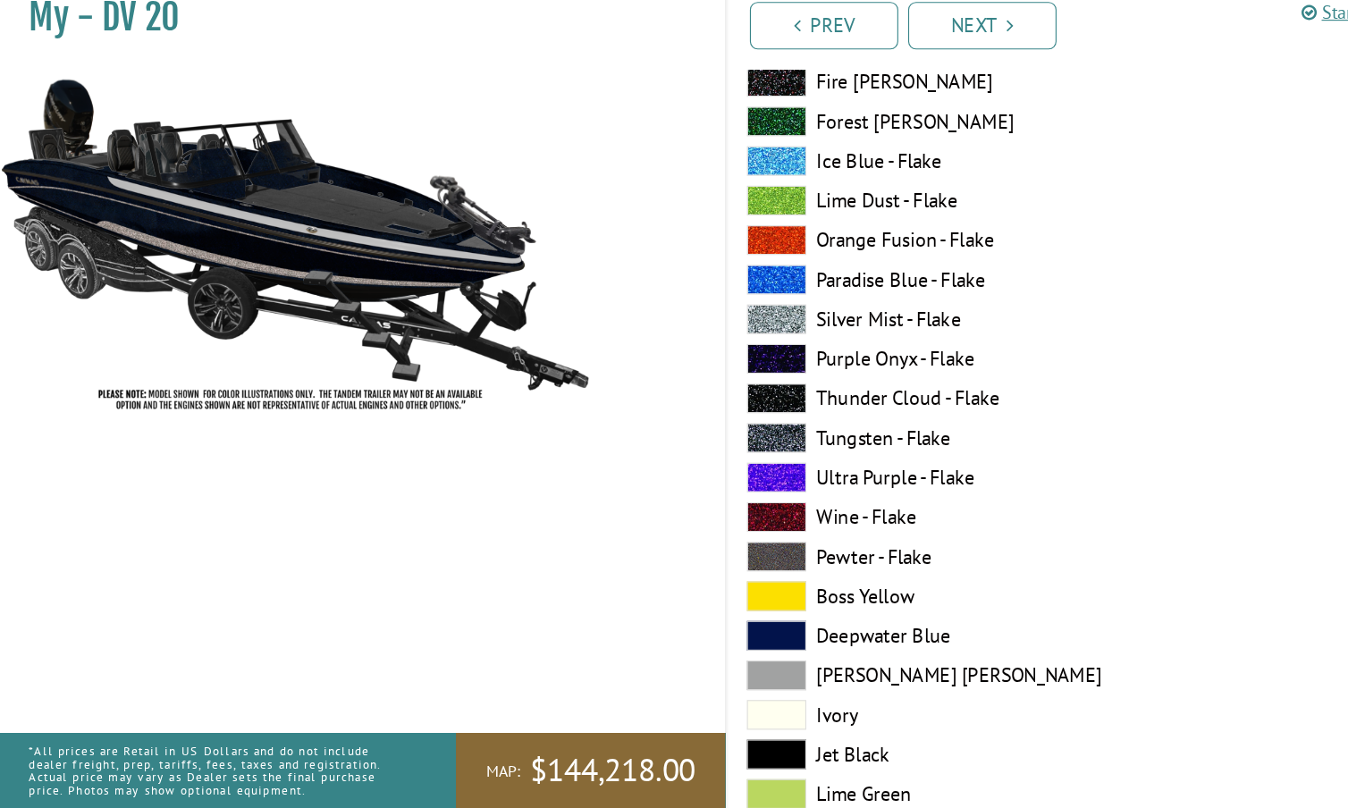
click at [704, 675] on span at bounding box center [703, 688] width 54 height 27
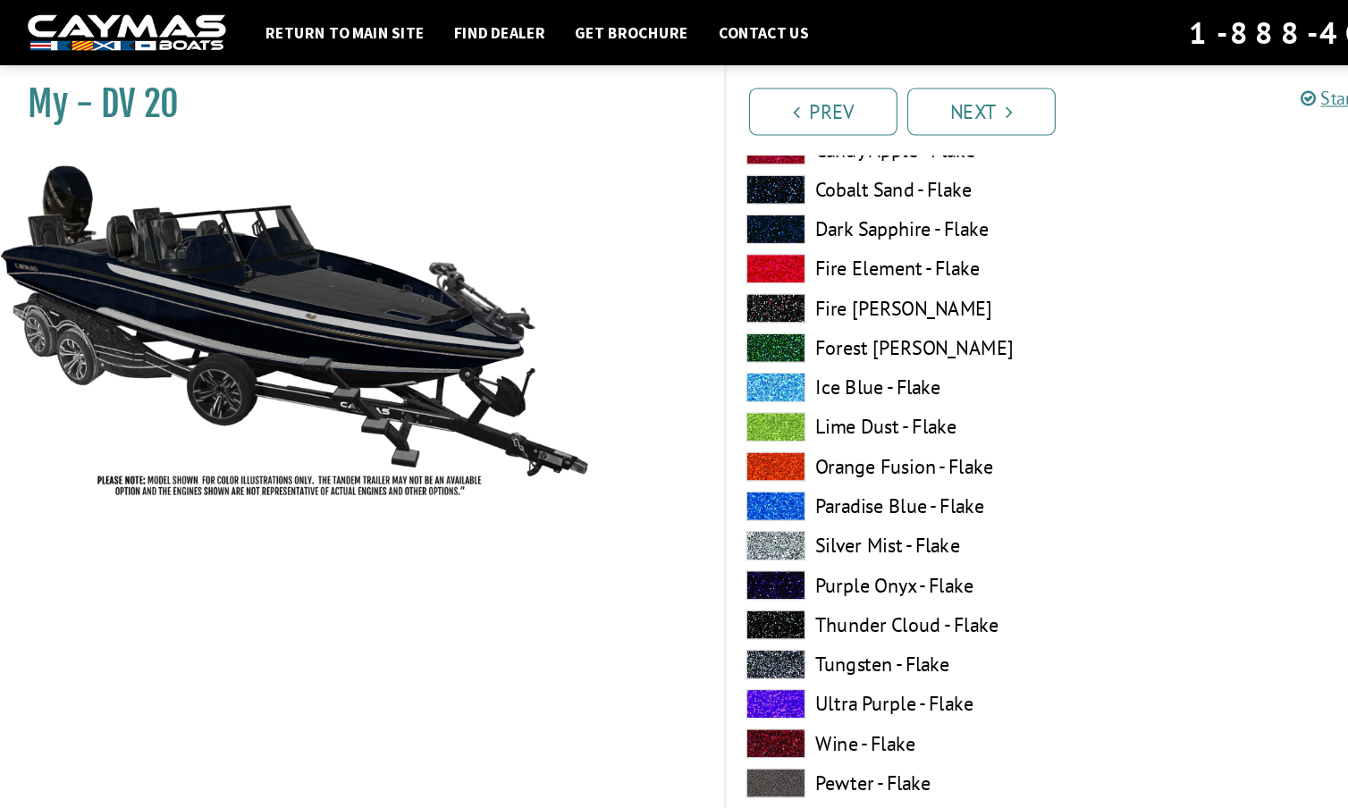
scroll to position [5834, 0]
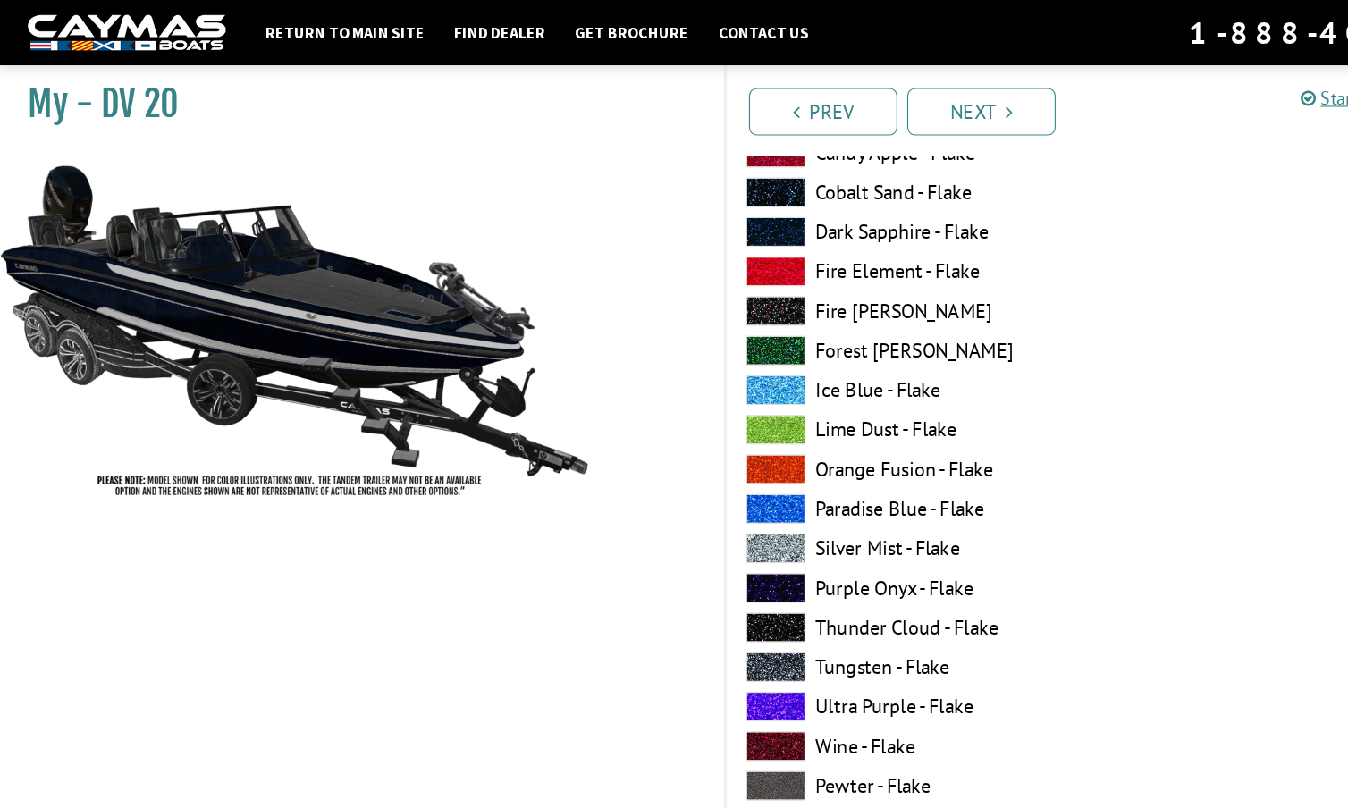
click at [704, 597] on span at bounding box center [703, 602] width 54 height 27
click at [704, 493] on span at bounding box center [703, 495] width 54 height 27
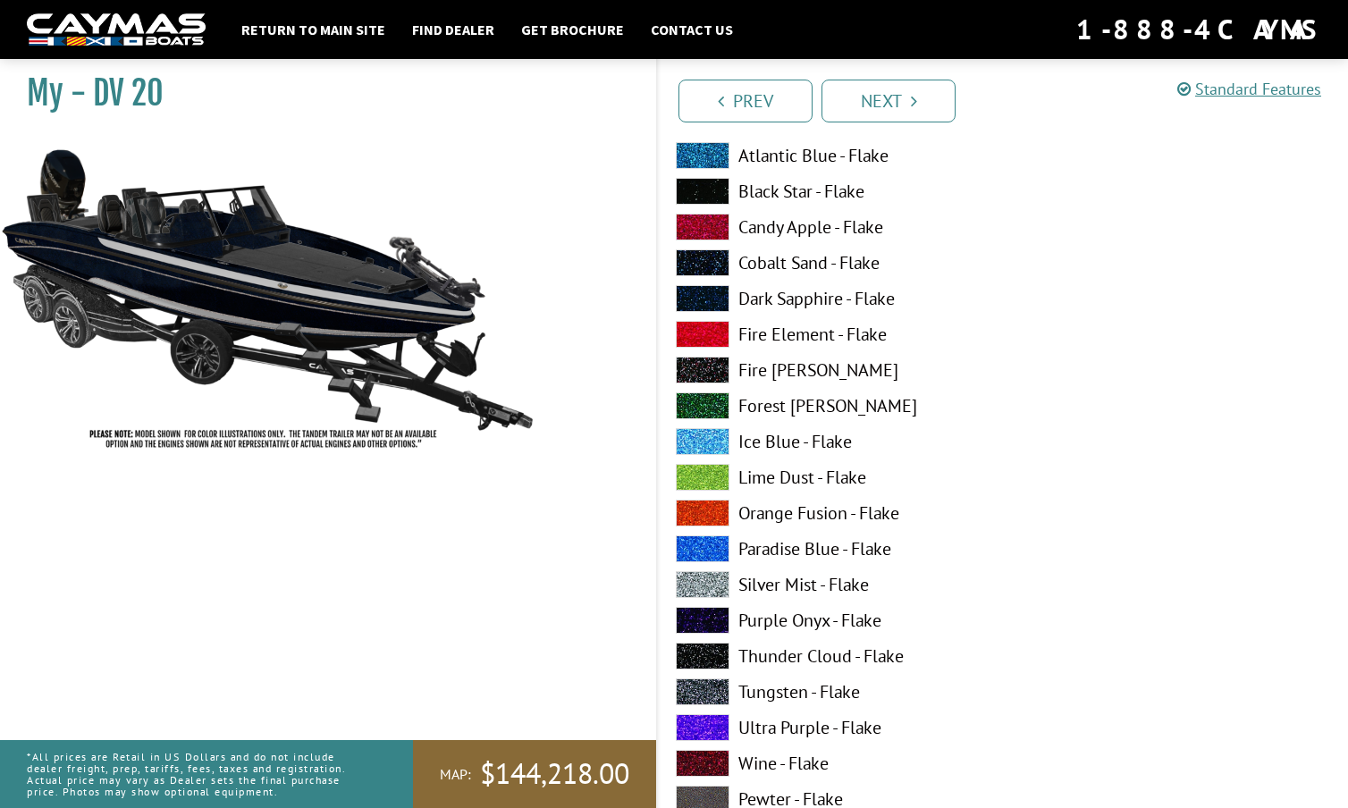
scroll to position [5745, 0]
click at [707, 294] on span at bounding box center [703, 297] width 54 height 27
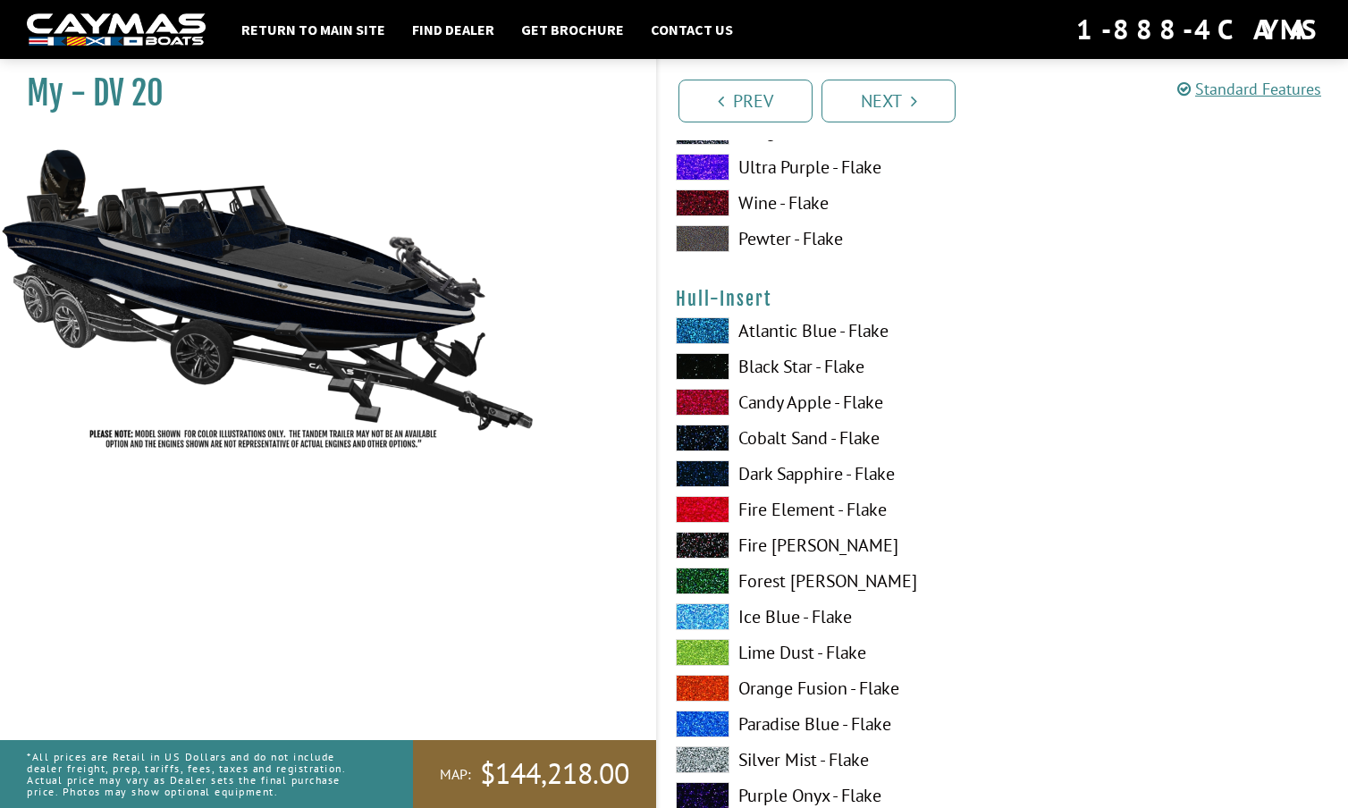
scroll to position [6307, 0]
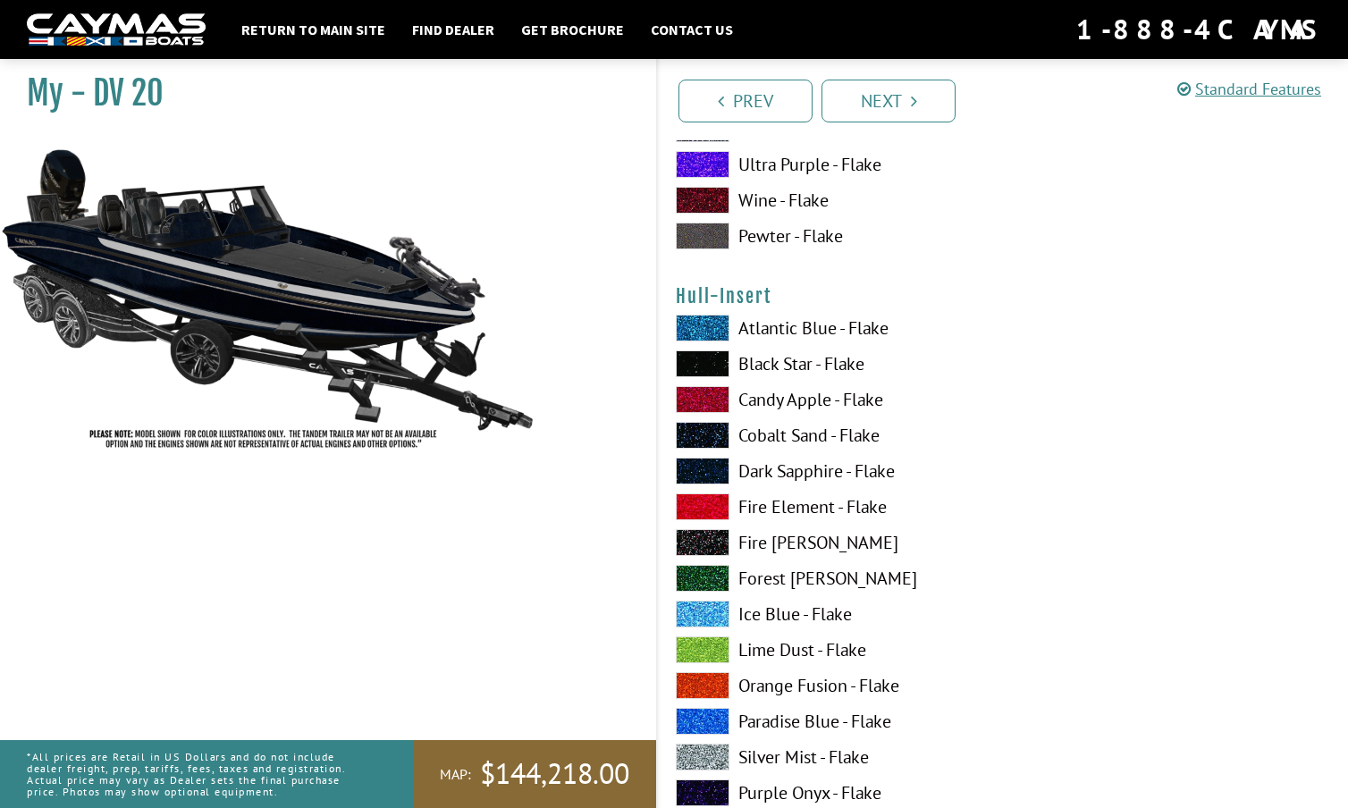
click at [714, 476] on span at bounding box center [703, 471] width 54 height 27
click at [712, 468] on span at bounding box center [703, 471] width 54 height 27
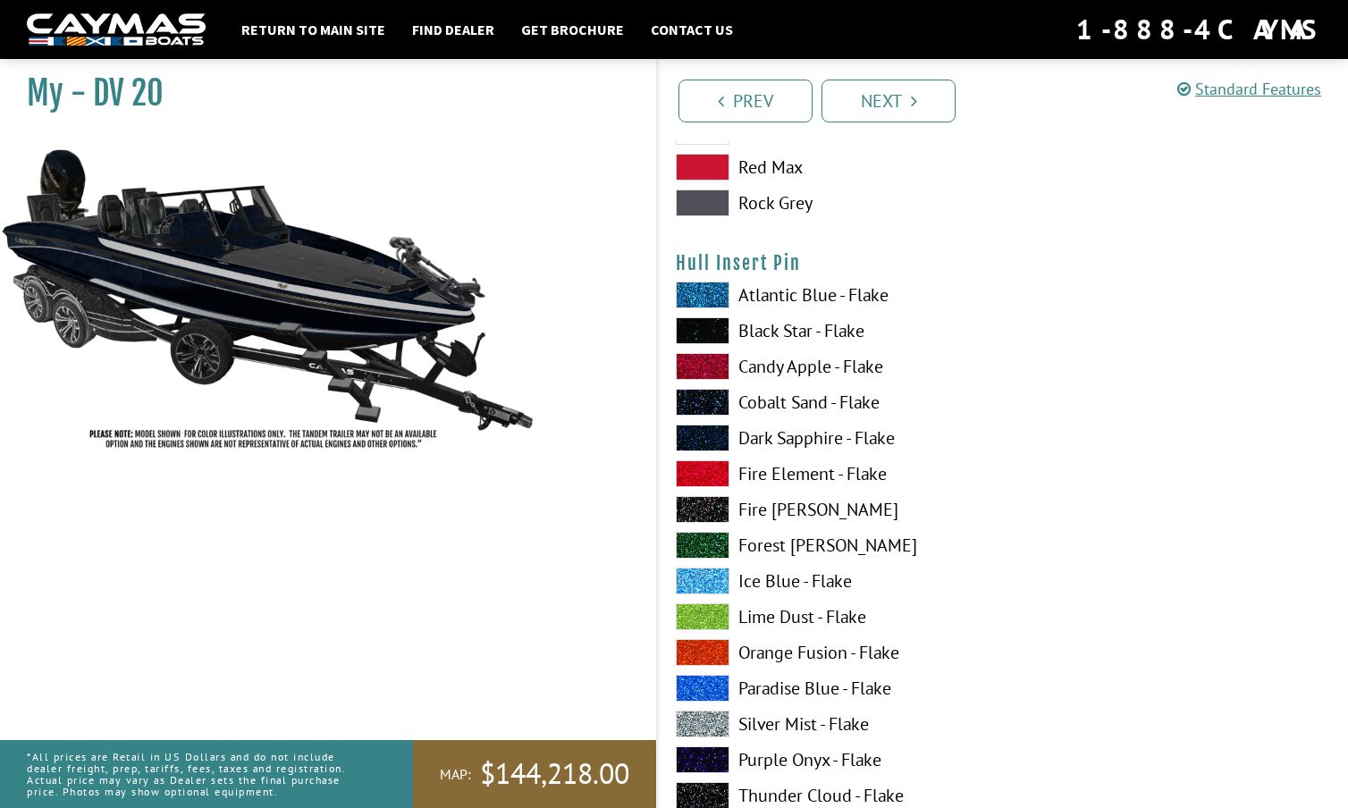
scroll to position [7431, 0]
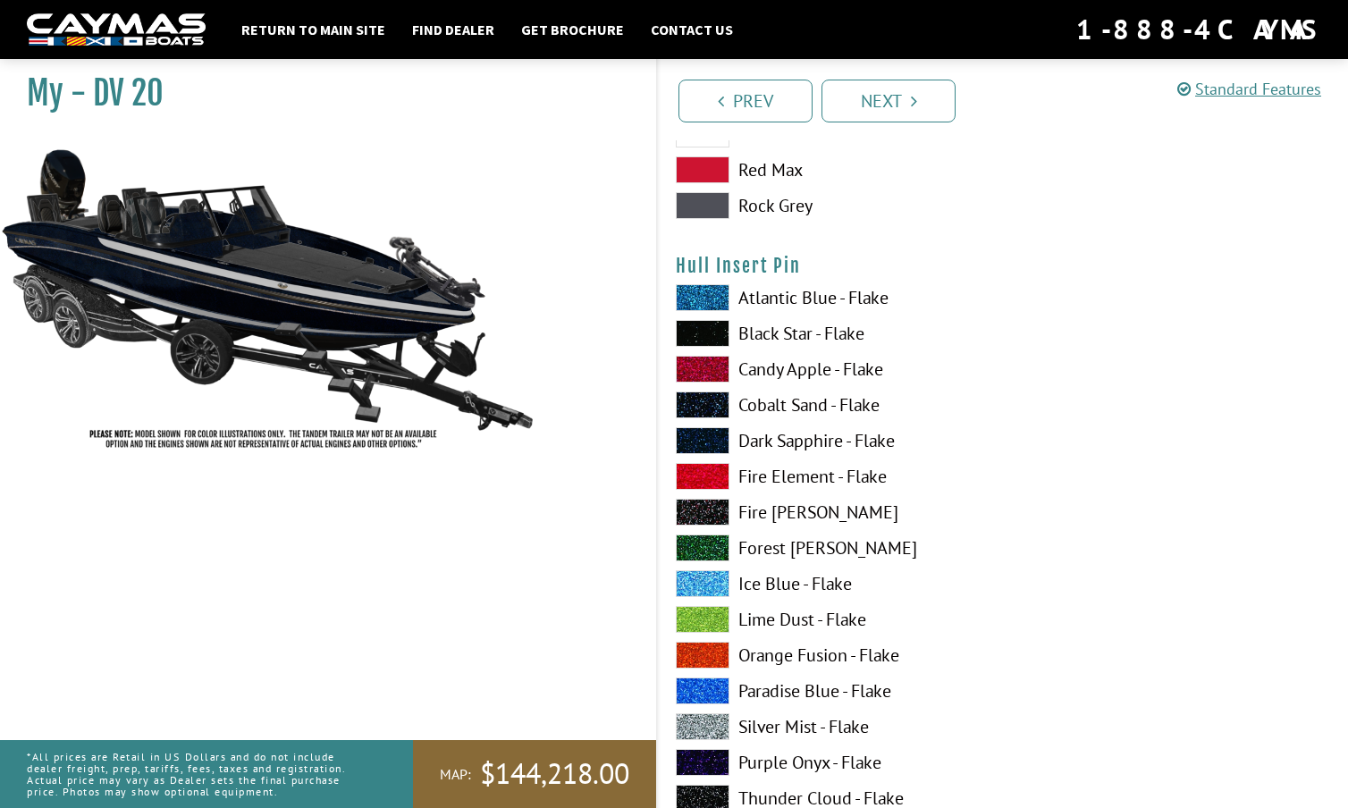
click at [703, 440] on span at bounding box center [703, 440] width 54 height 27
click at [716, 723] on span at bounding box center [703, 726] width 54 height 27
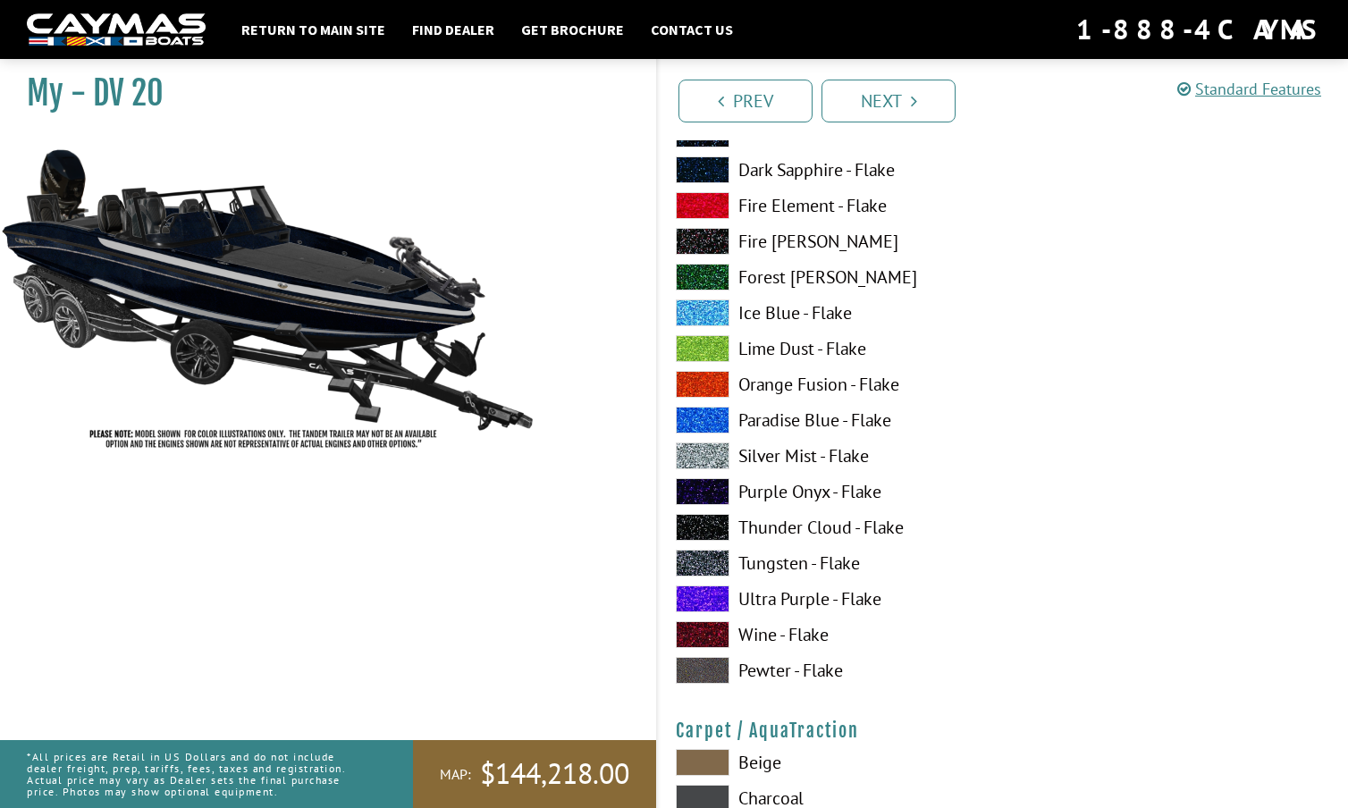
scroll to position [7730, 0]
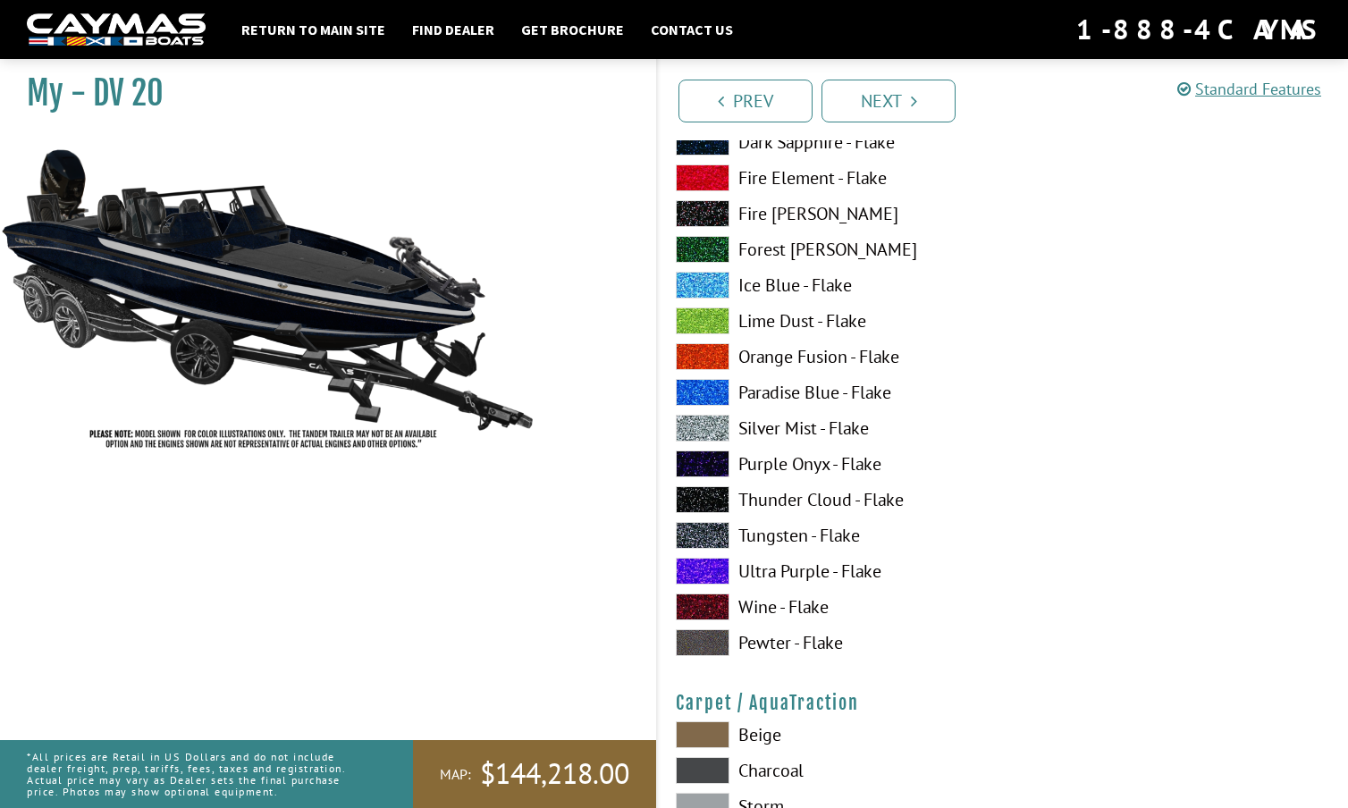
click at [707, 537] on span at bounding box center [703, 535] width 54 height 27
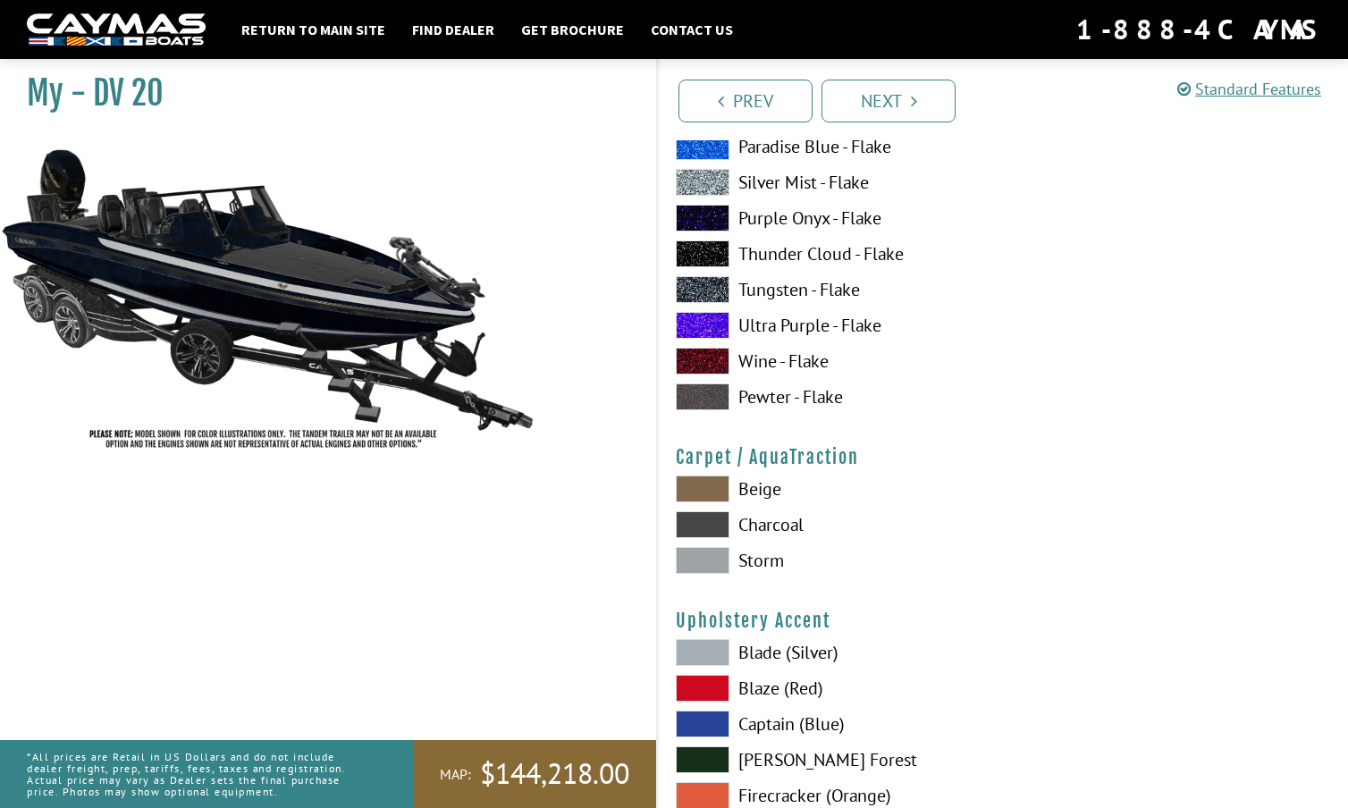
scroll to position [7978, 0]
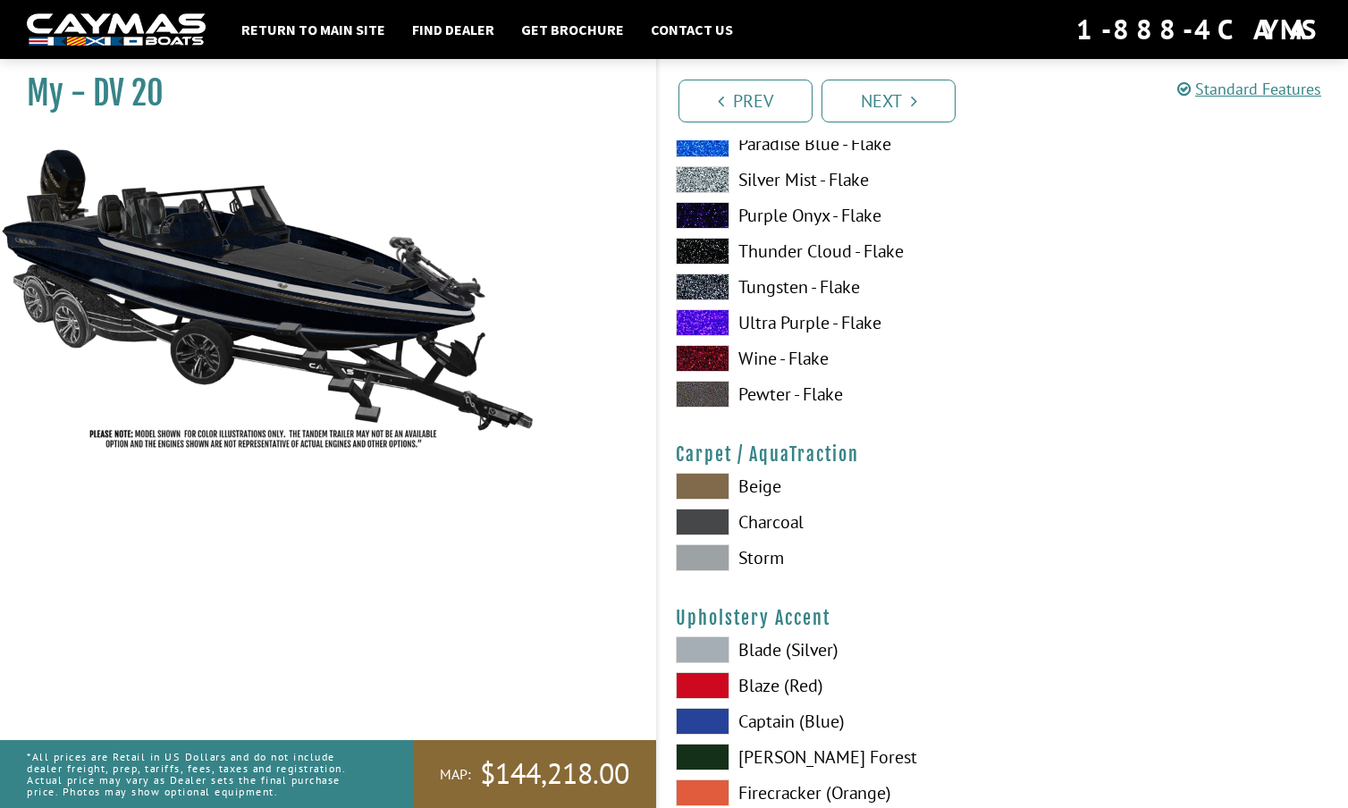
click at [708, 555] on span at bounding box center [703, 557] width 54 height 27
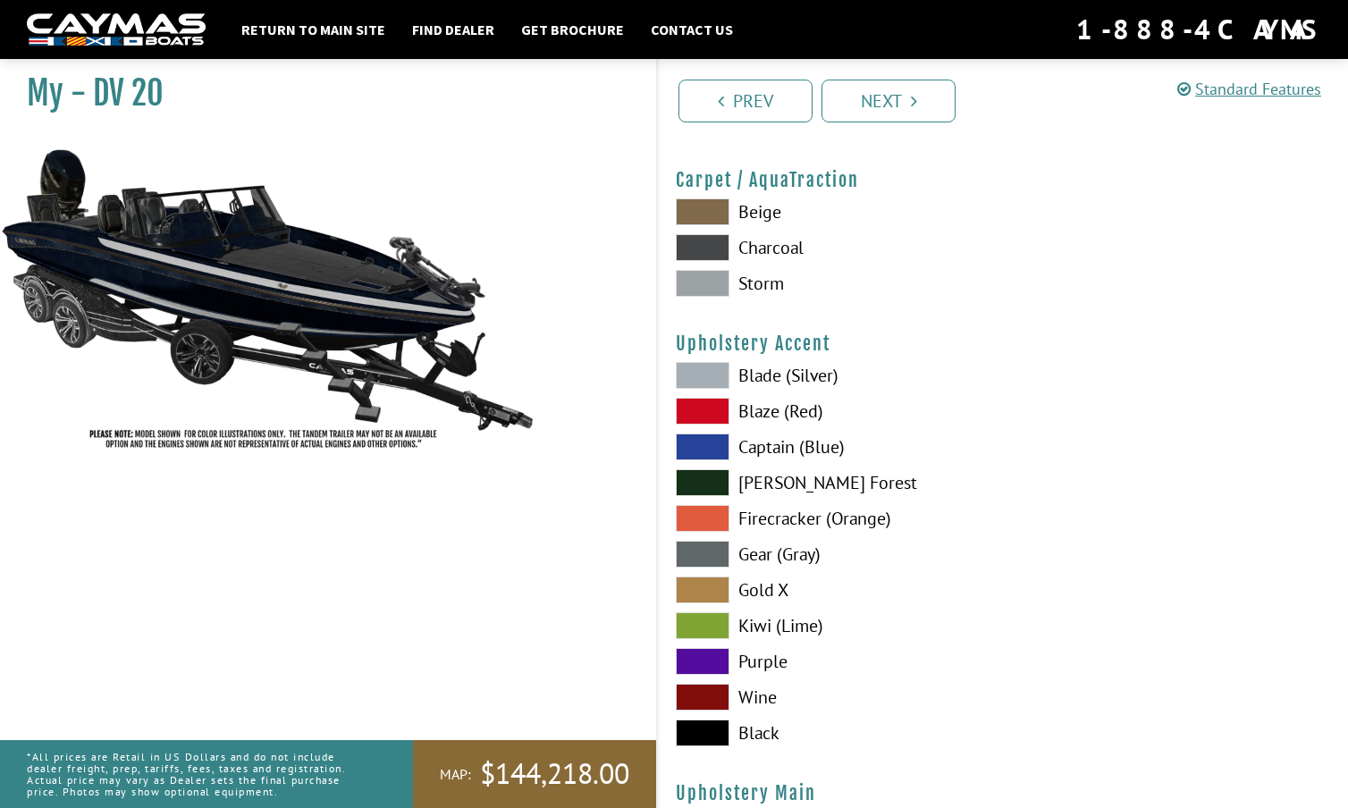
scroll to position [8258, 0]
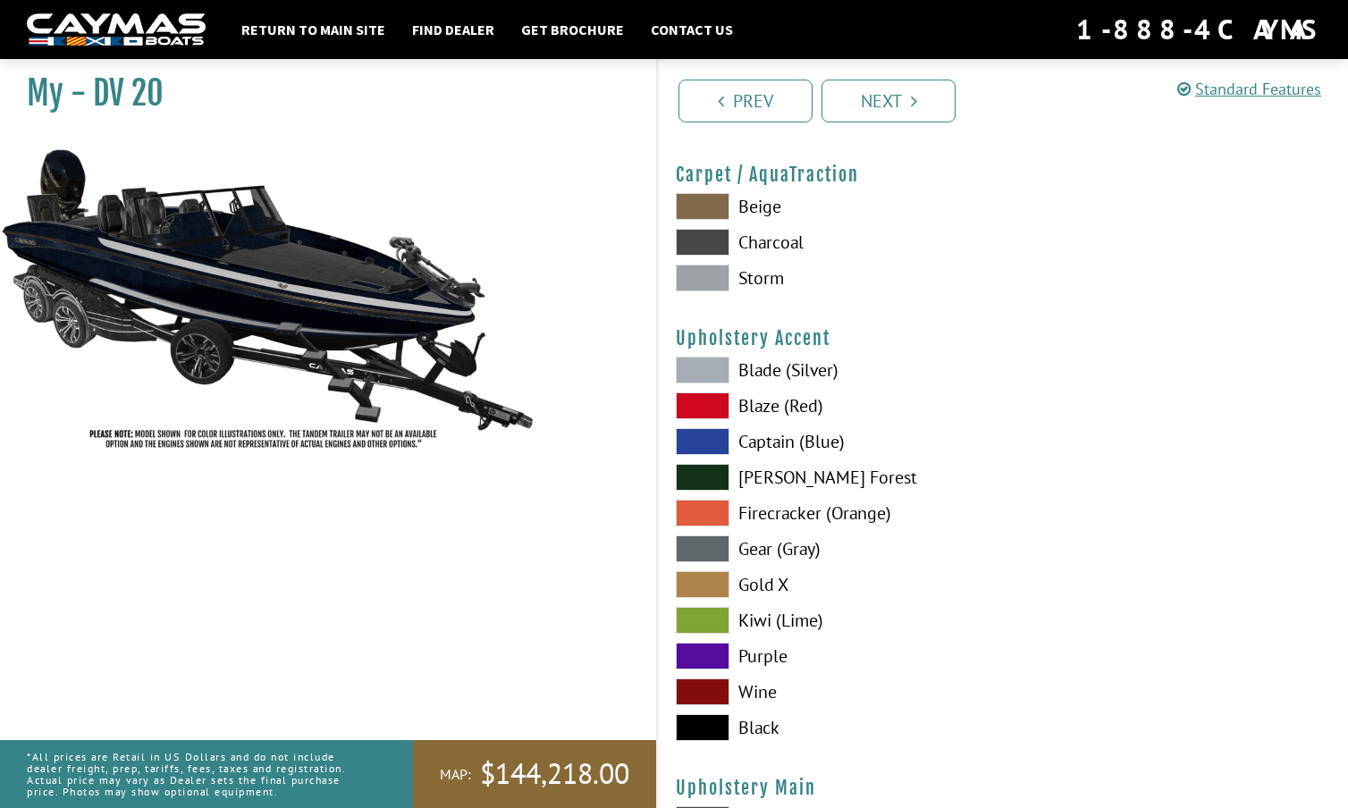
click at [714, 375] on span at bounding box center [703, 370] width 54 height 27
click at [704, 434] on span at bounding box center [703, 441] width 54 height 27
click at [714, 544] on span at bounding box center [703, 548] width 54 height 27
click at [712, 375] on span at bounding box center [703, 370] width 54 height 27
click at [711, 720] on span at bounding box center [703, 727] width 54 height 27
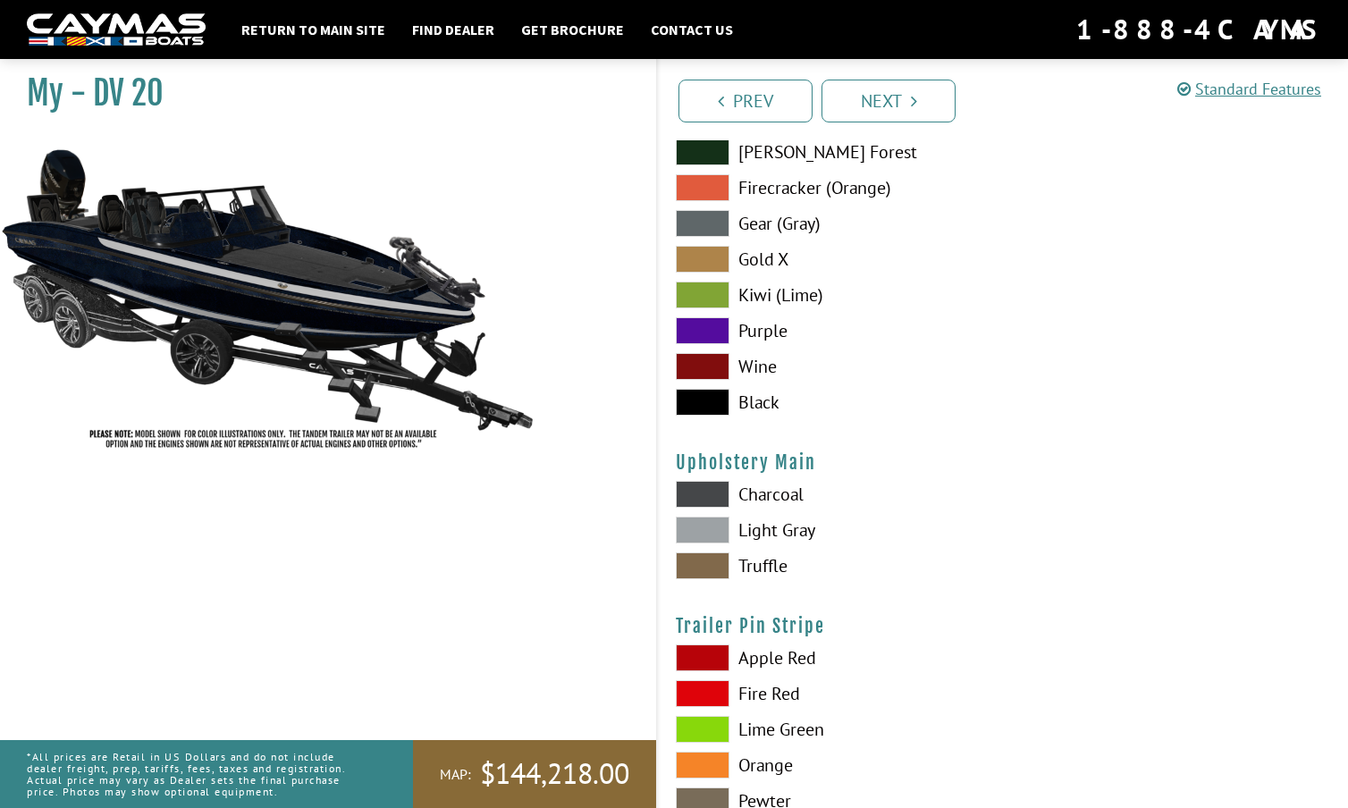
scroll to position [8585, 0]
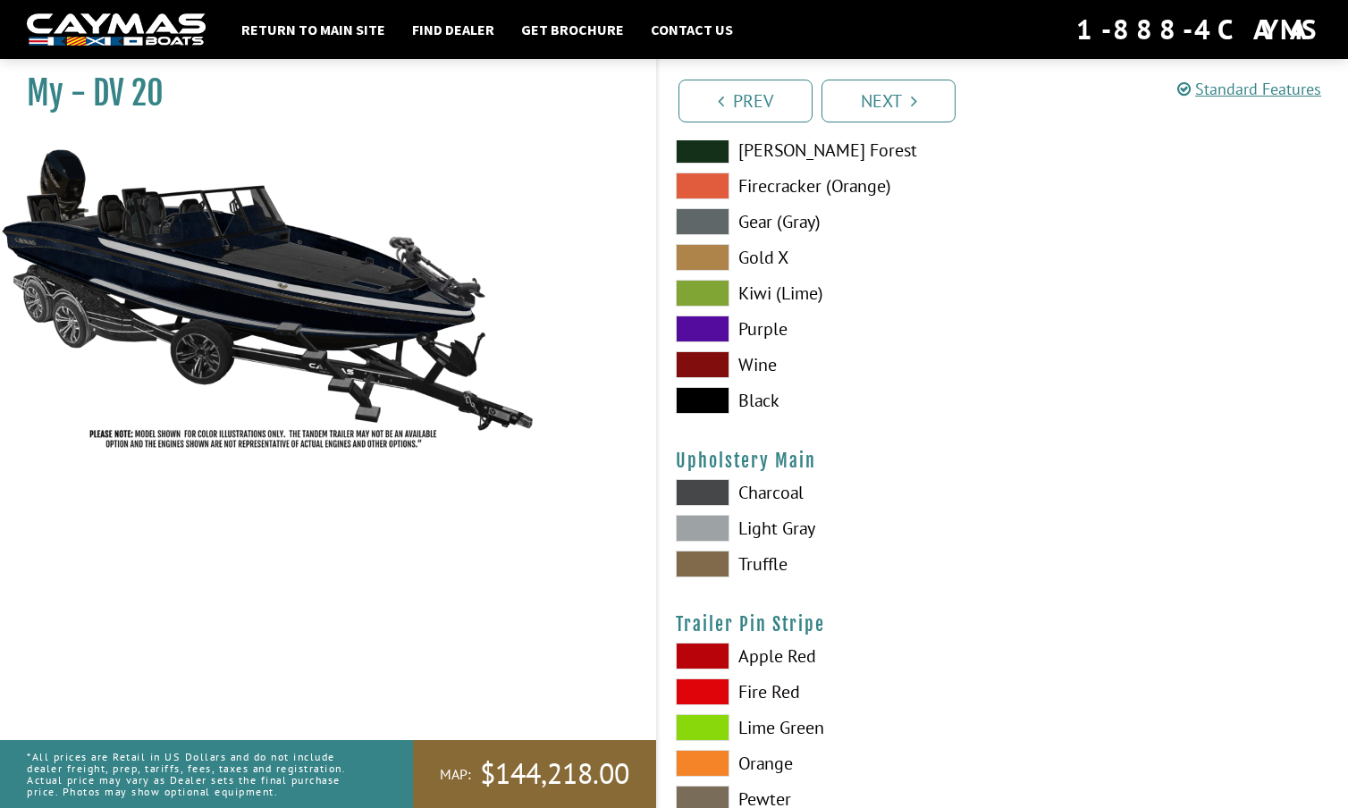
click at [711, 523] on span at bounding box center [703, 528] width 54 height 27
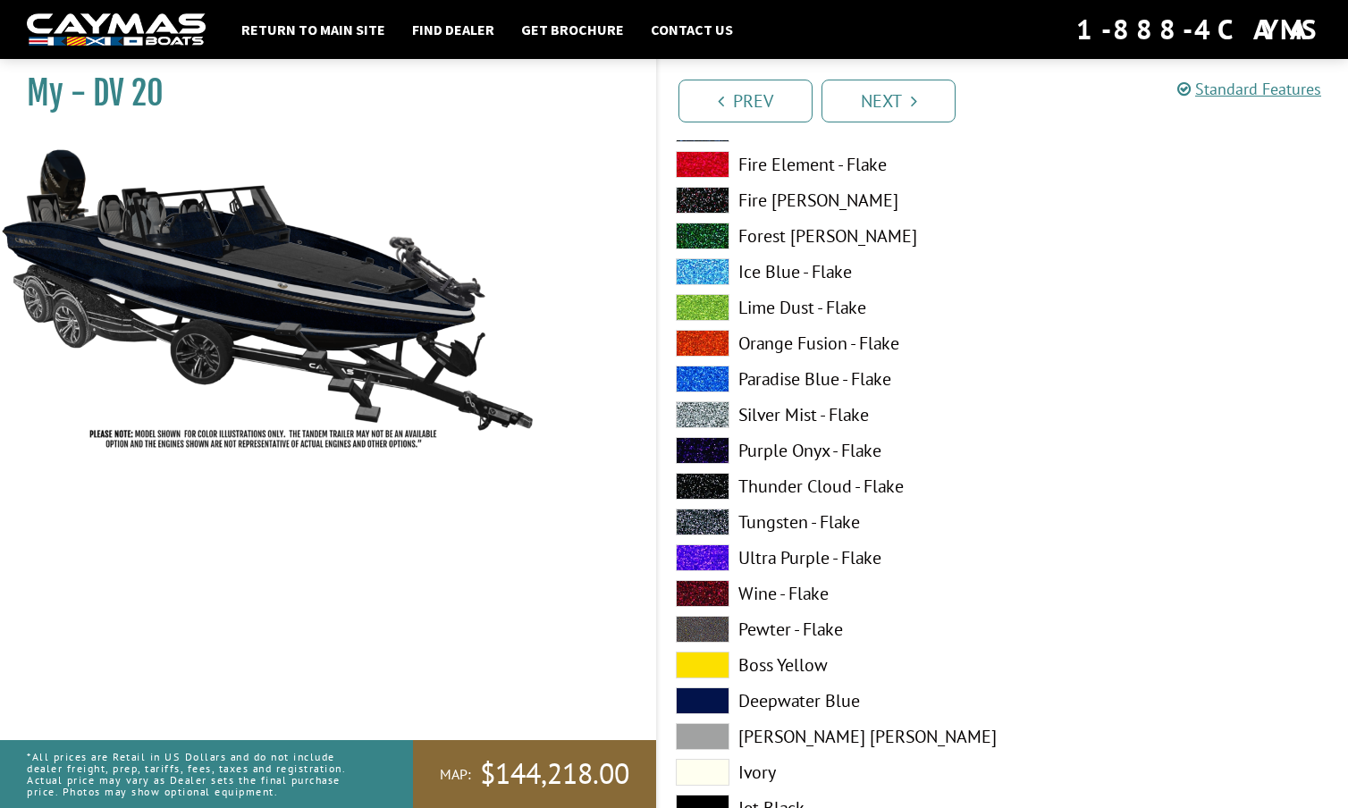
scroll to position [1490, 0]
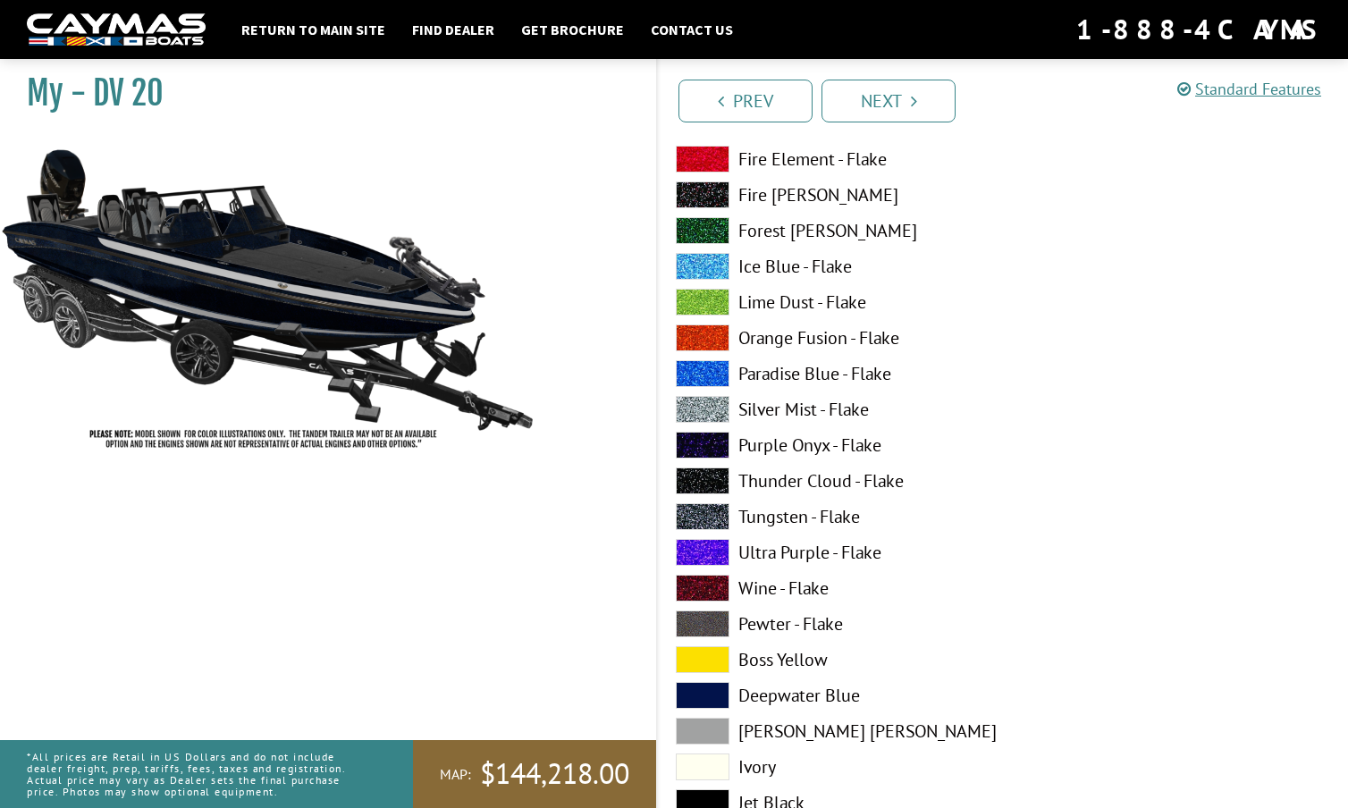
click at [706, 409] on span at bounding box center [703, 409] width 54 height 27
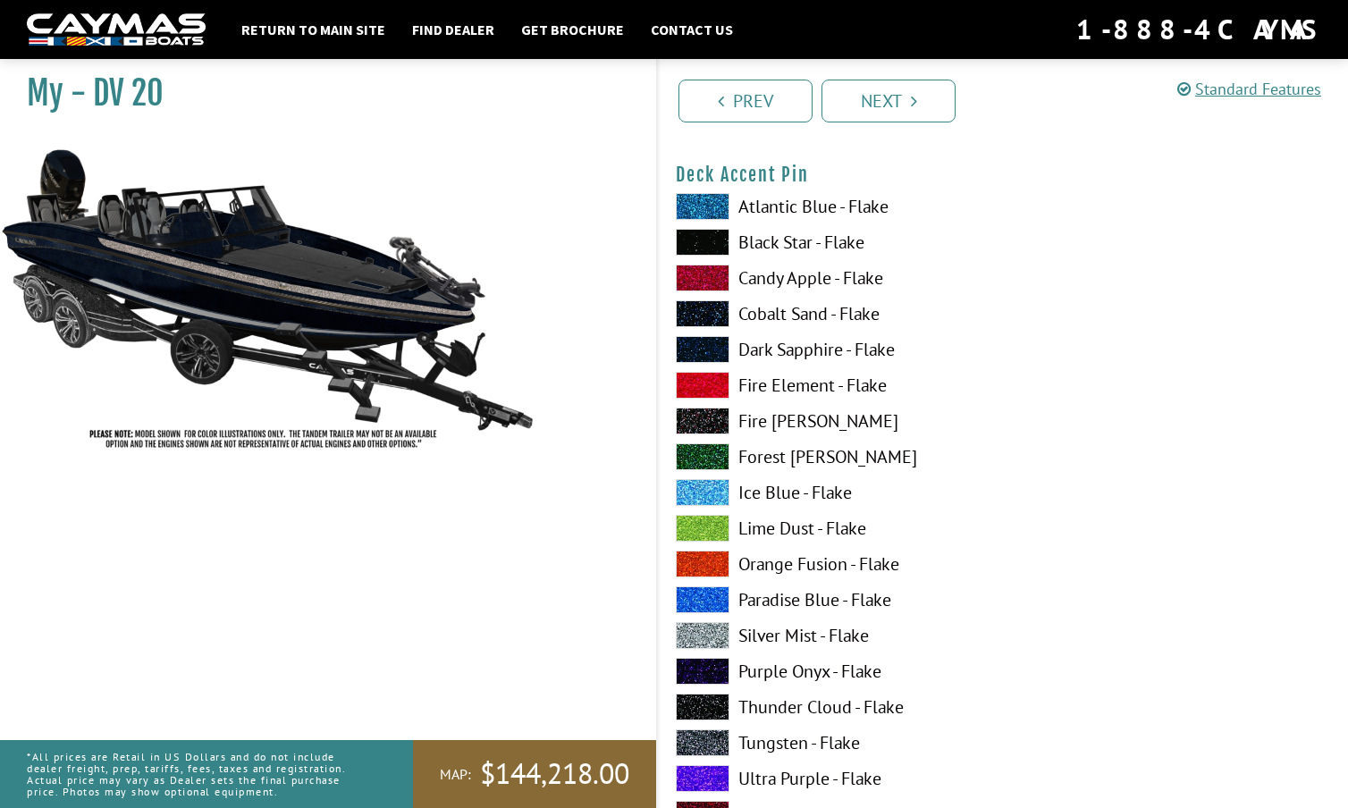
scroll to position [2379, 0]
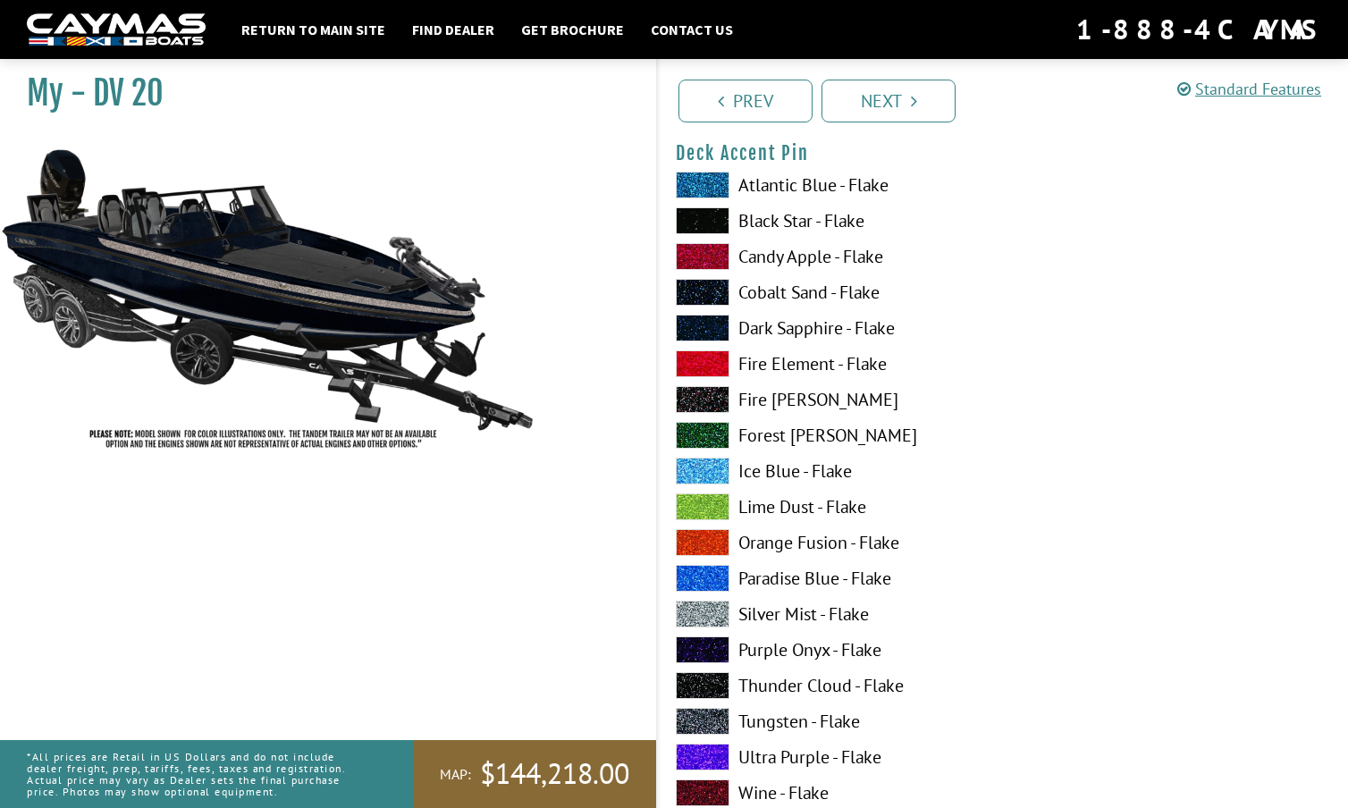
click at [704, 611] on span at bounding box center [703, 614] width 54 height 27
click at [703, 713] on span at bounding box center [703, 721] width 54 height 27
click at [702, 611] on span at bounding box center [703, 614] width 54 height 27
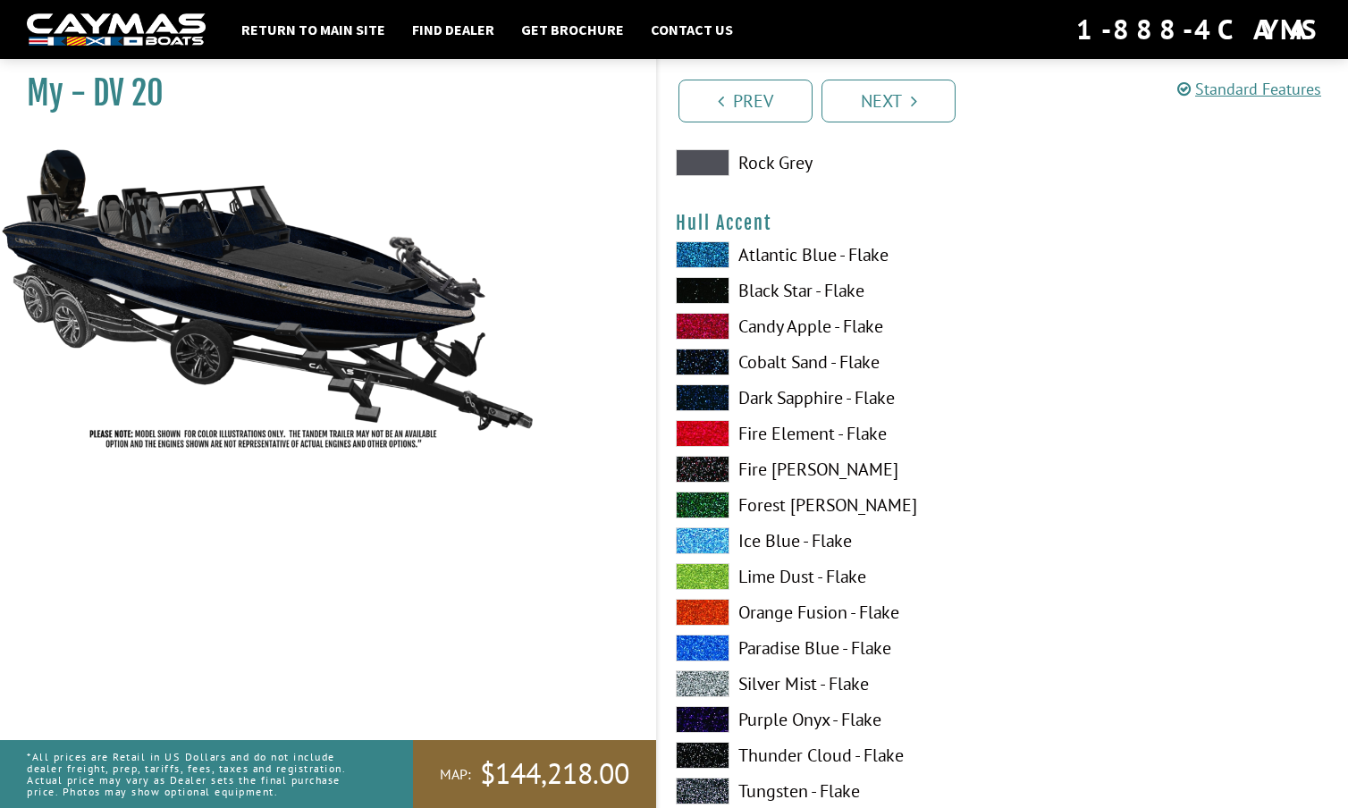
scroll to position [4546, 0]
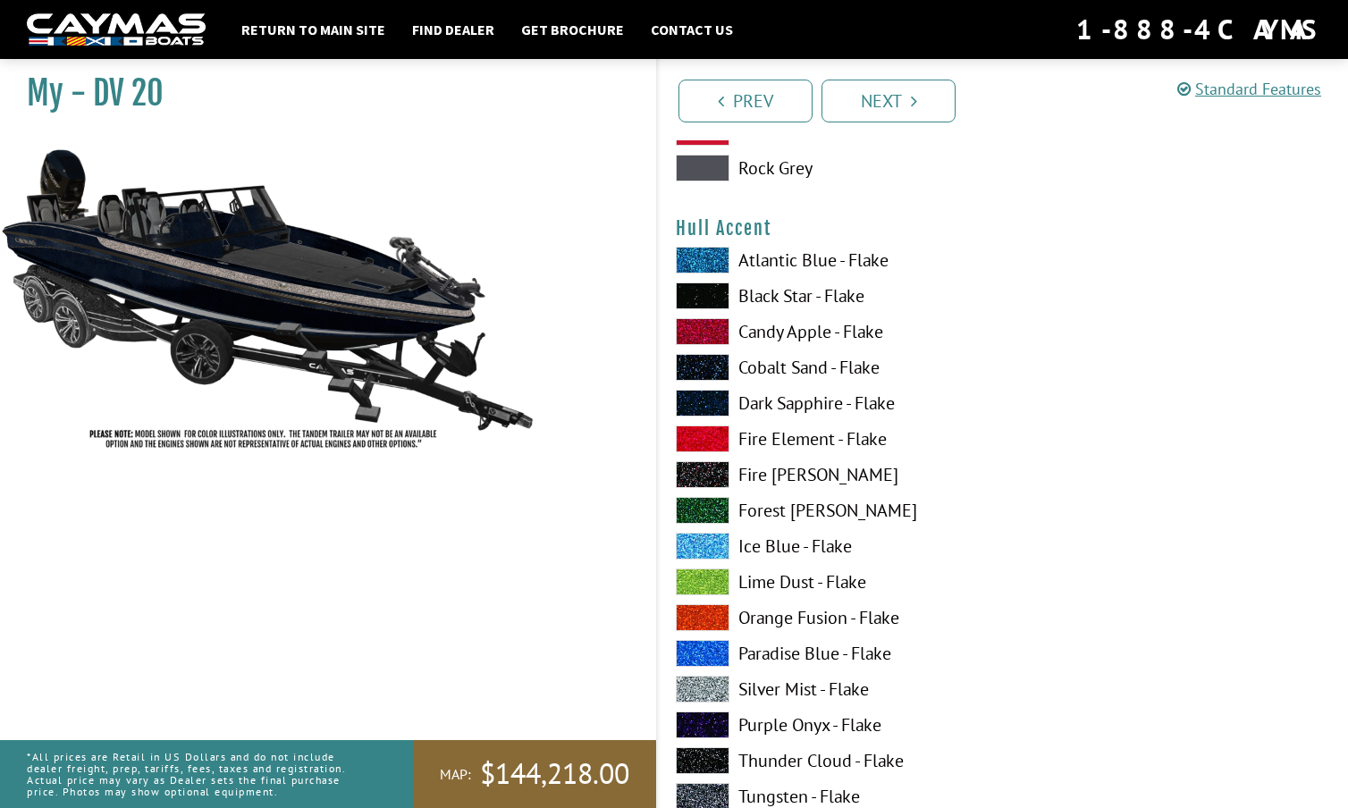
click at [702, 687] on span at bounding box center [703, 689] width 54 height 27
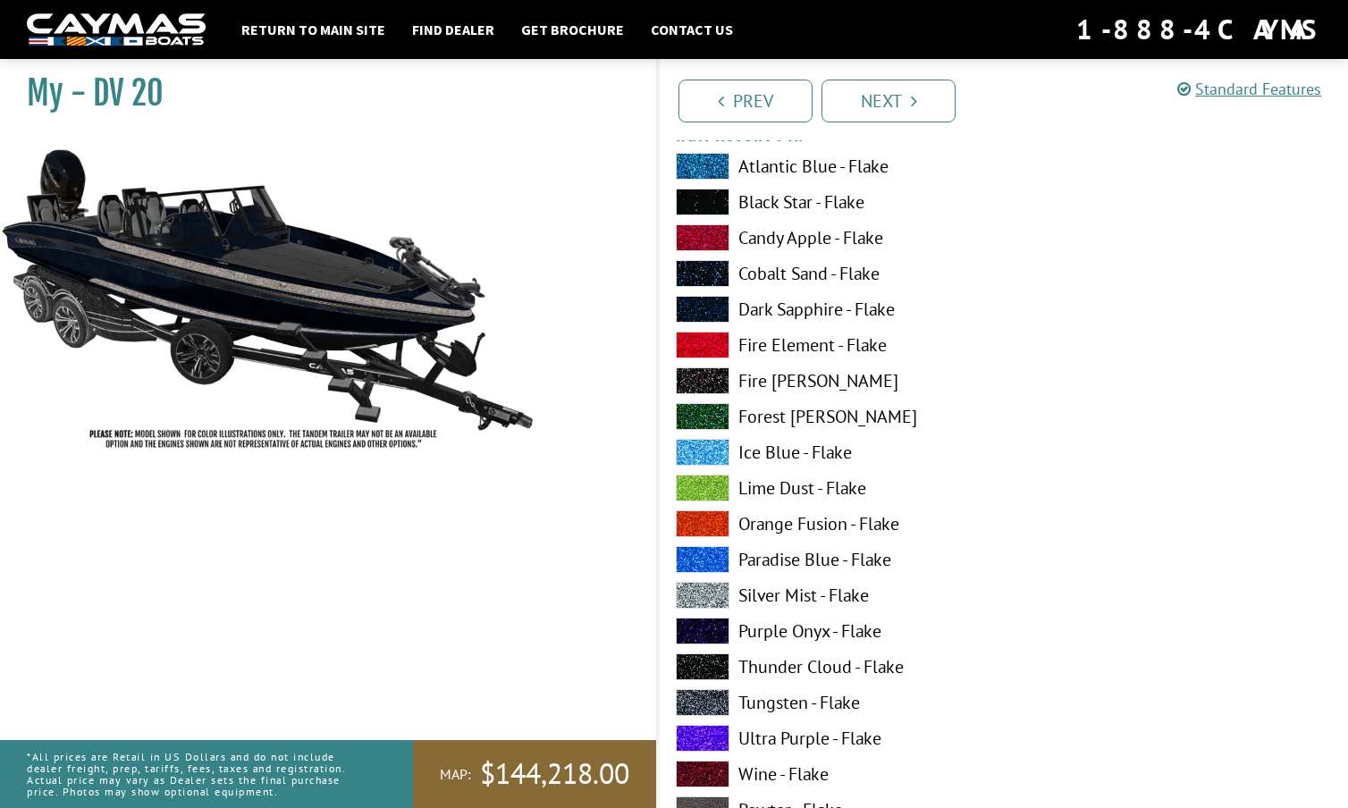
scroll to position [5734, 0]
click at [707, 590] on span at bounding box center [703, 594] width 54 height 27
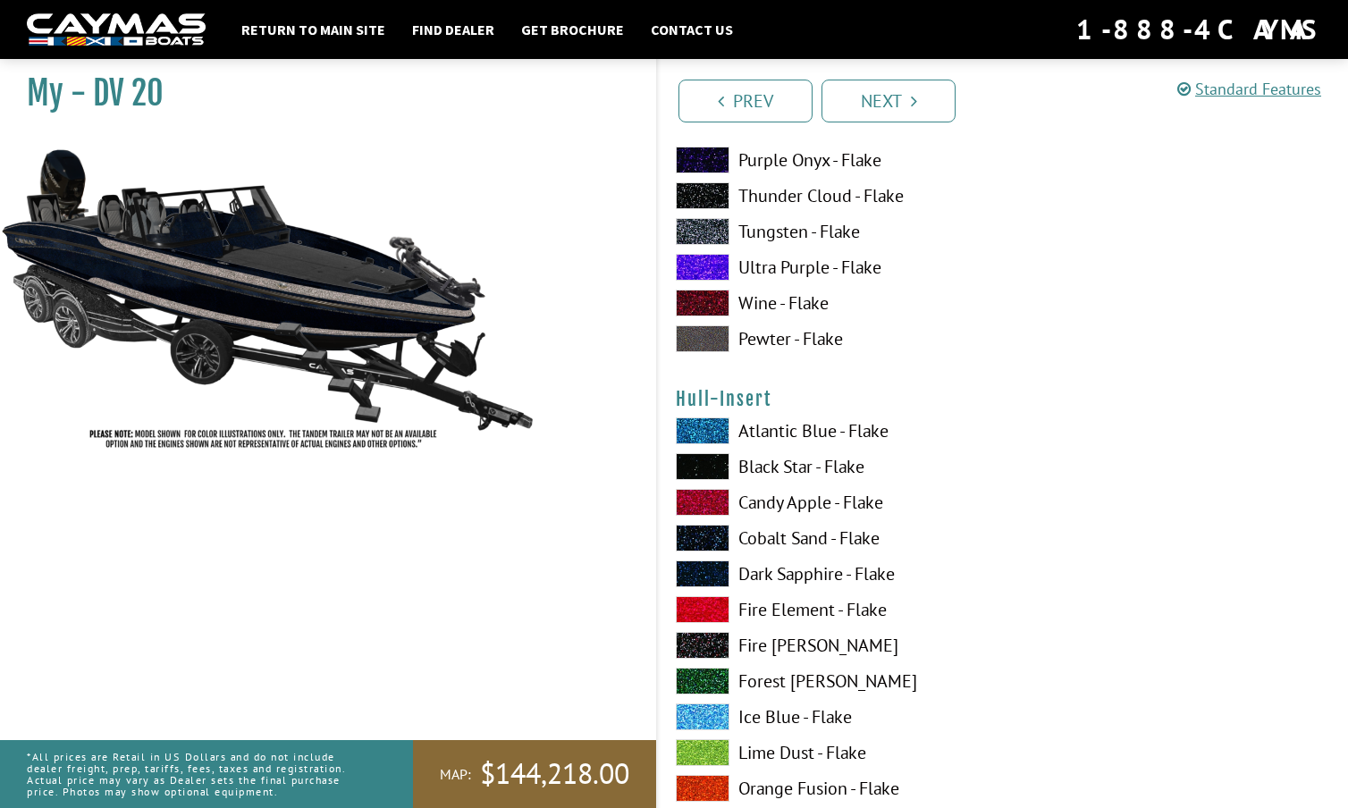
scroll to position [6211, 0]
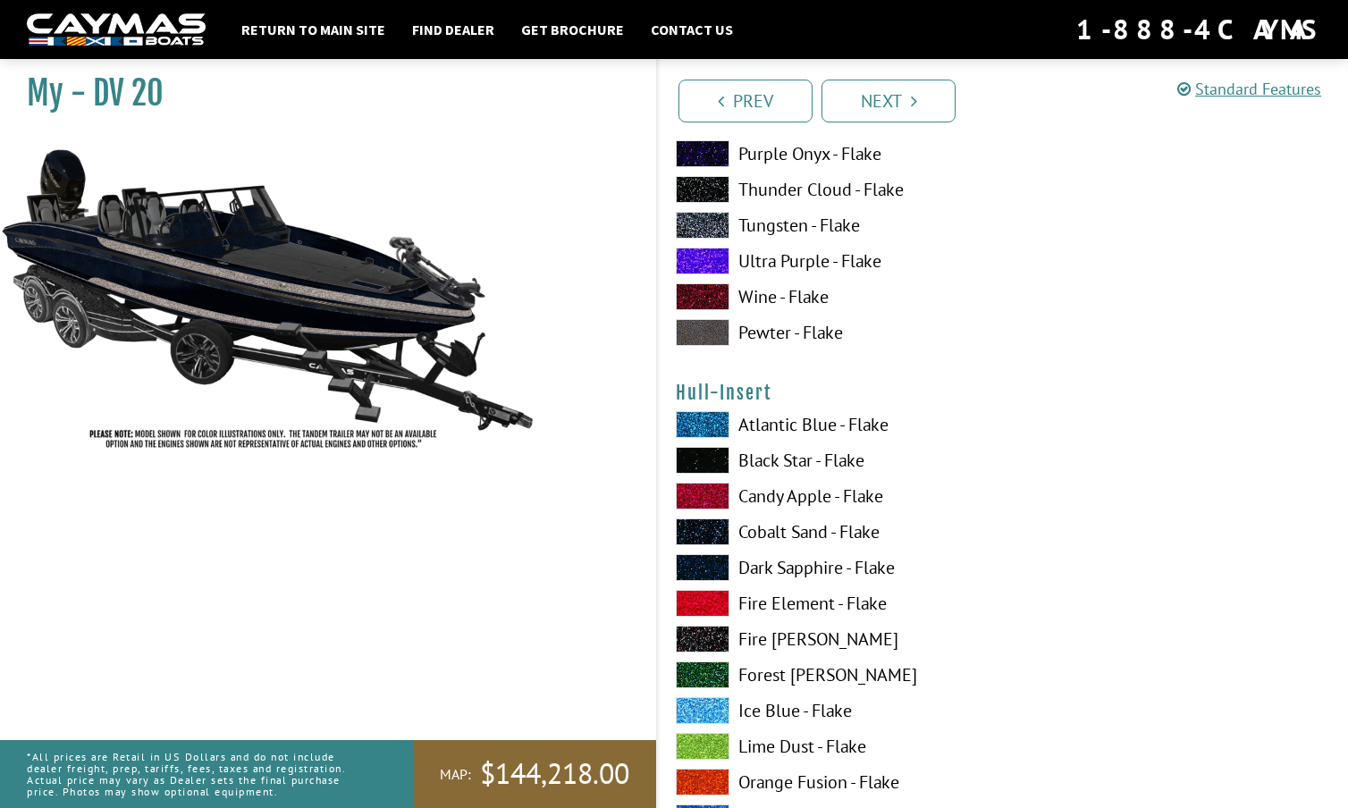
click at [706, 598] on span at bounding box center [703, 603] width 54 height 27
click at [701, 555] on span at bounding box center [703, 567] width 54 height 27
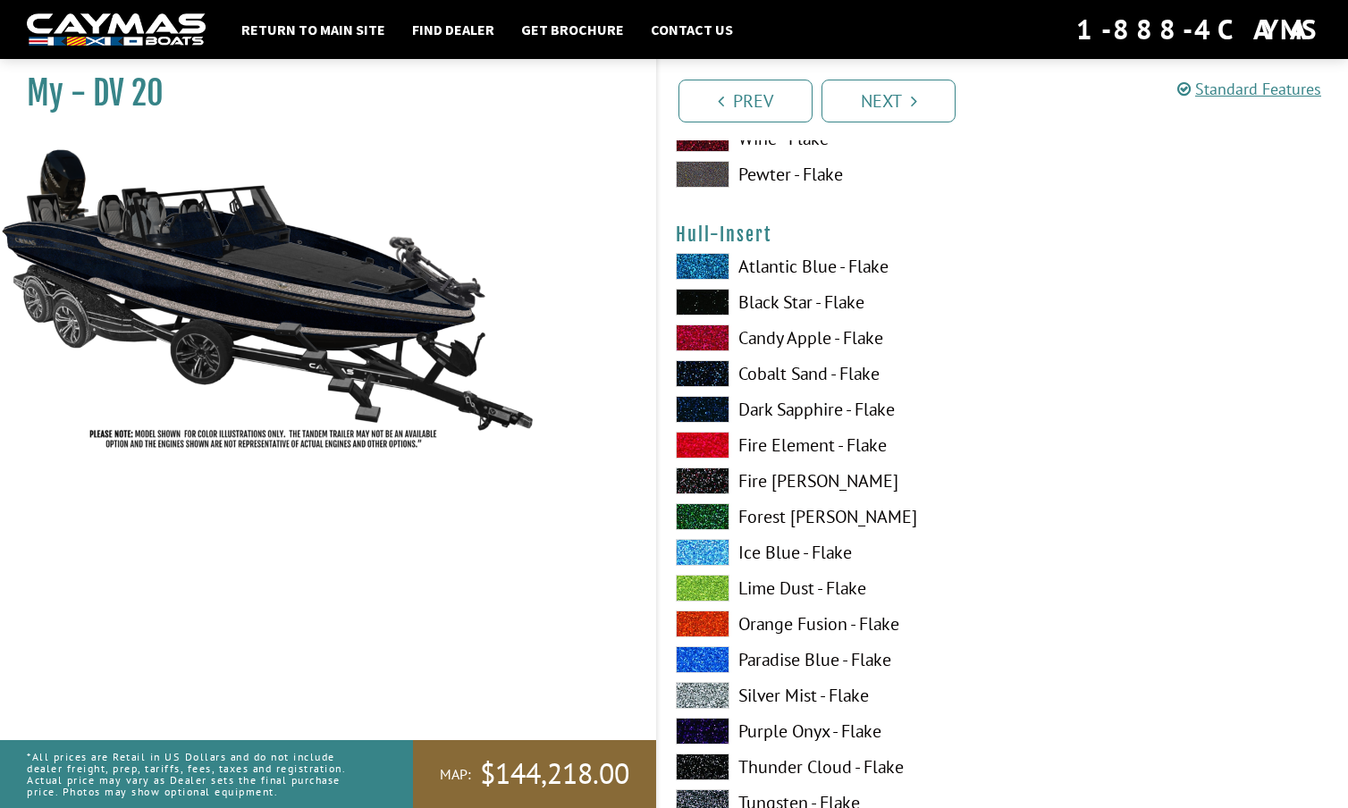
scroll to position [6371, 0]
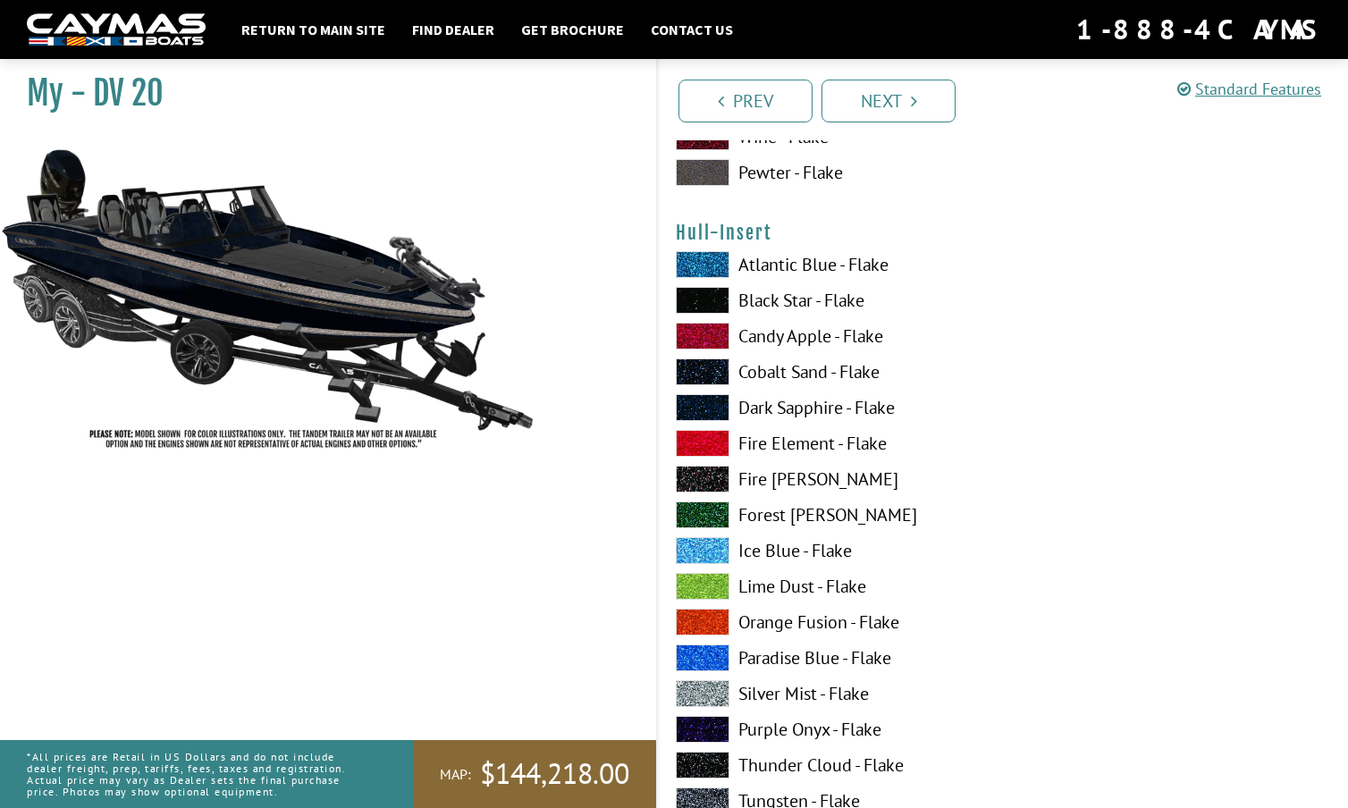
click at [702, 551] on span at bounding box center [703, 550] width 54 height 27
click at [701, 656] on span at bounding box center [703, 658] width 54 height 27
click at [716, 473] on span at bounding box center [703, 479] width 54 height 27
click at [708, 398] on span at bounding box center [703, 407] width 54 height 27
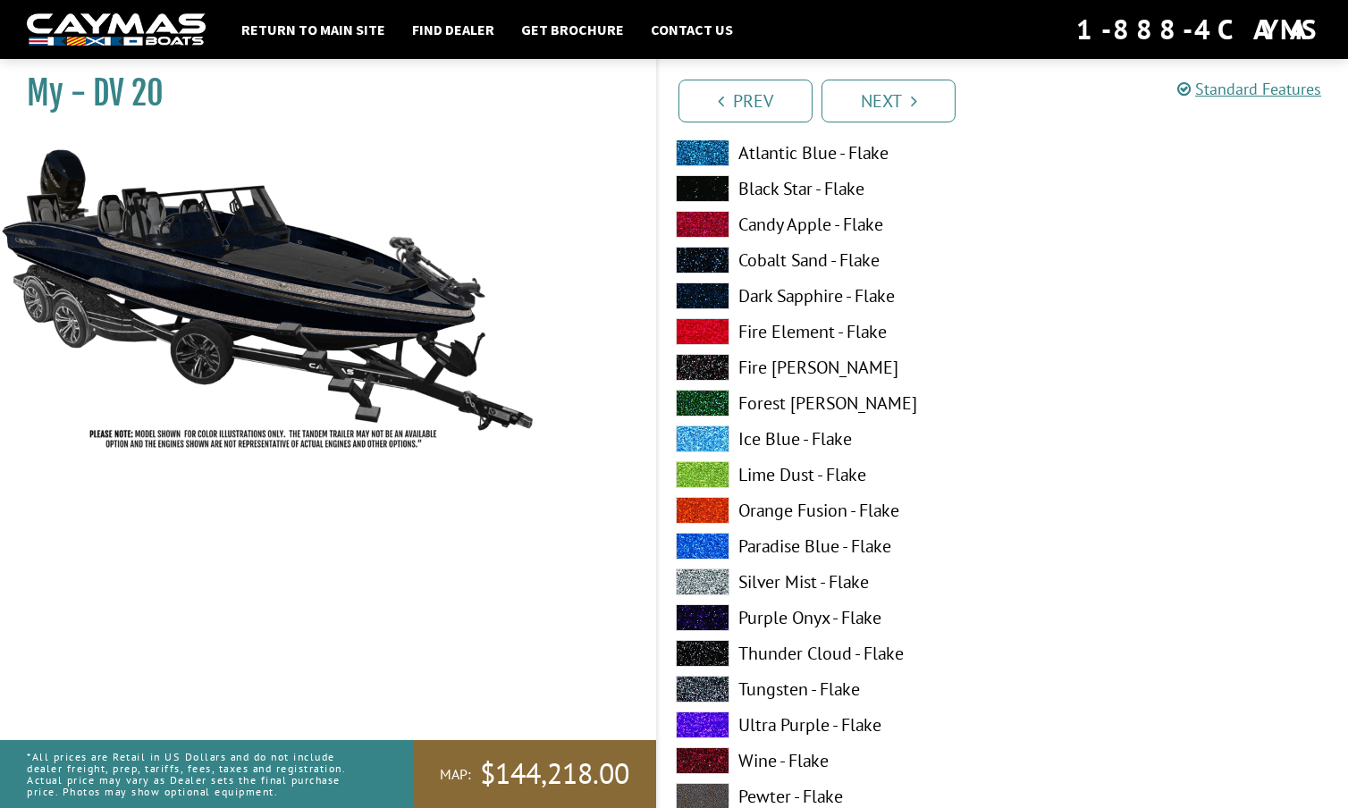
scroll to position [7575, 0]
click at [700, 575] on span at bounding box center [703, 582] width 54 height 27
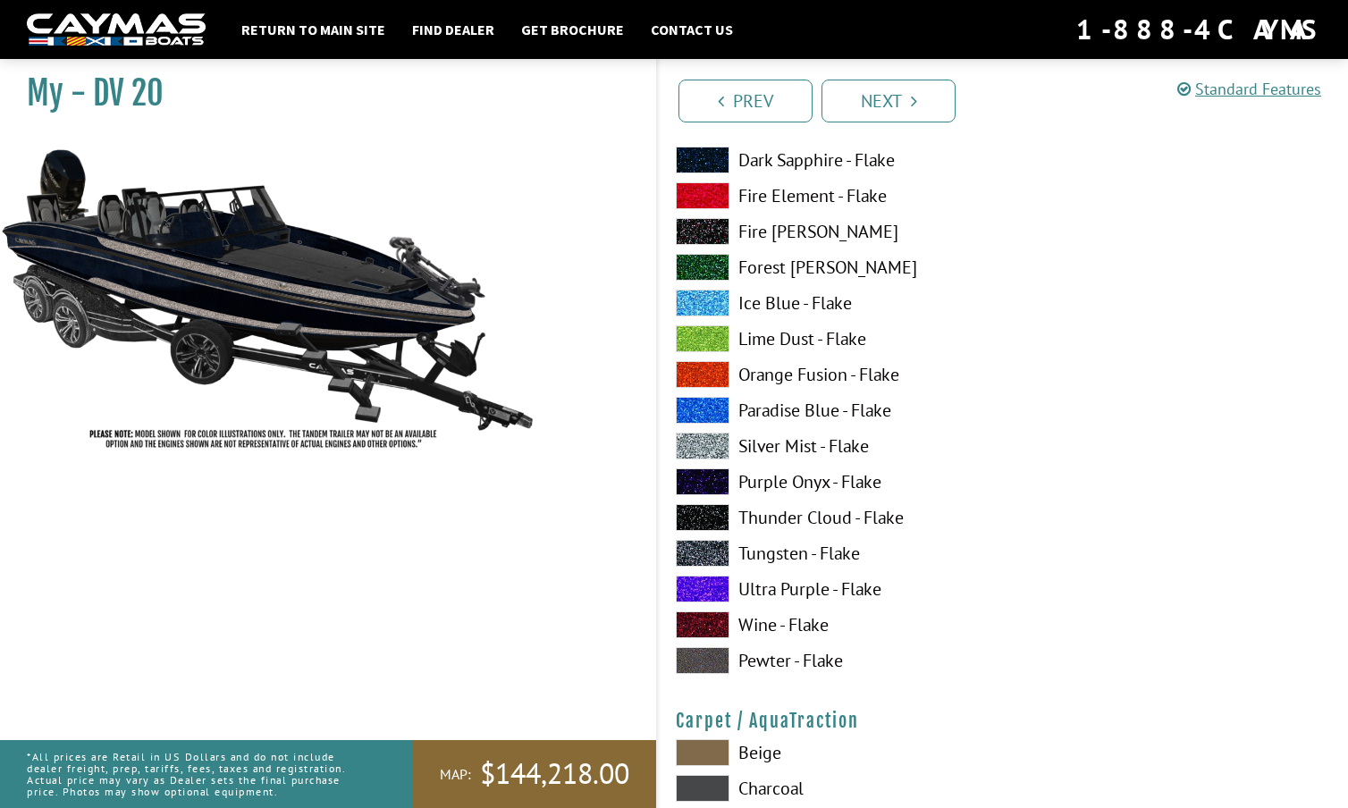
scroll to position [7715, 0]
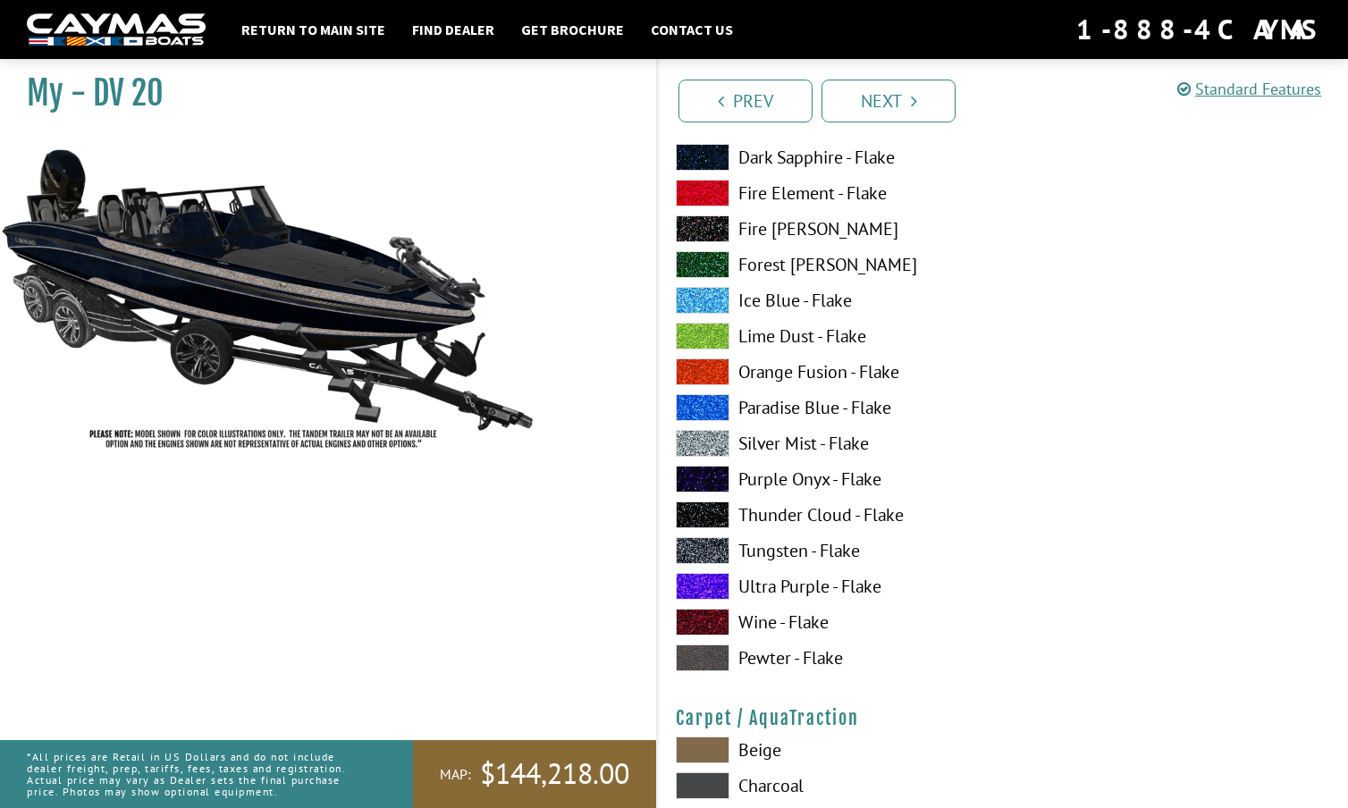
click at [702, 577] on span at bounding box center [703, 586] width 54 height 27
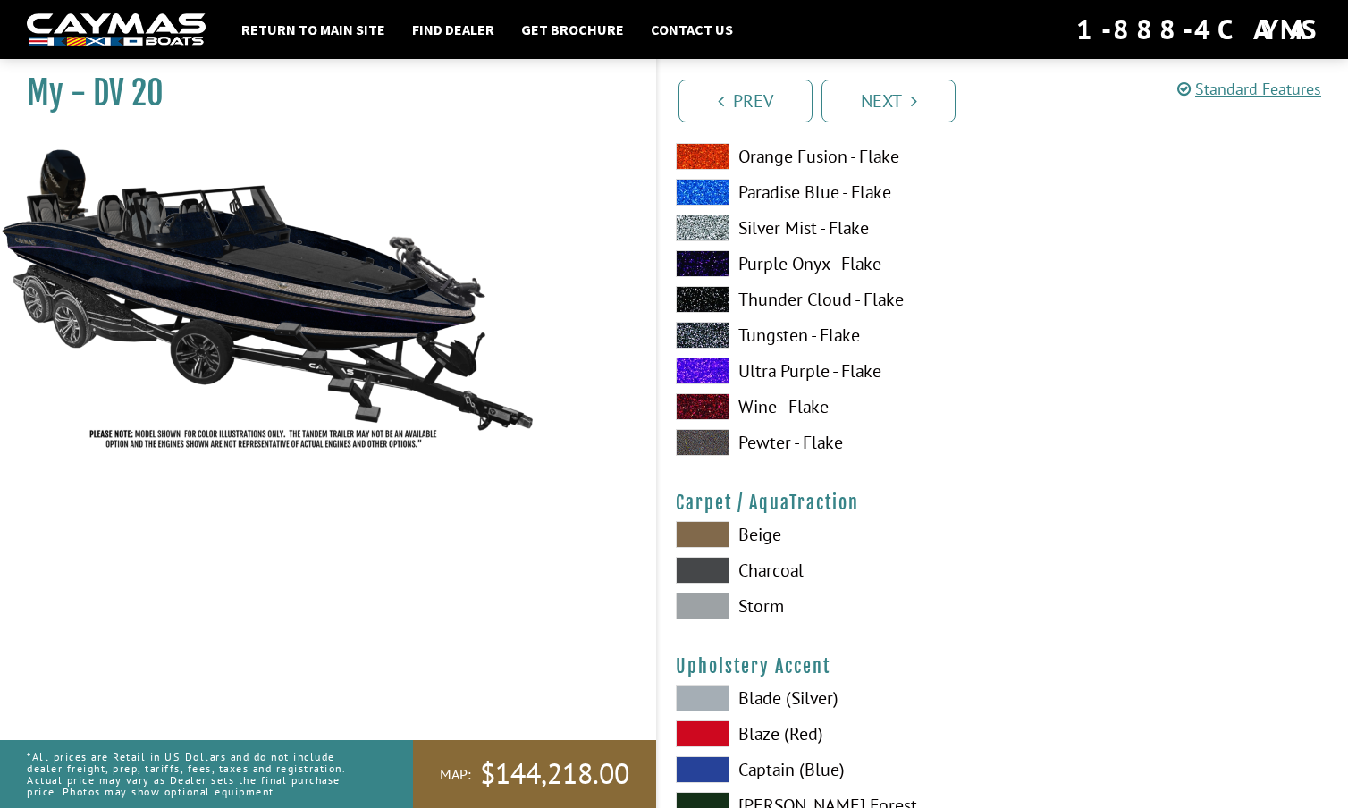
scroll to position [7929, 0]
click at [700, 452] on span at bounding box center [703, 443] width 54 height 27
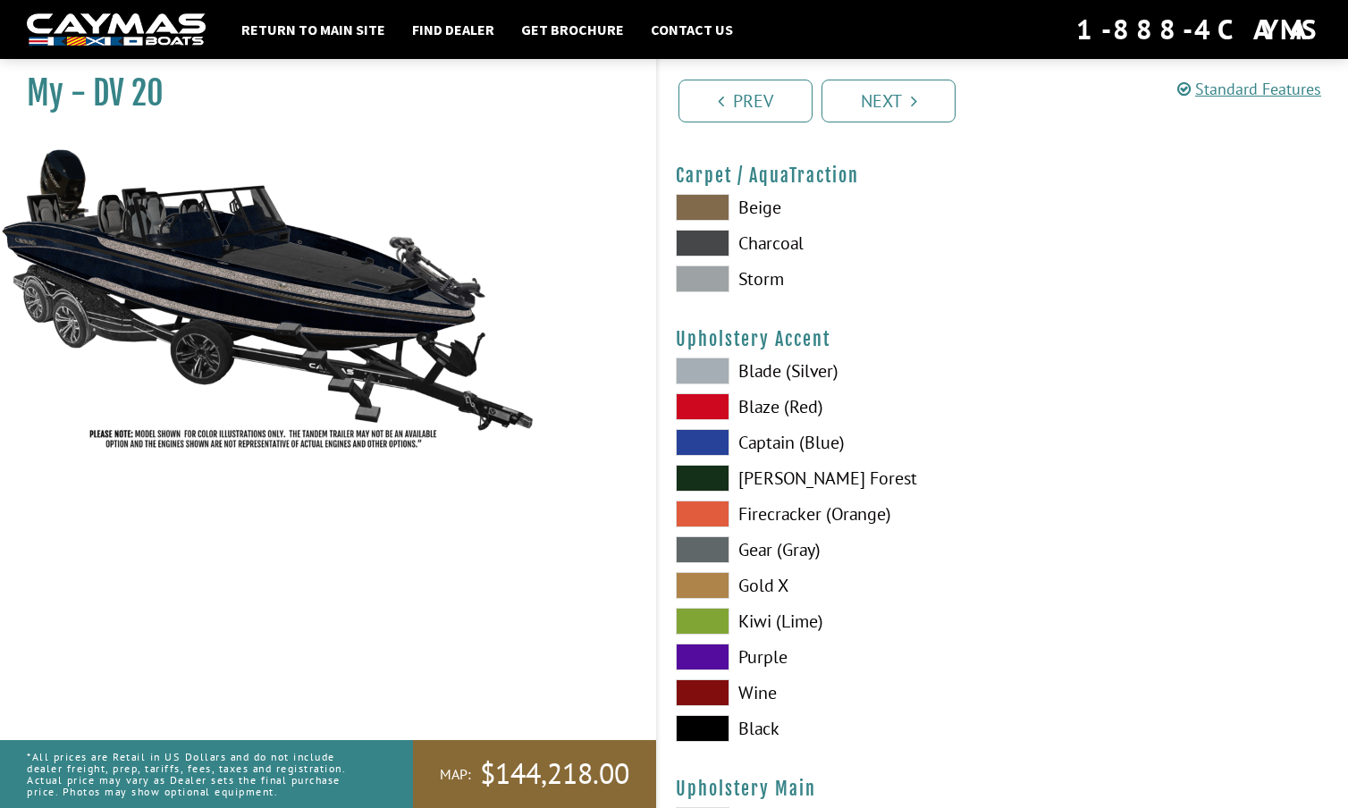
scroll to position [8295, 0]
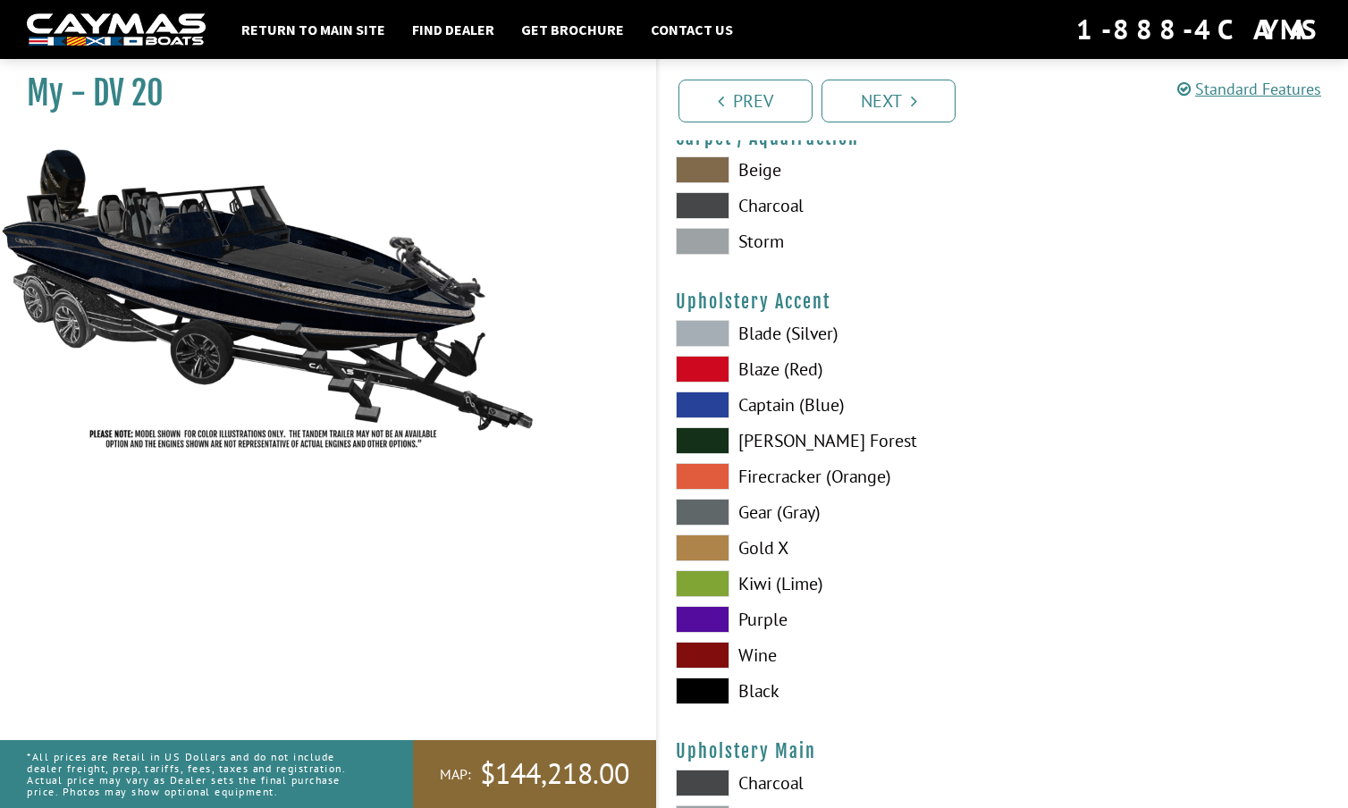
click at [704, 471] on span at bounding box center [703, 476] width 54 height 27
click at [717, 571] on span at bounding box center [703, 583] width 54 height 27
click at [709, 645] on span at bounding box center [703, 655] width 54 height 27
click at [707, 685] on span at bounding box center [703, 691] width 54 height 27
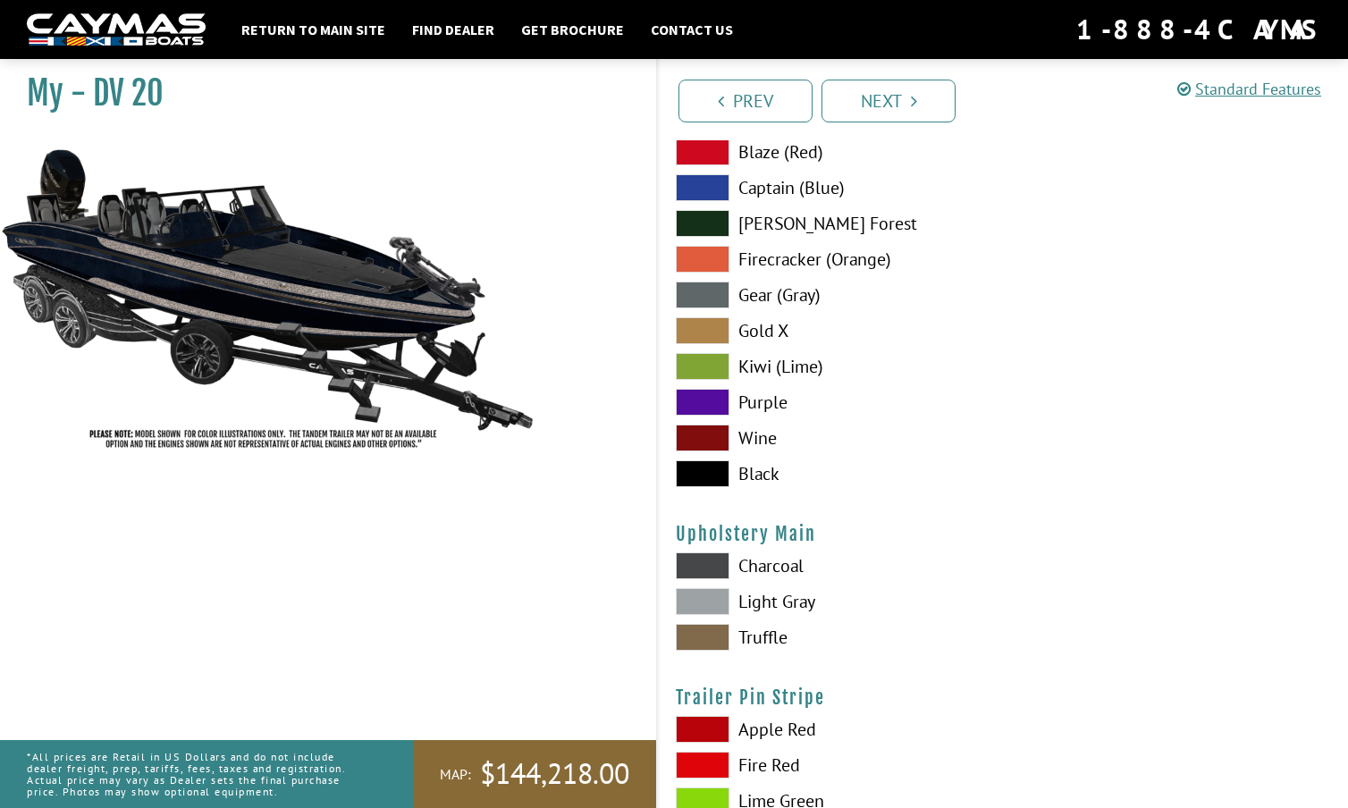
scroll to position [8513, 0]
click at [702, 629] on span at bounding box center [703, 636] width 54 height 27
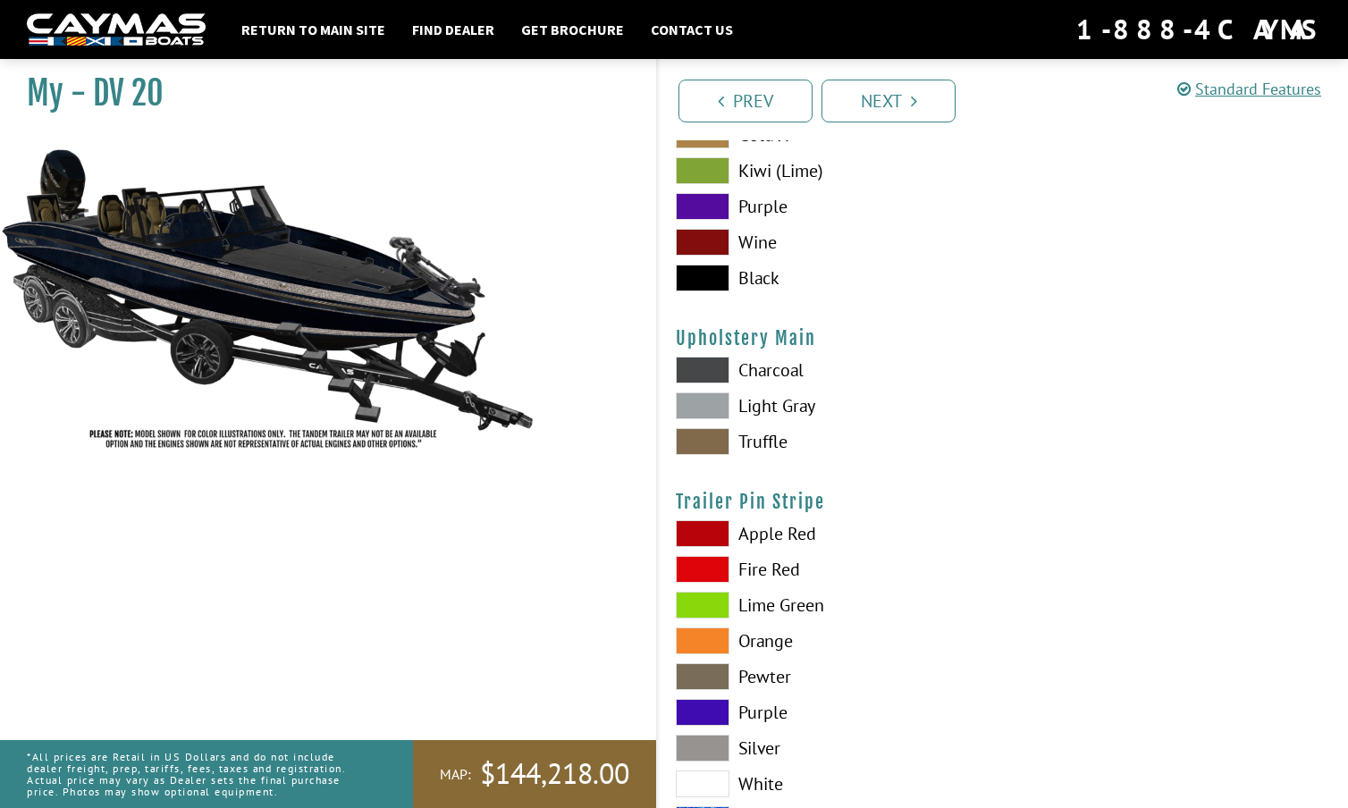
scroll to position [8821, 0]
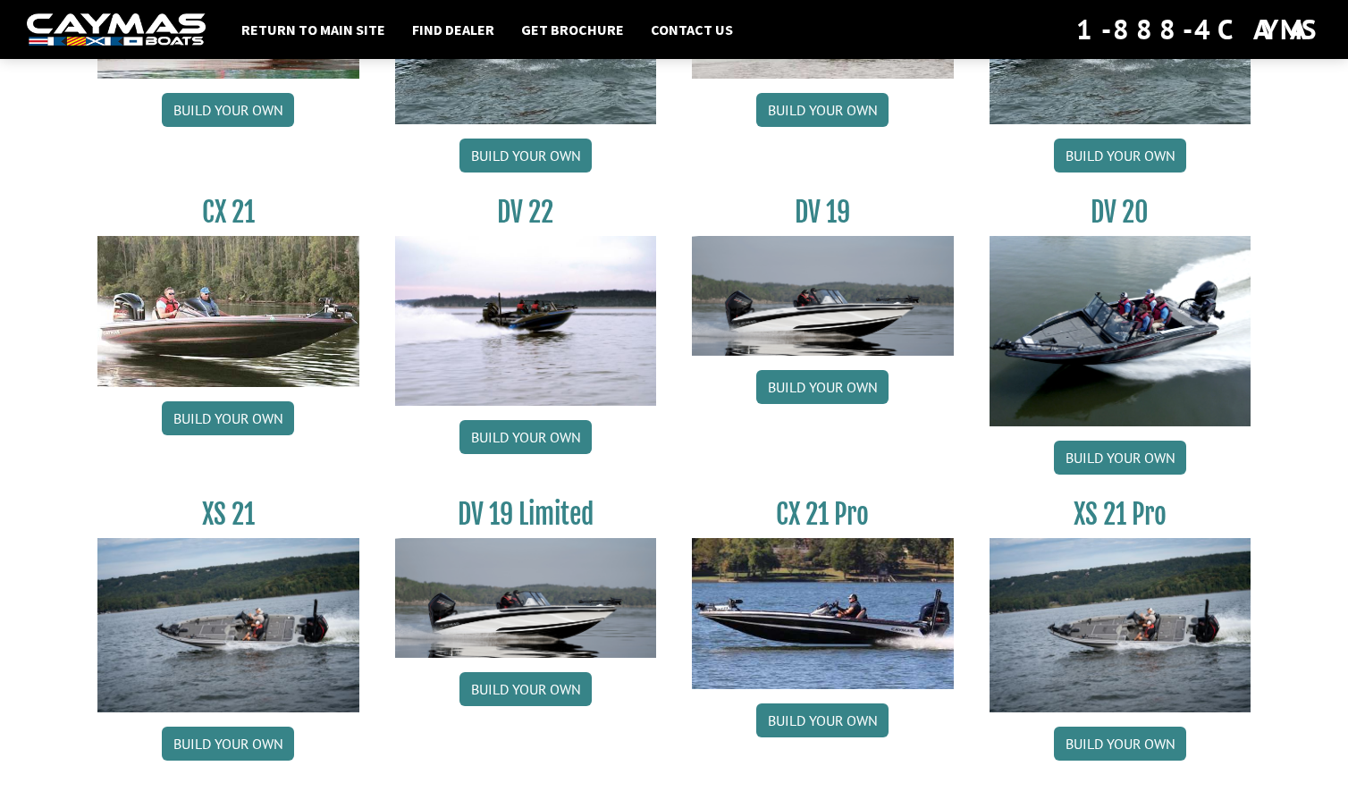
scroll to position [2001, 0]
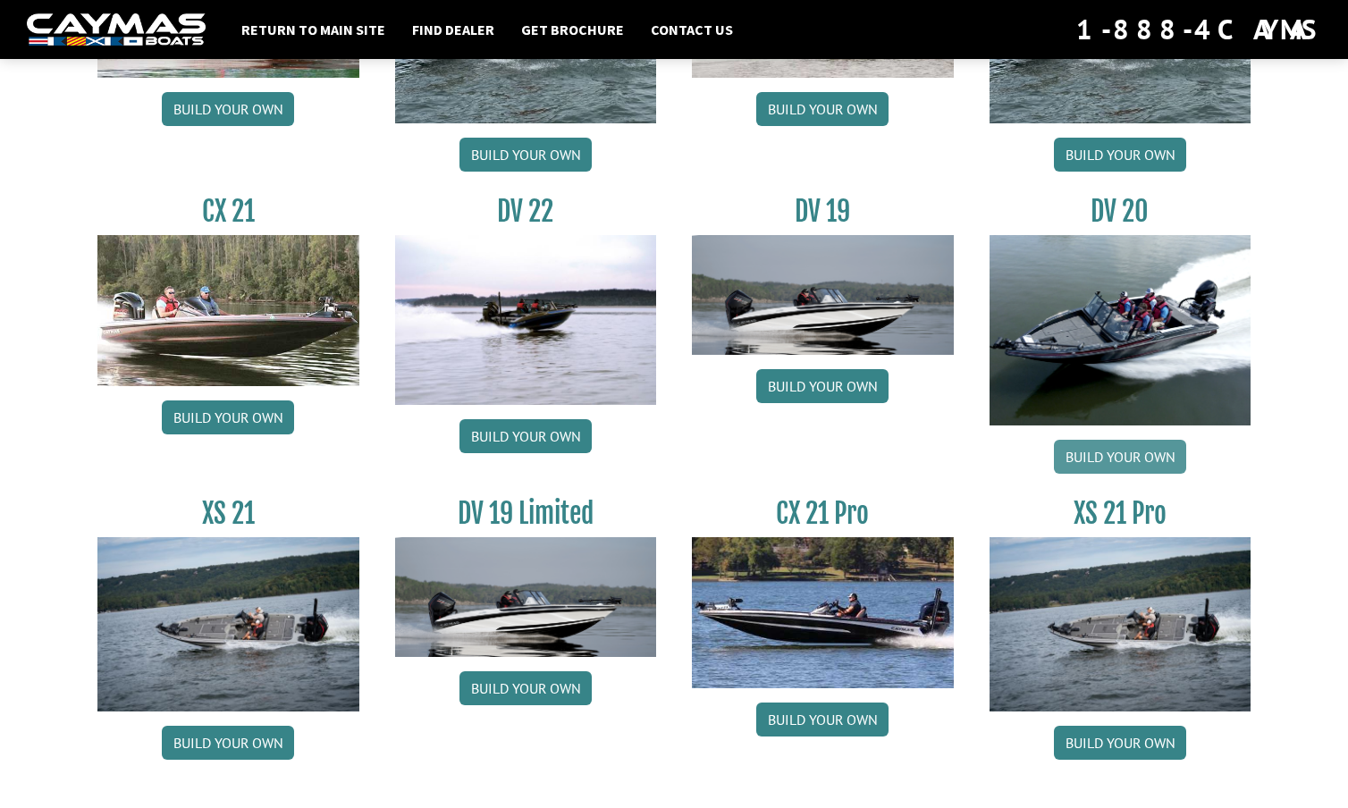
click at [1134, 446] on link "Build your own" at bounding box center [1120, 457] width 132 height 34
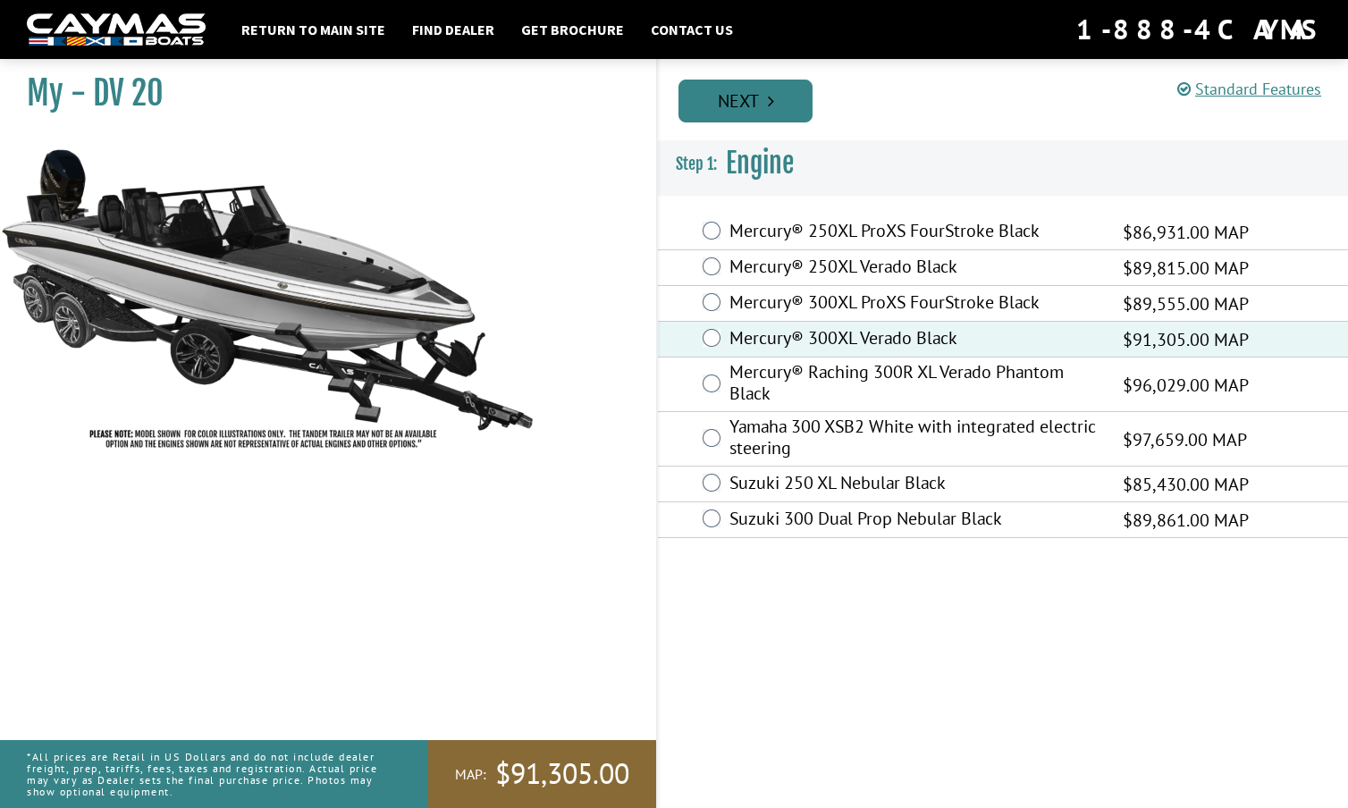
click at [758, 92] on link "Next" at bounding box center [745, 101] width 134 height 43
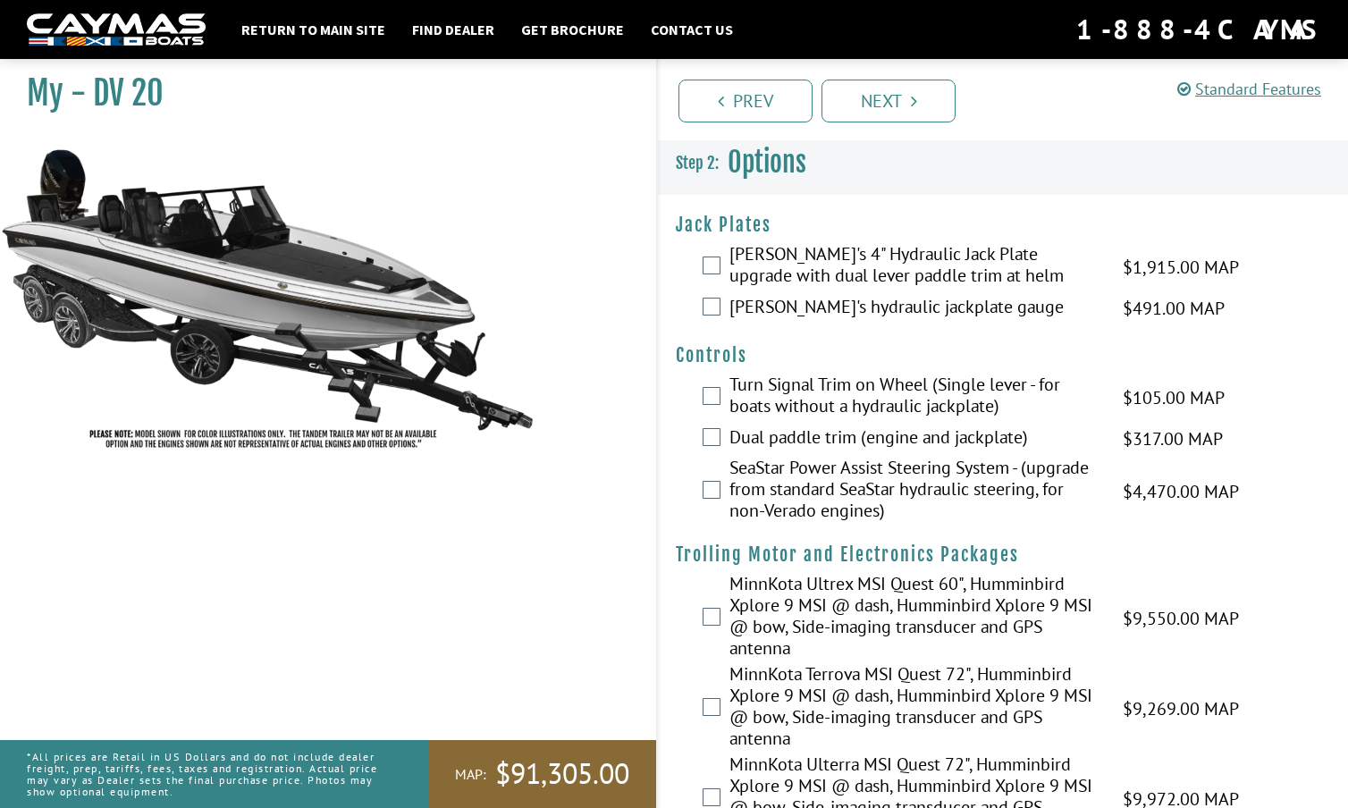
click at [720, 269] on div "[PERSON_NAME]'s 4" Hydraulic Jack Plate upgrade with dual lever paddle trim at …" at bounding box center [1003, 266] width 690 height 47
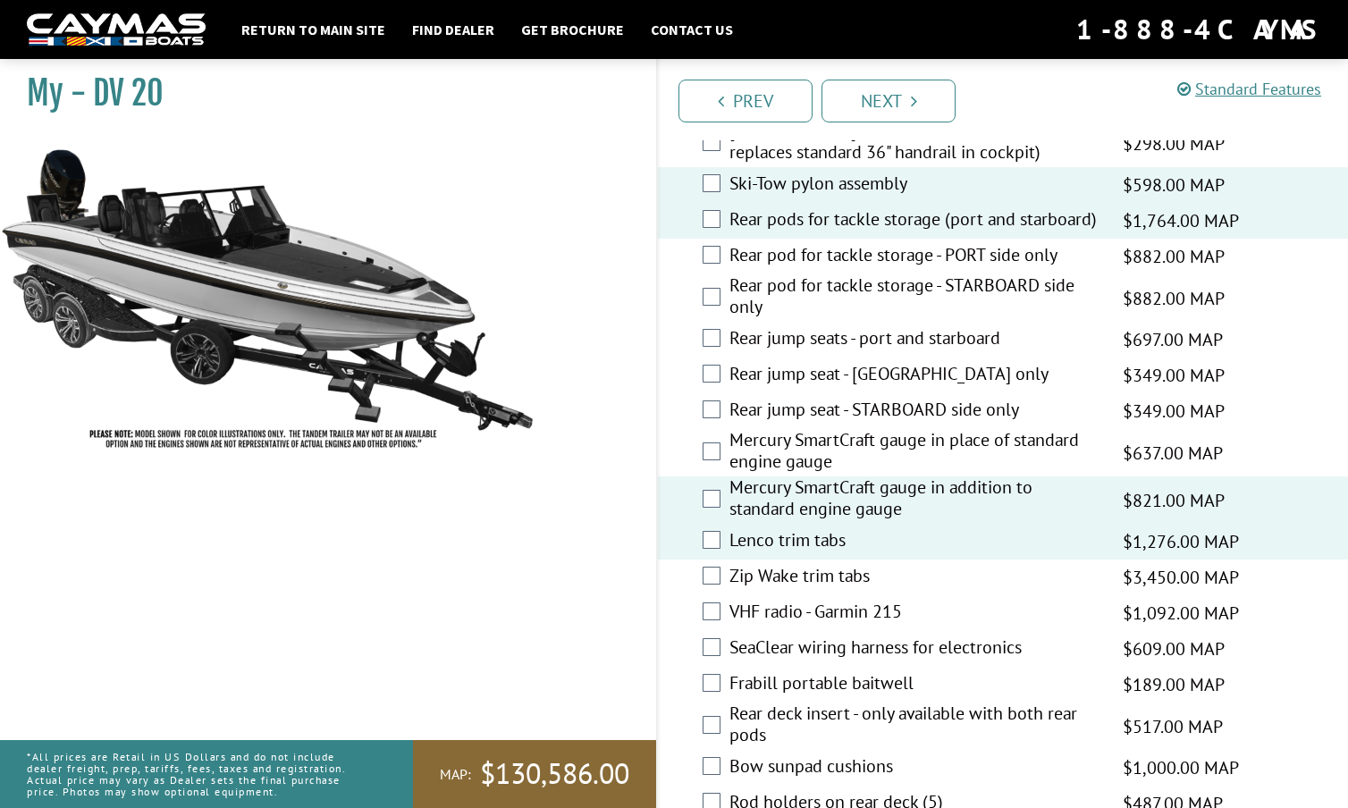
scroll to position [3418, 0]
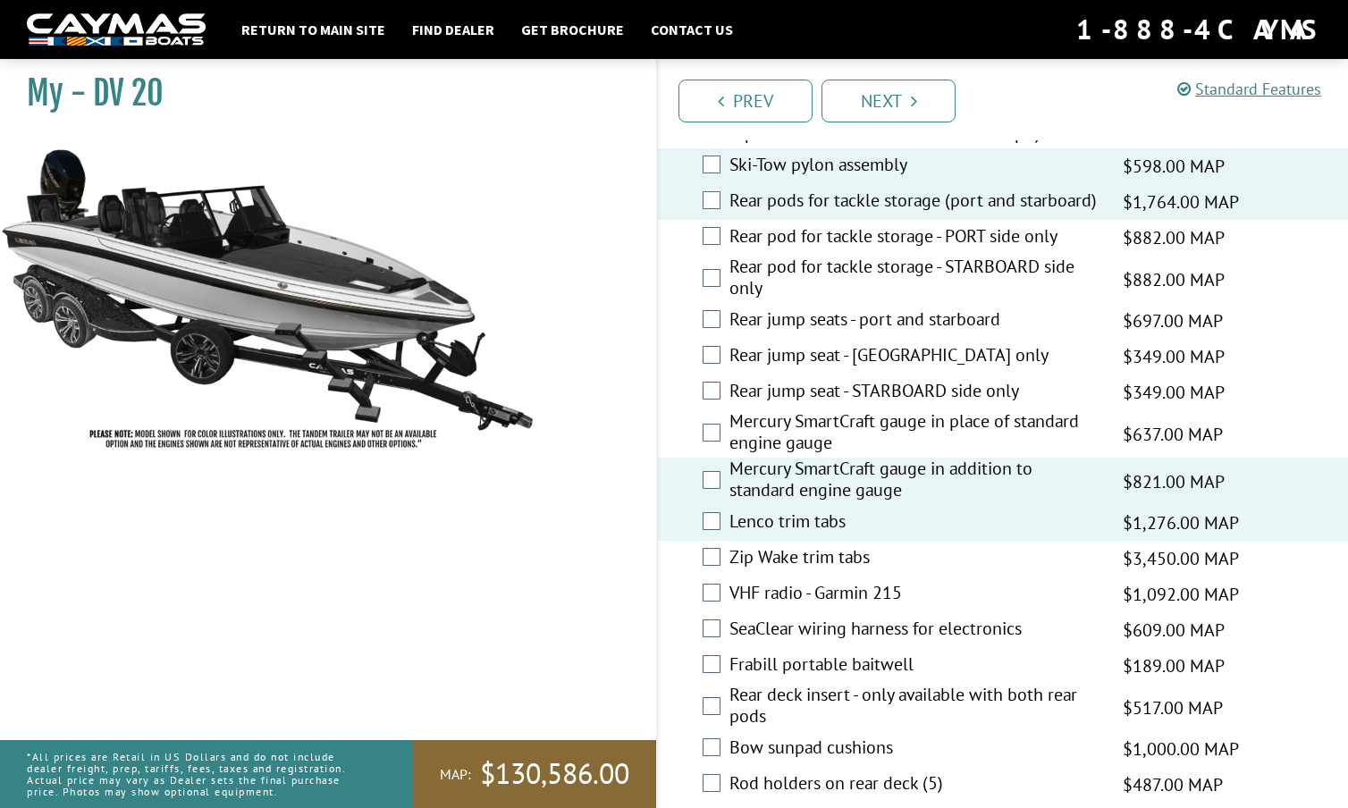
click at [701, 612] on div "SeaClear wiring harness for electronics $609.00 MAP $719.00 MSRP" at bounding box center [1003, 630] width 690 height 36
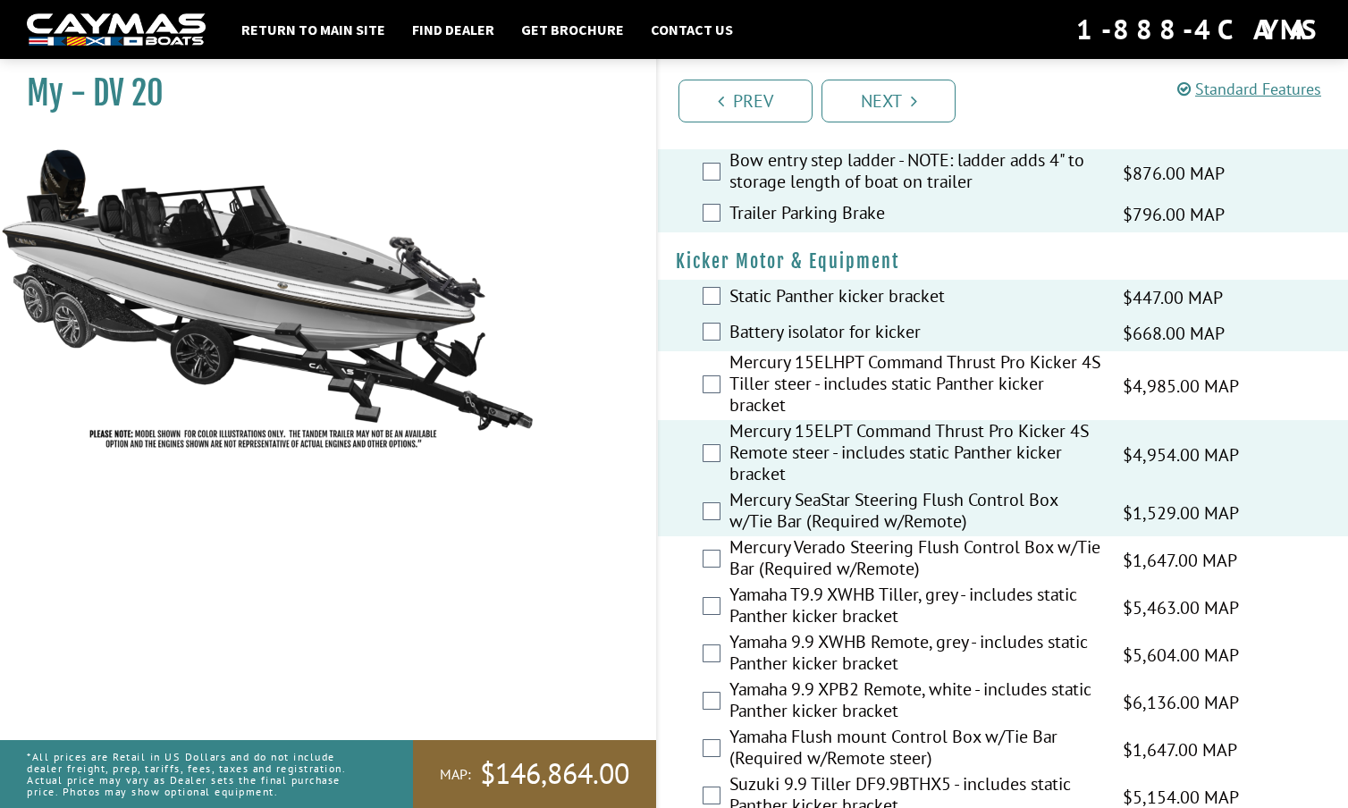
scroll to position [4616, 0]
click at [864, 111] on link "Next" at bounding box center [889, 101] width 134 height 43
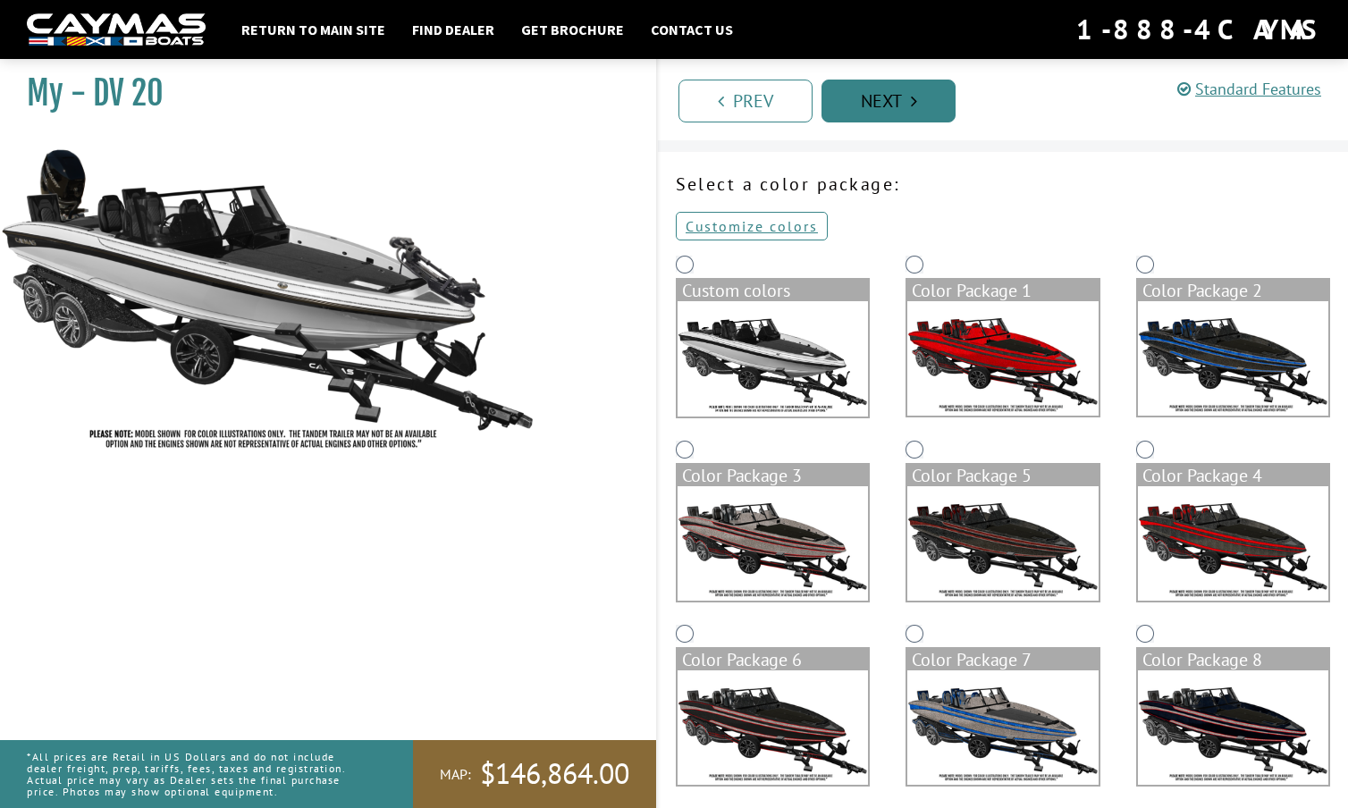
scroll to position [135, 0]
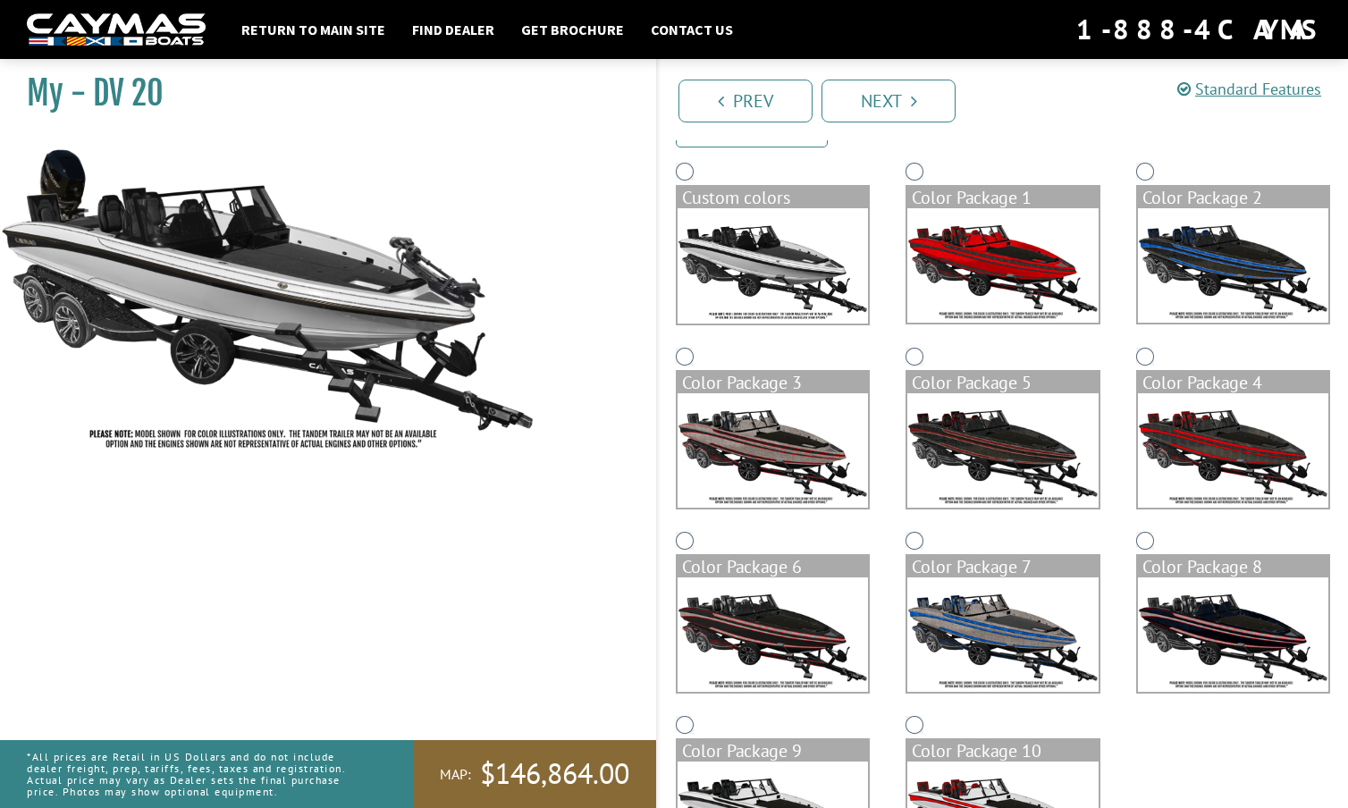
click at [735, 232] on img at bounding box center [773, 265] width 190 height 115
